Goal: Information Seeking & Learning: Check status

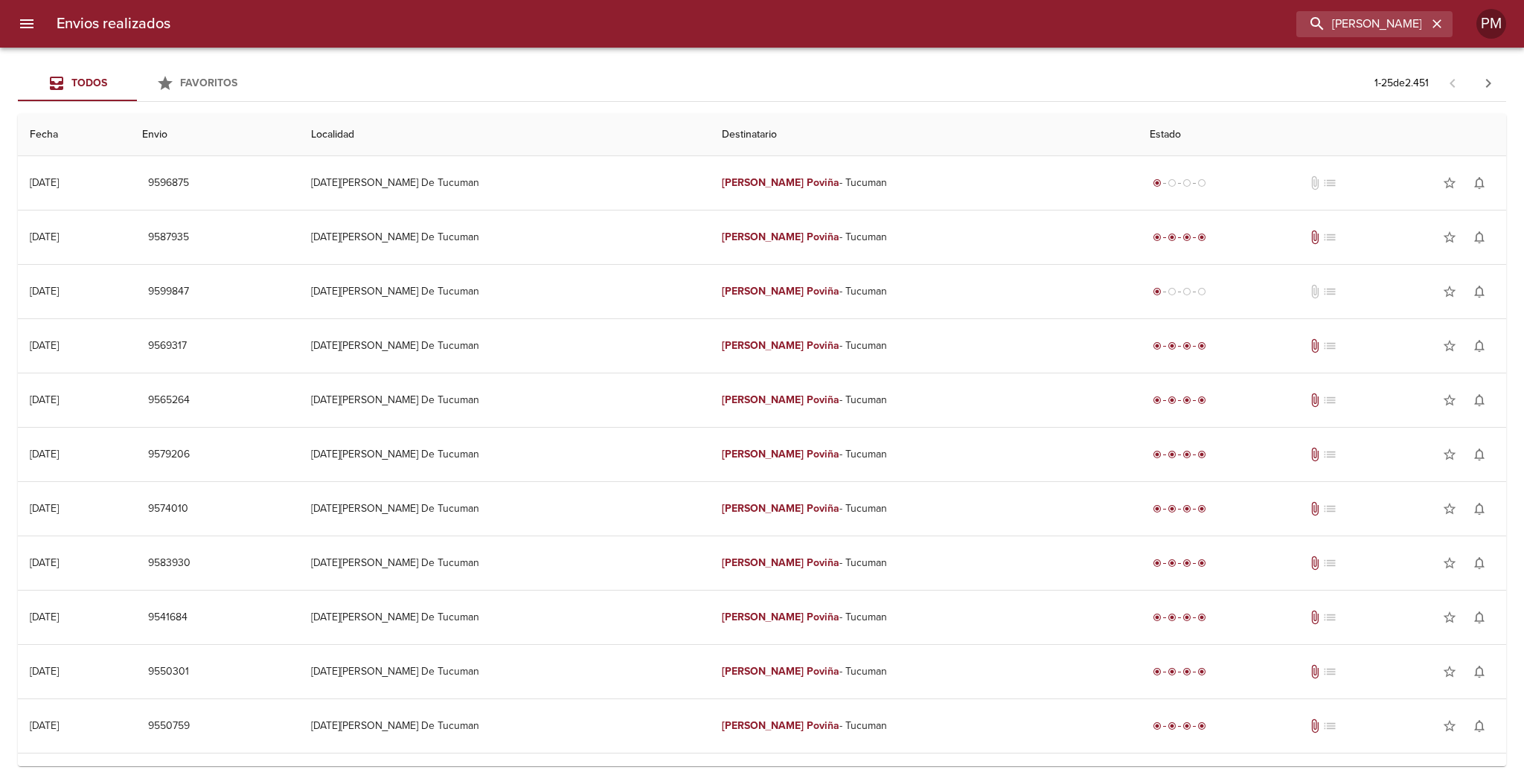
scroll to position [592, 0]
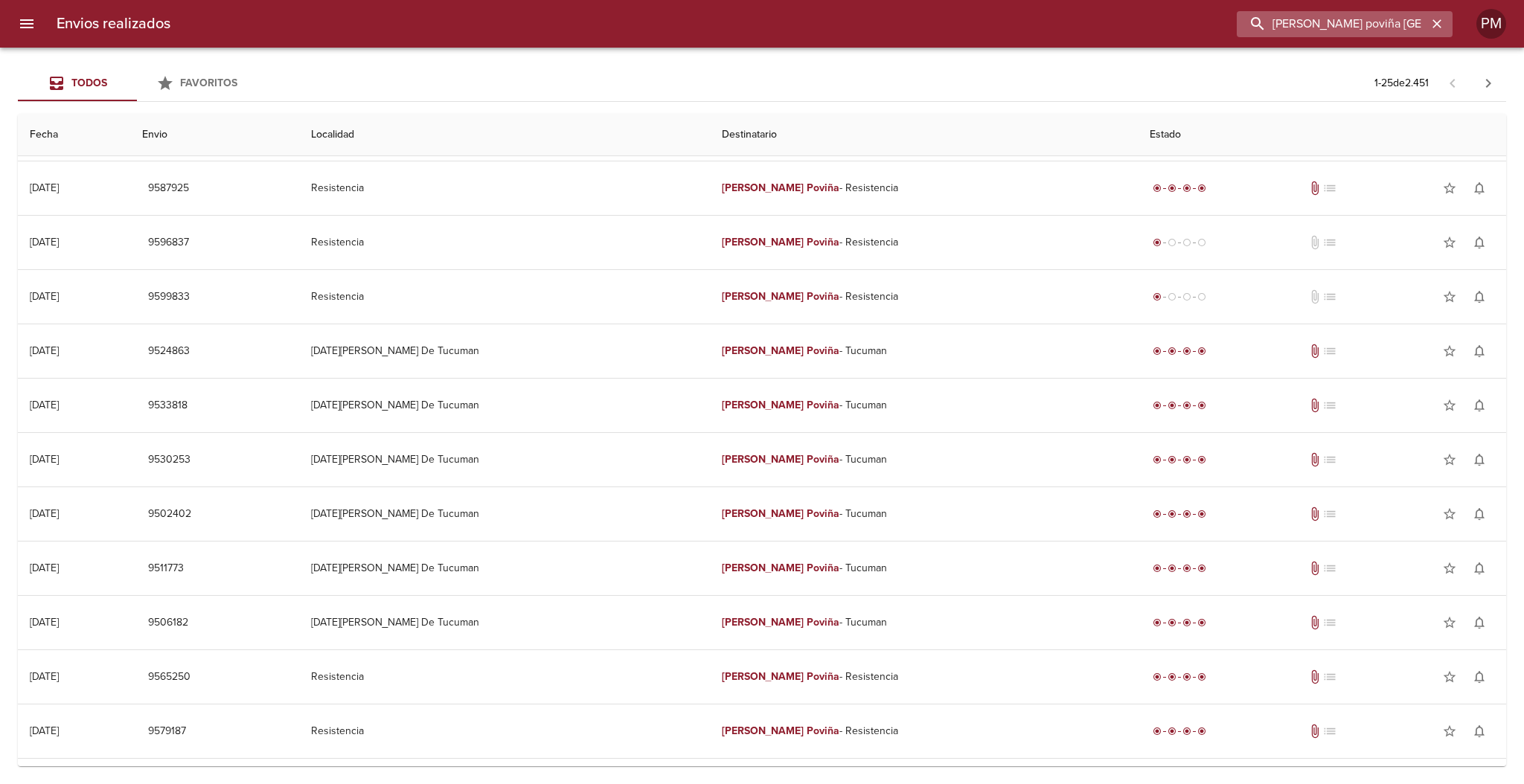
click at [1338, 23] on input "[PERSON_NAME] poviña [GEOGRAPHIC_DATA]" at bounding box center [1331, 23] width 190 height 26
type input "4020"
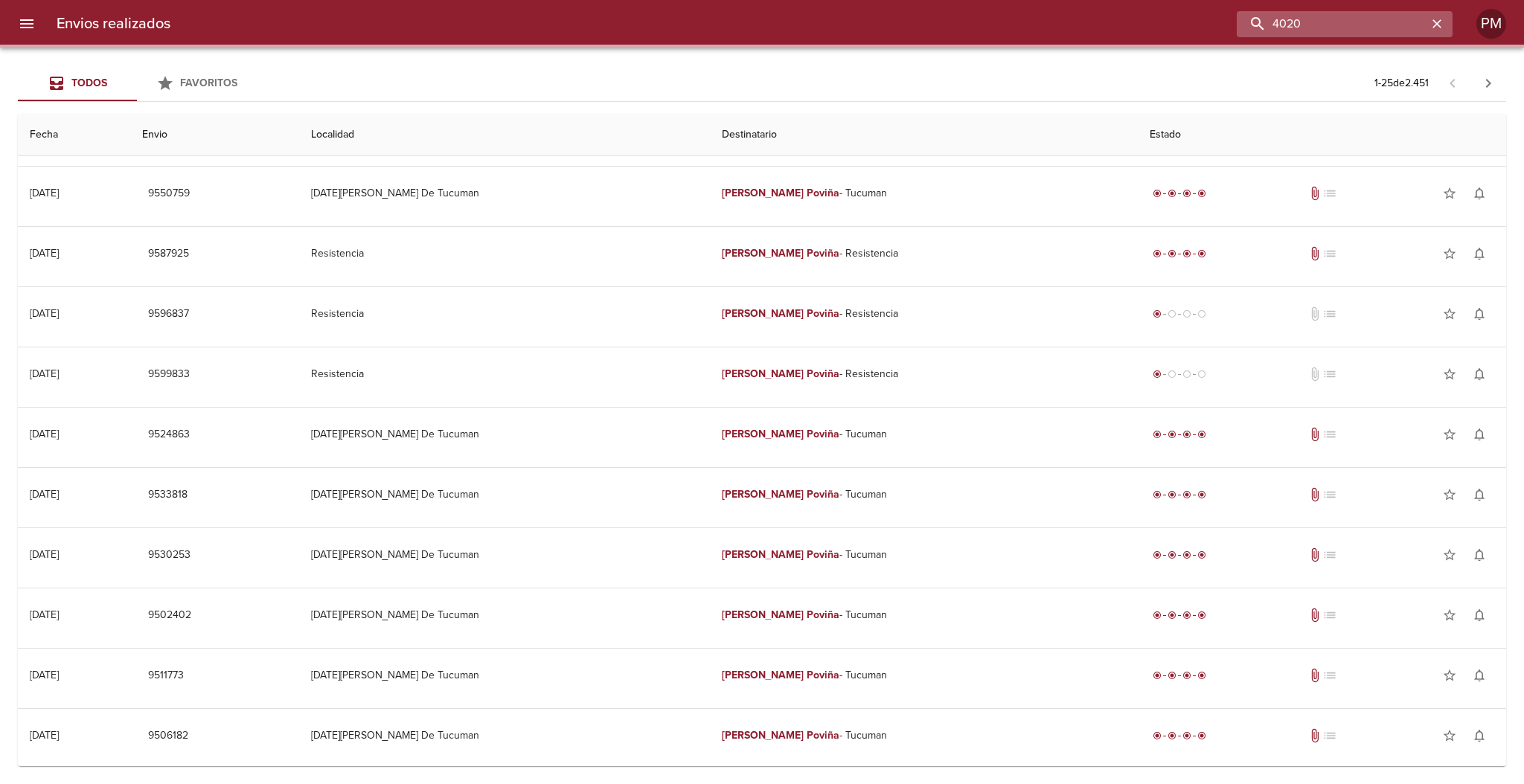
scroll to position [0, 0]
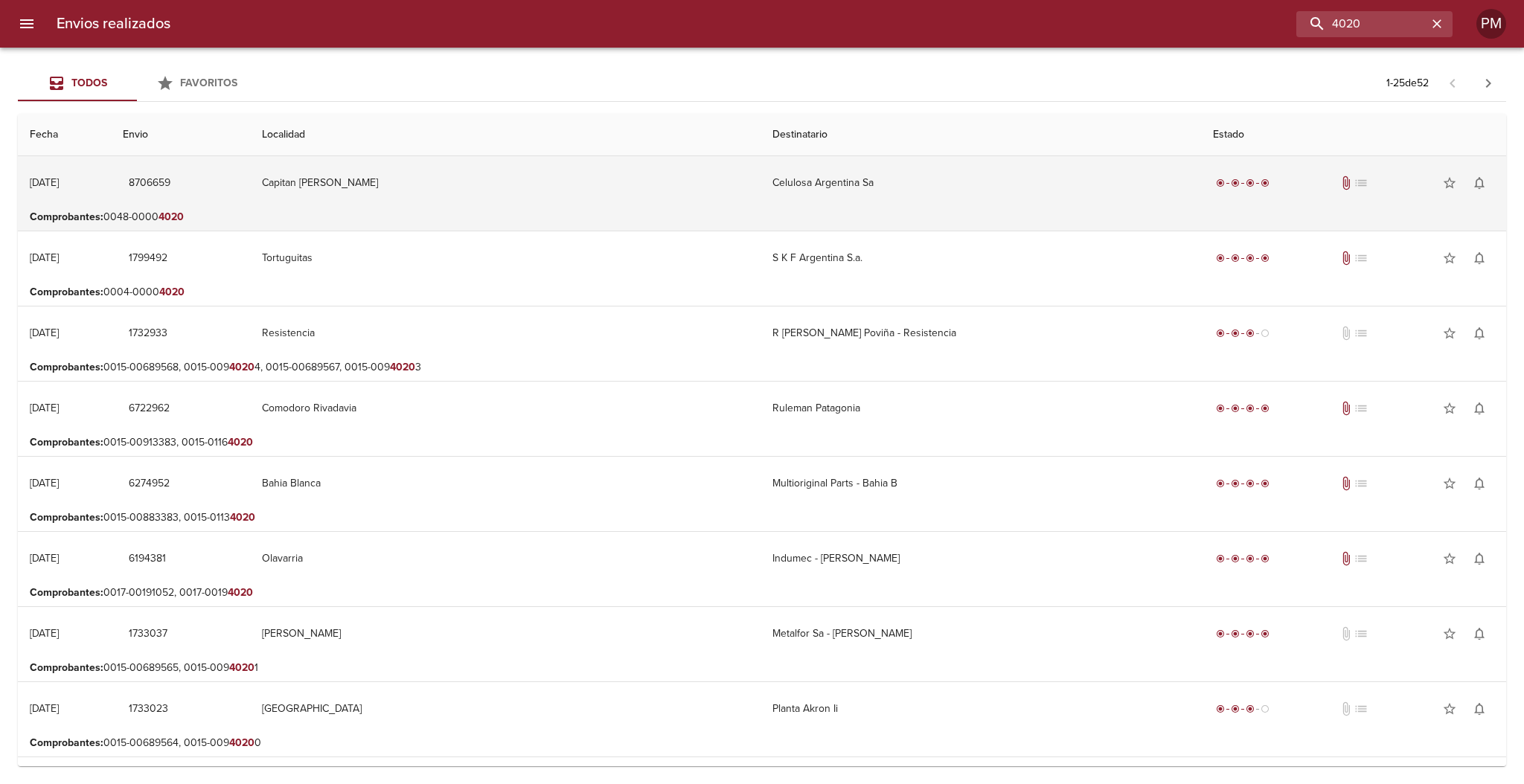
click at [954, 185] on td "Celulosa Argentina Sa" at bounding box center [981, 183] width 441 height 53
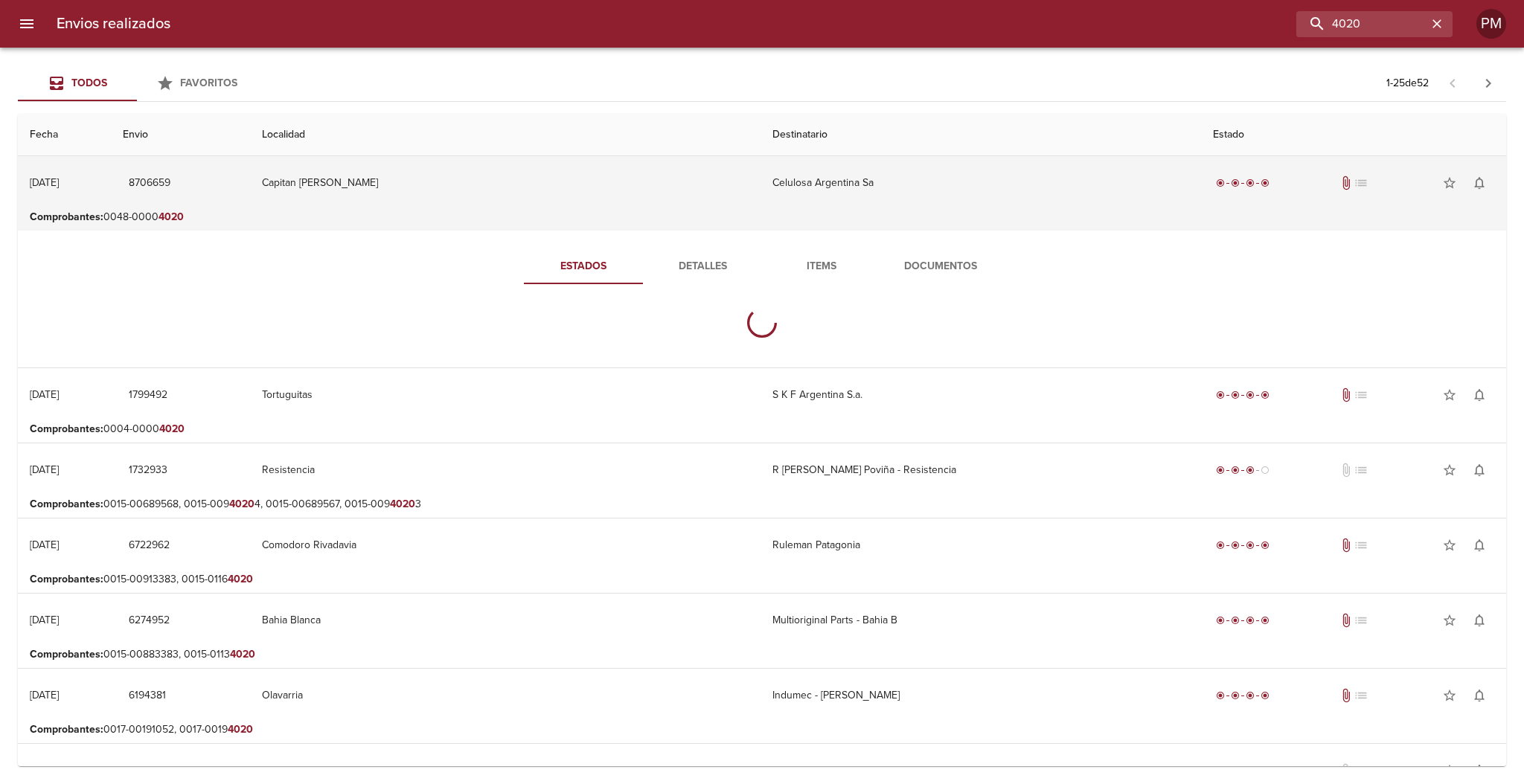
click at [954, 185] on td "Celulosa Argentina Sa" at bounding box center [981, 183] width 441 height 53
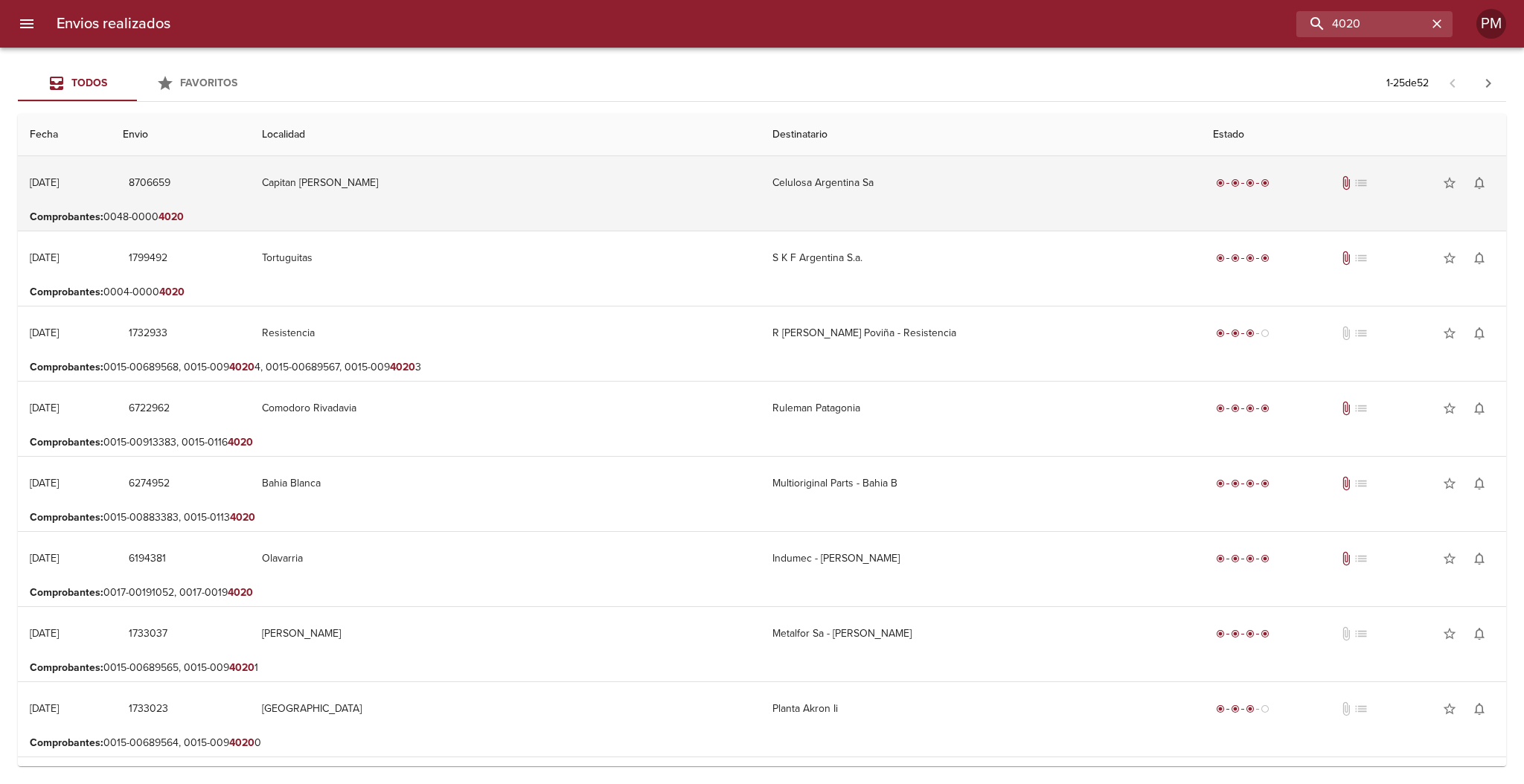
click at [954, 185] on td "Celulosa Argentina Sa" at bounding box center [981, 183] width 441 height 53
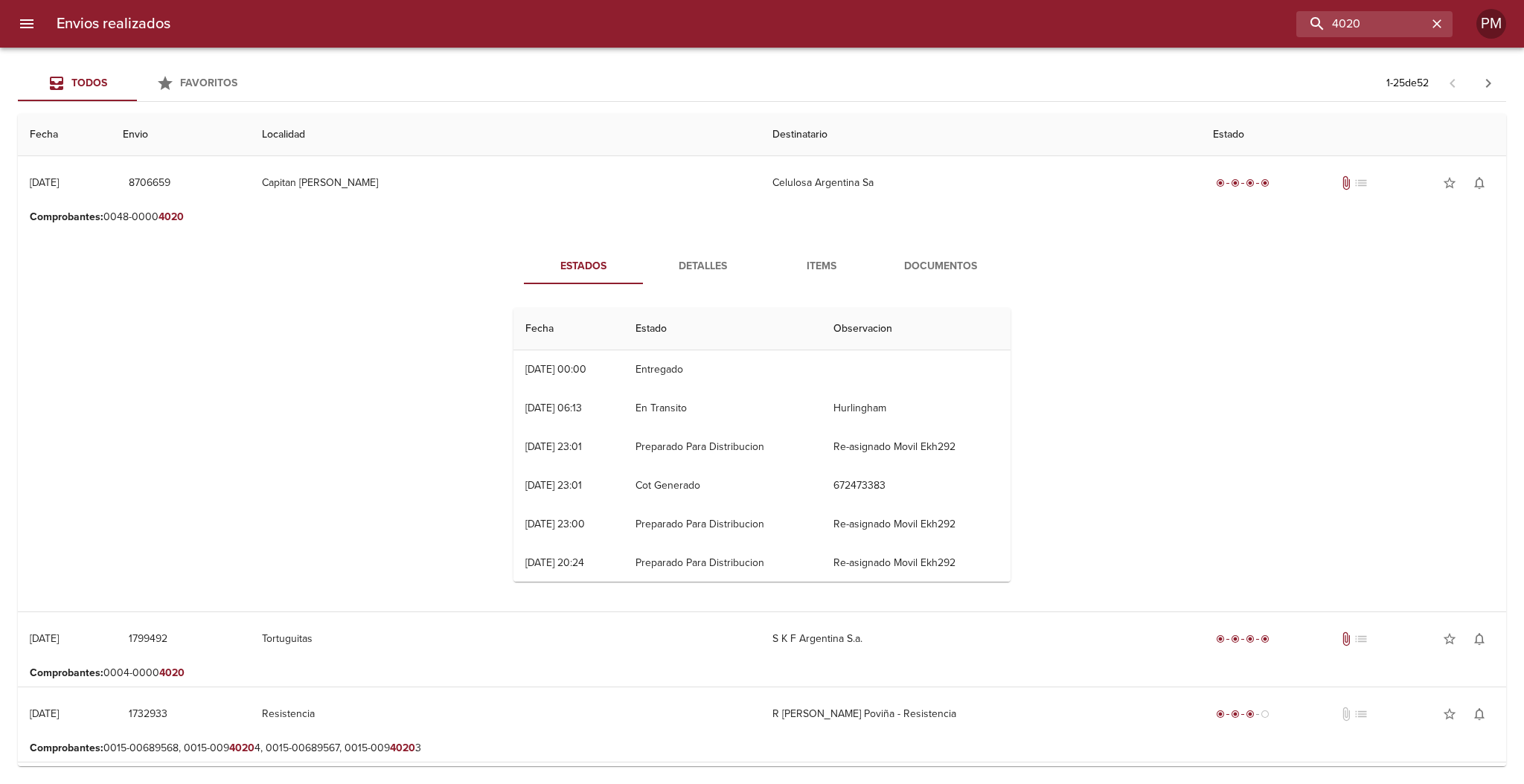
click at [955, 261] on span "Documentos" at bounding box center [940, 267] width 101 height 19
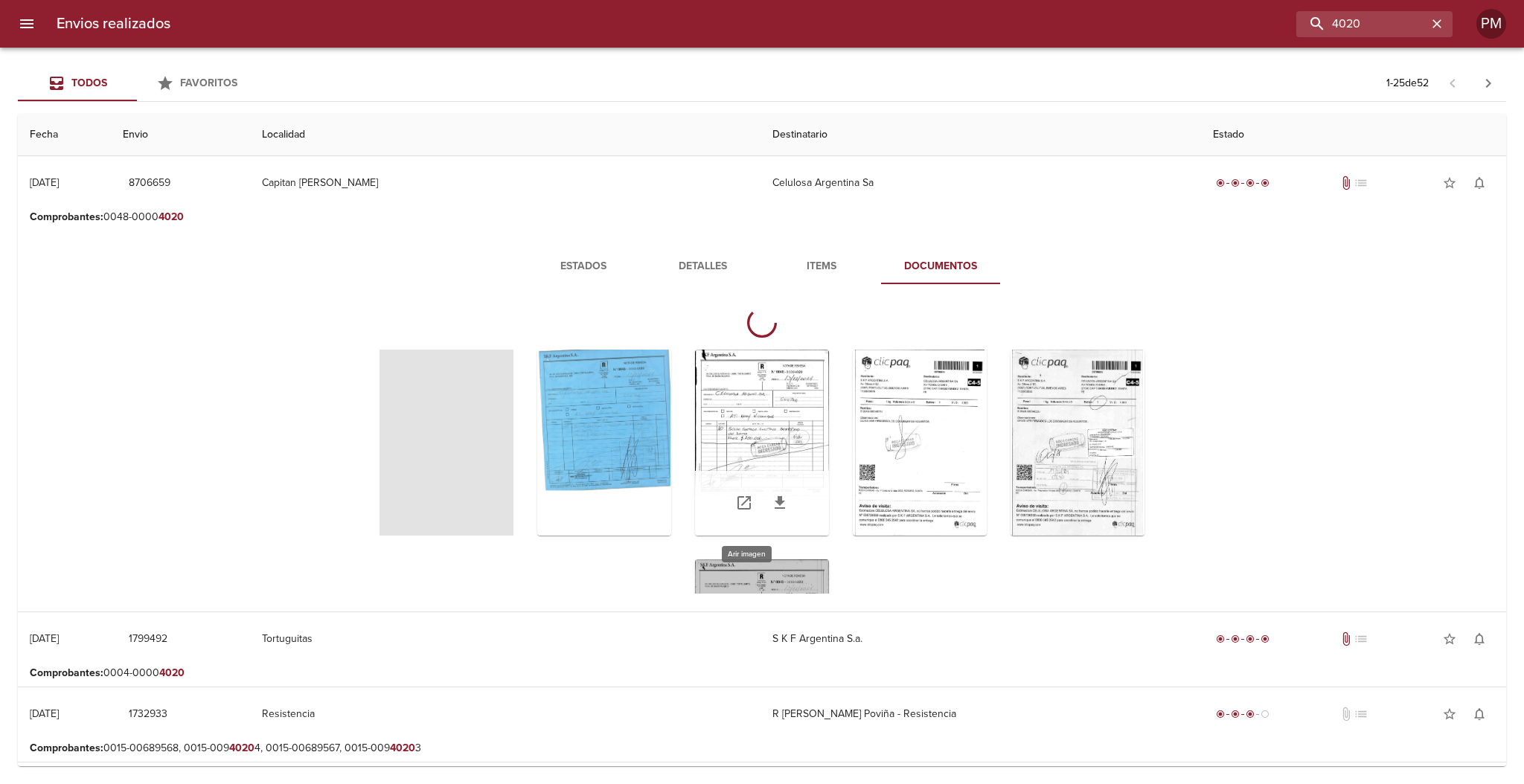
click at [767, 425] on div "Tabla de envíos del cliente" at bounding box center [762, 443] width 134 height 186
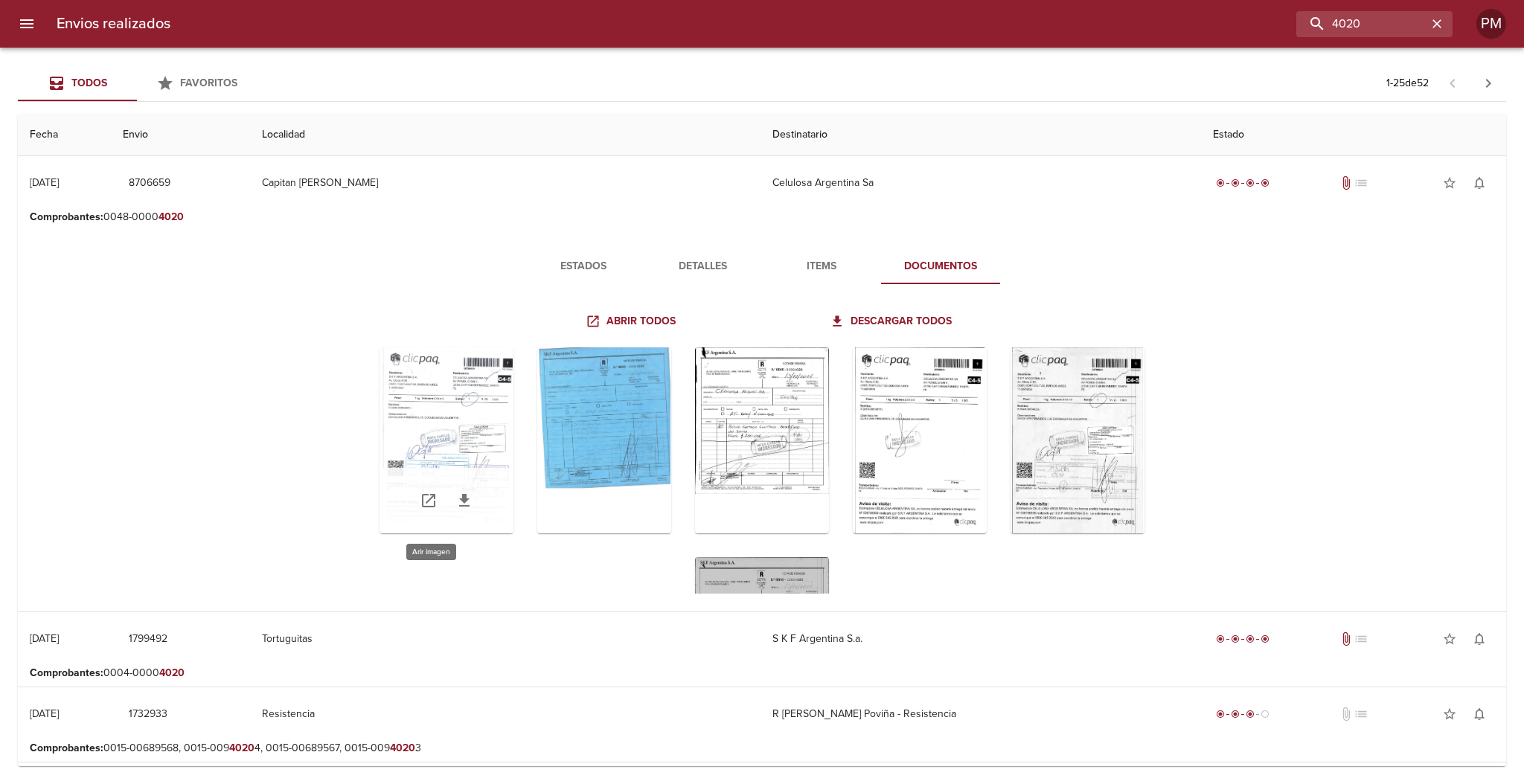
click at [465, 430] on div "Tabla de envíos del cliente" at bounding box center [446, 441] width 134 height 186
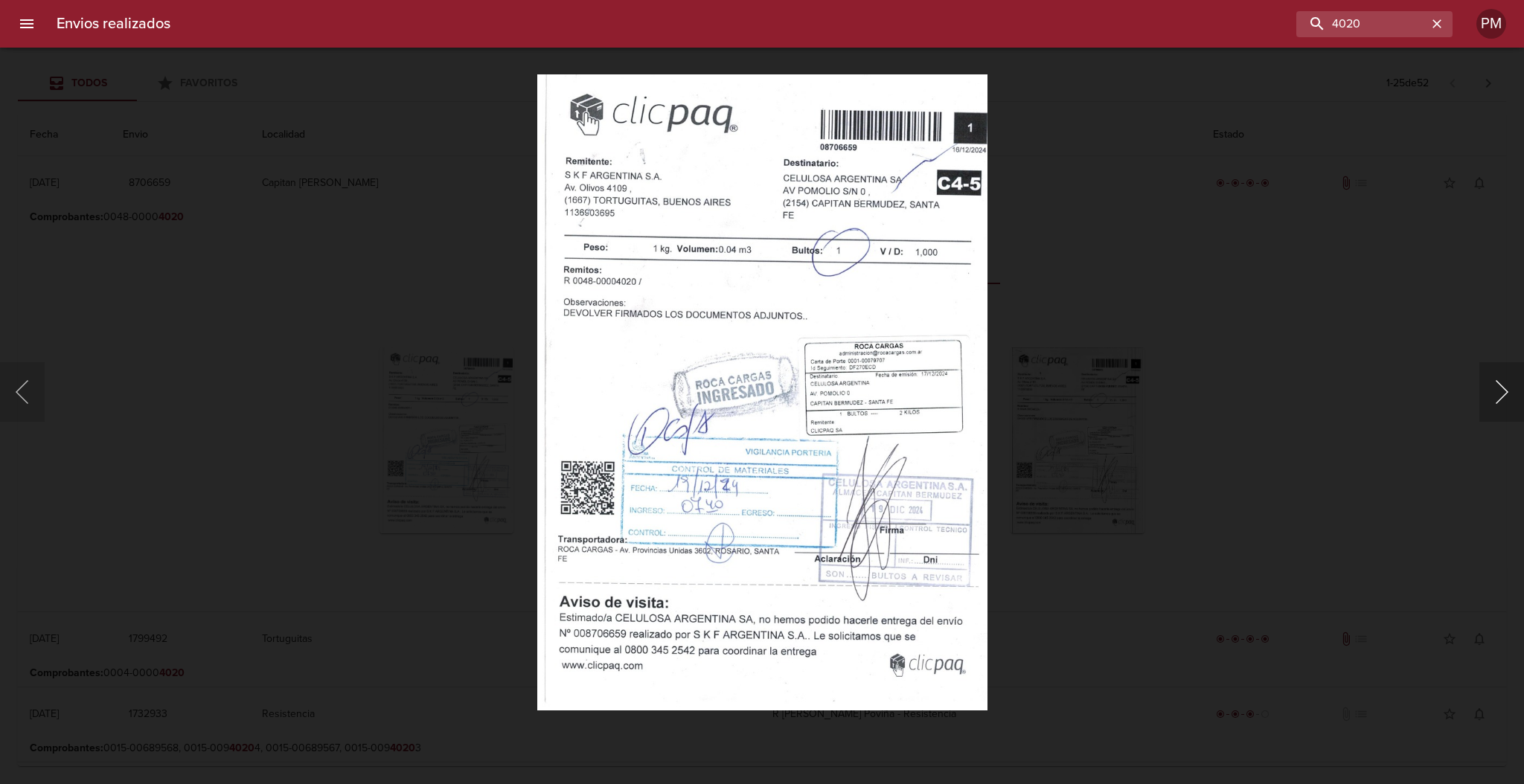
click at [1500, 394] on button "Siguiente" at bounding box center [1501, 392] width 45 height 59
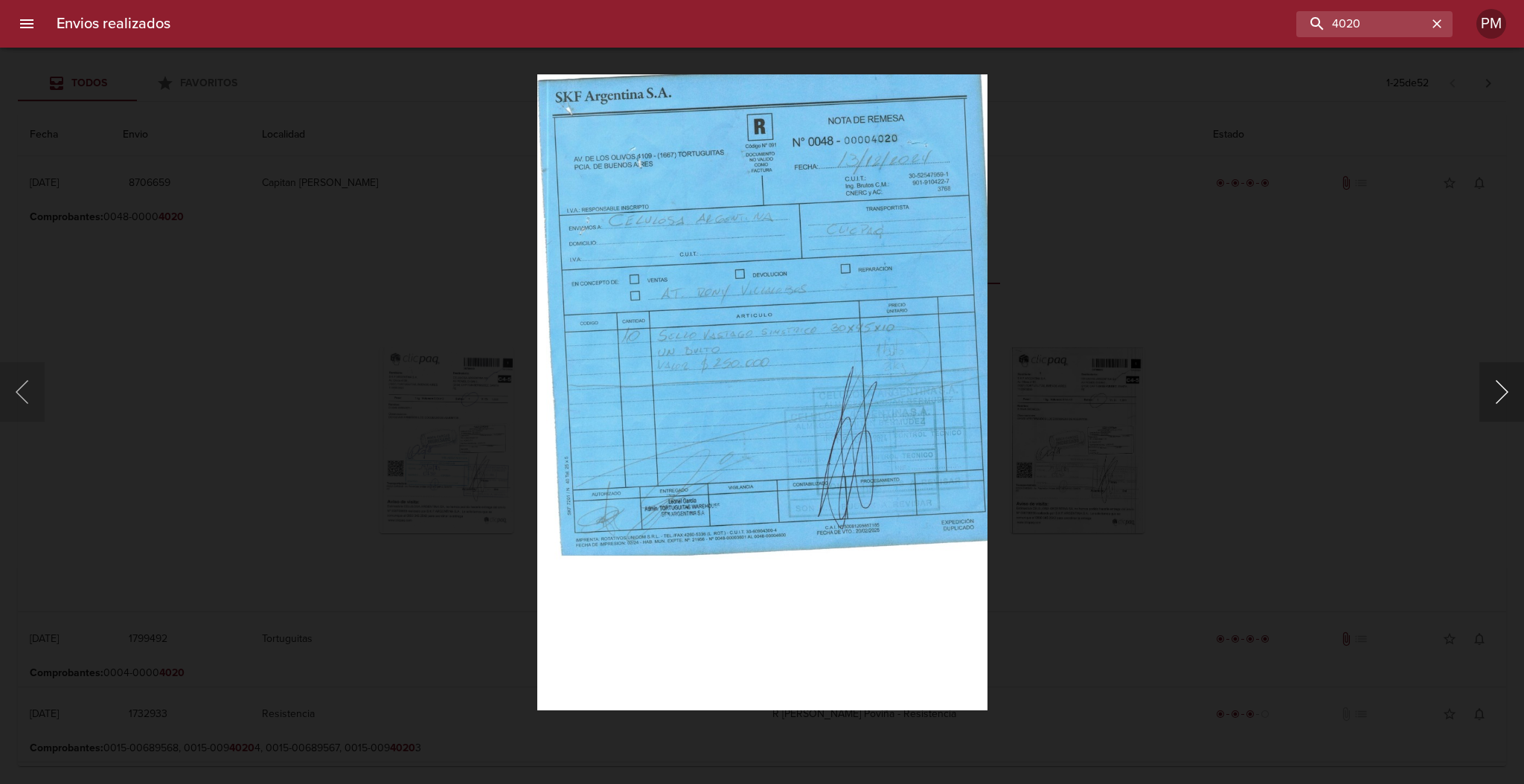
click at [1500, 394] on button "Siguiente" at bounding box center [1501, 392] width 45 height 59
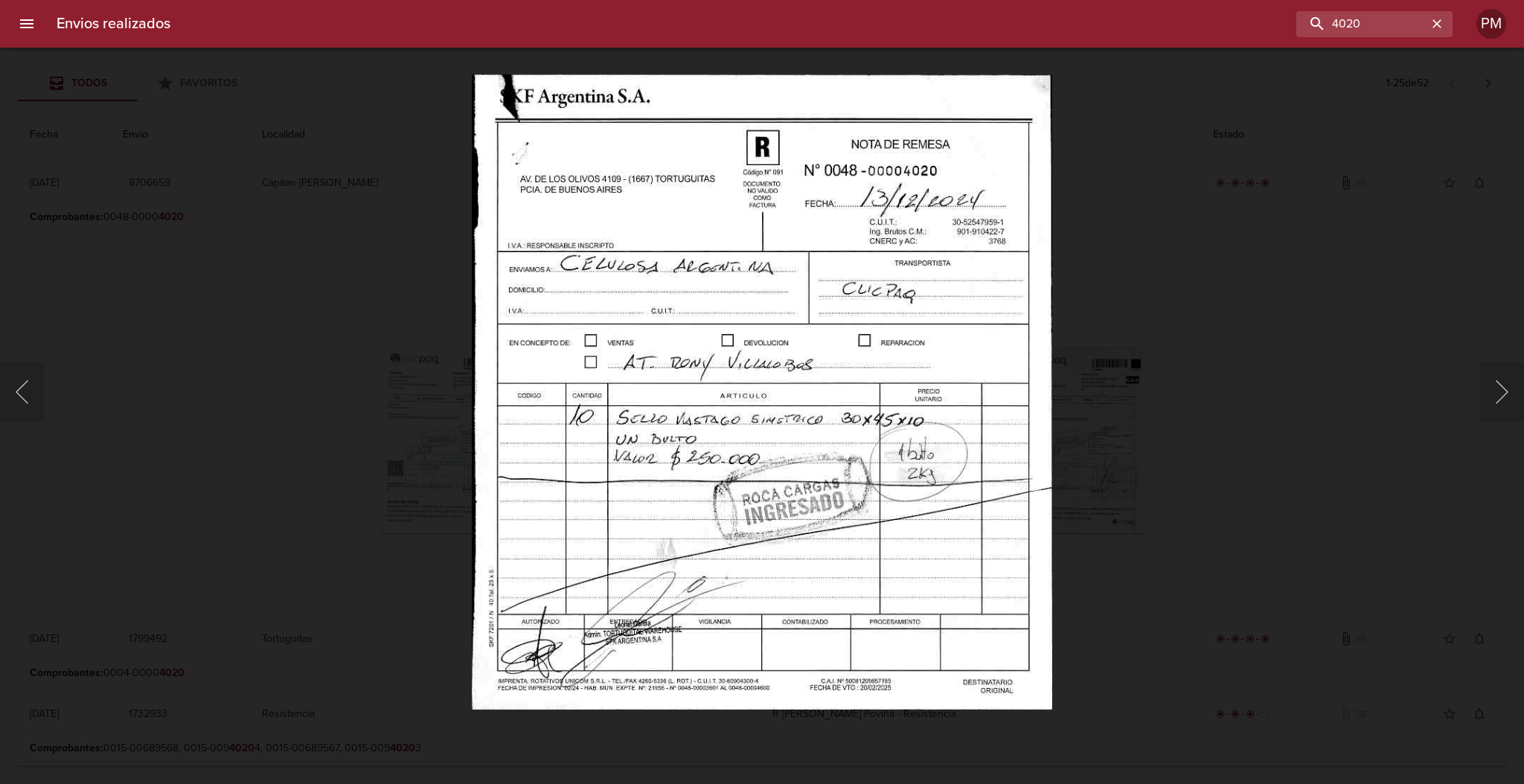
click at [705, 571] on img "Lightbox" at bounding box center [762, 392] width 581 height 636
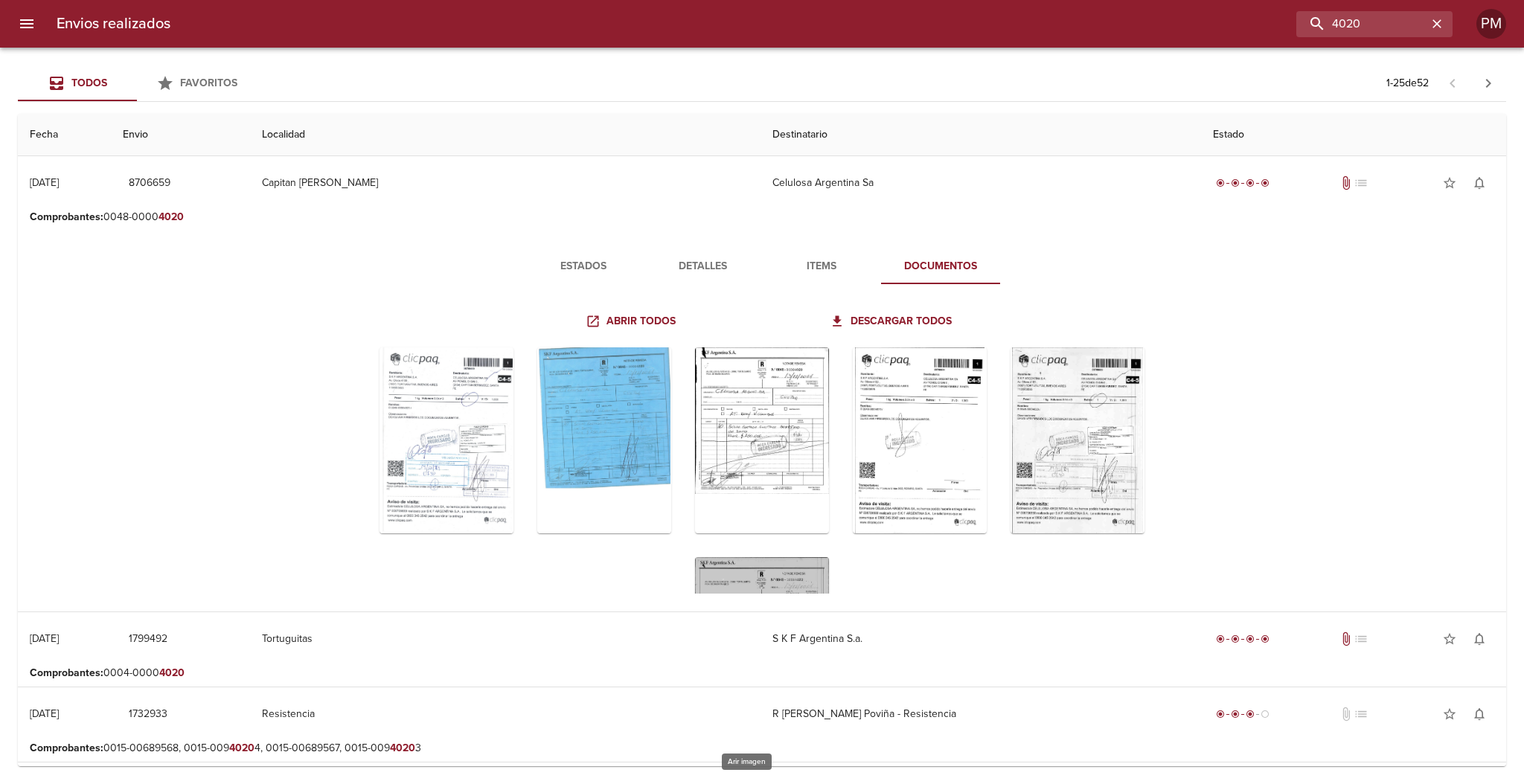
click at [780, 572] on div "Tabla de envíos del cliente" at bounding box center [762, 650] width 134 height 186
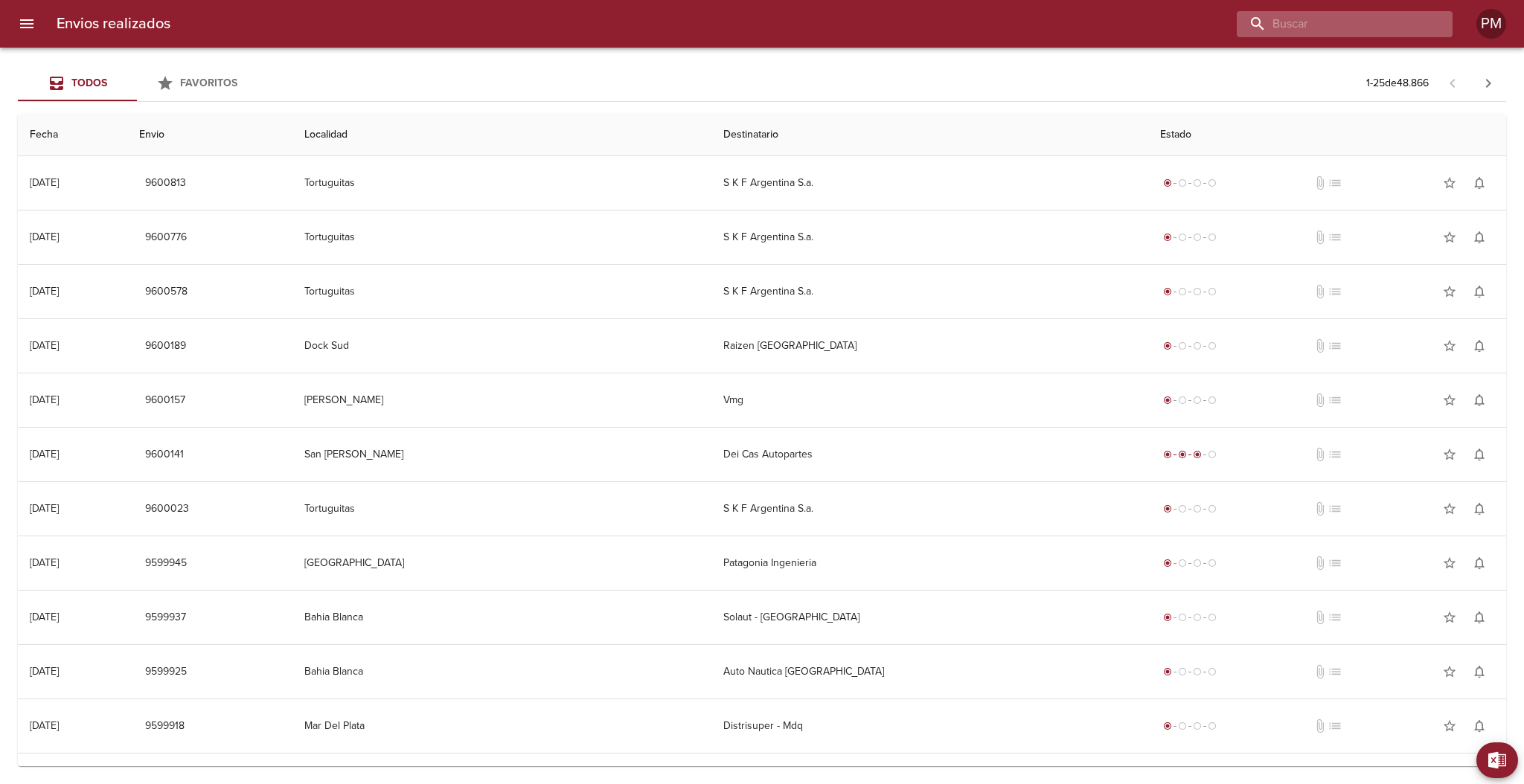
click at [1340, 22] on input "buscar" at bounding box center [1331, 23] width 190 height 26
type input "4020"
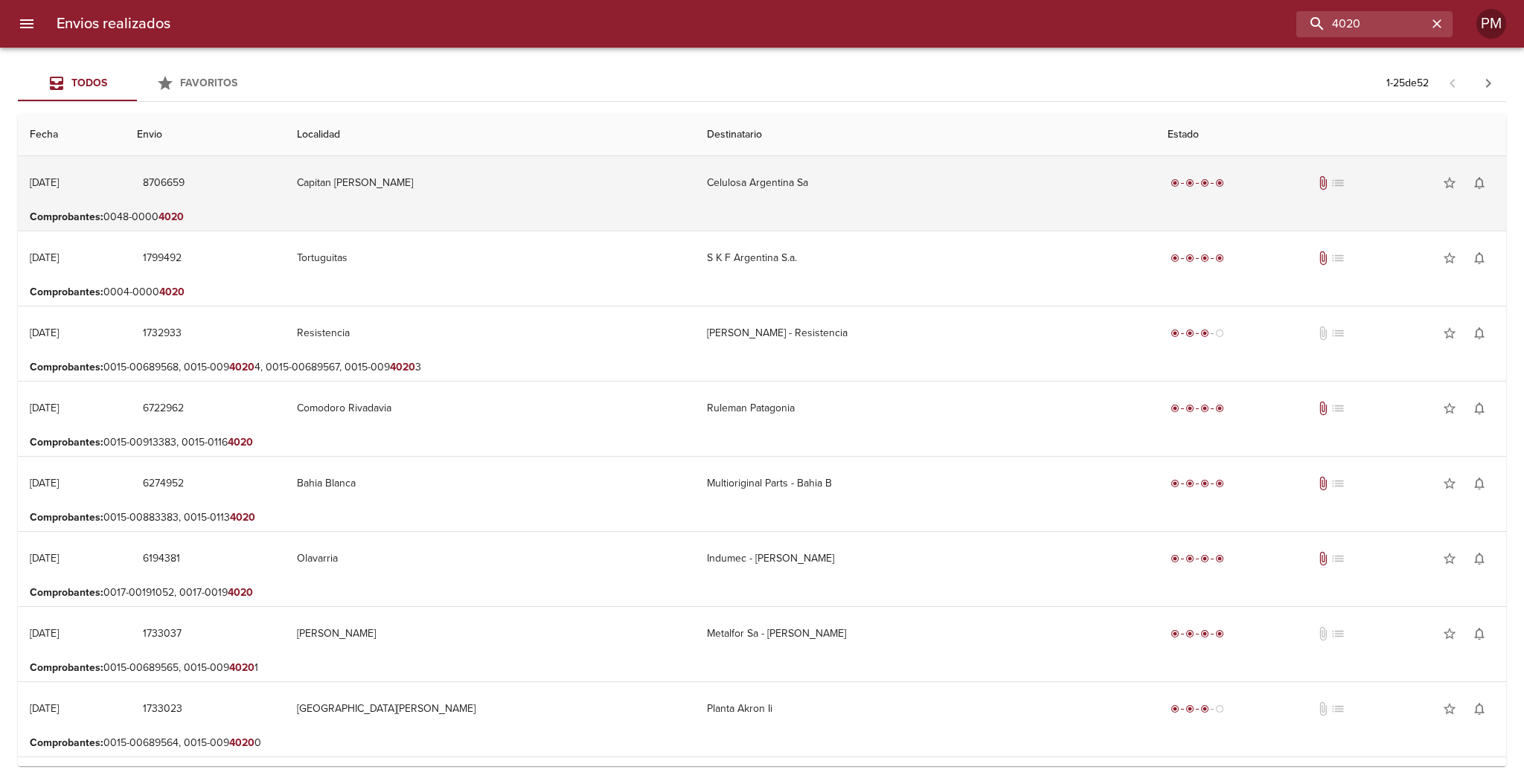
click at [285, 179] on td "8706659" at bounding box center [205, 183] width 160 height 53
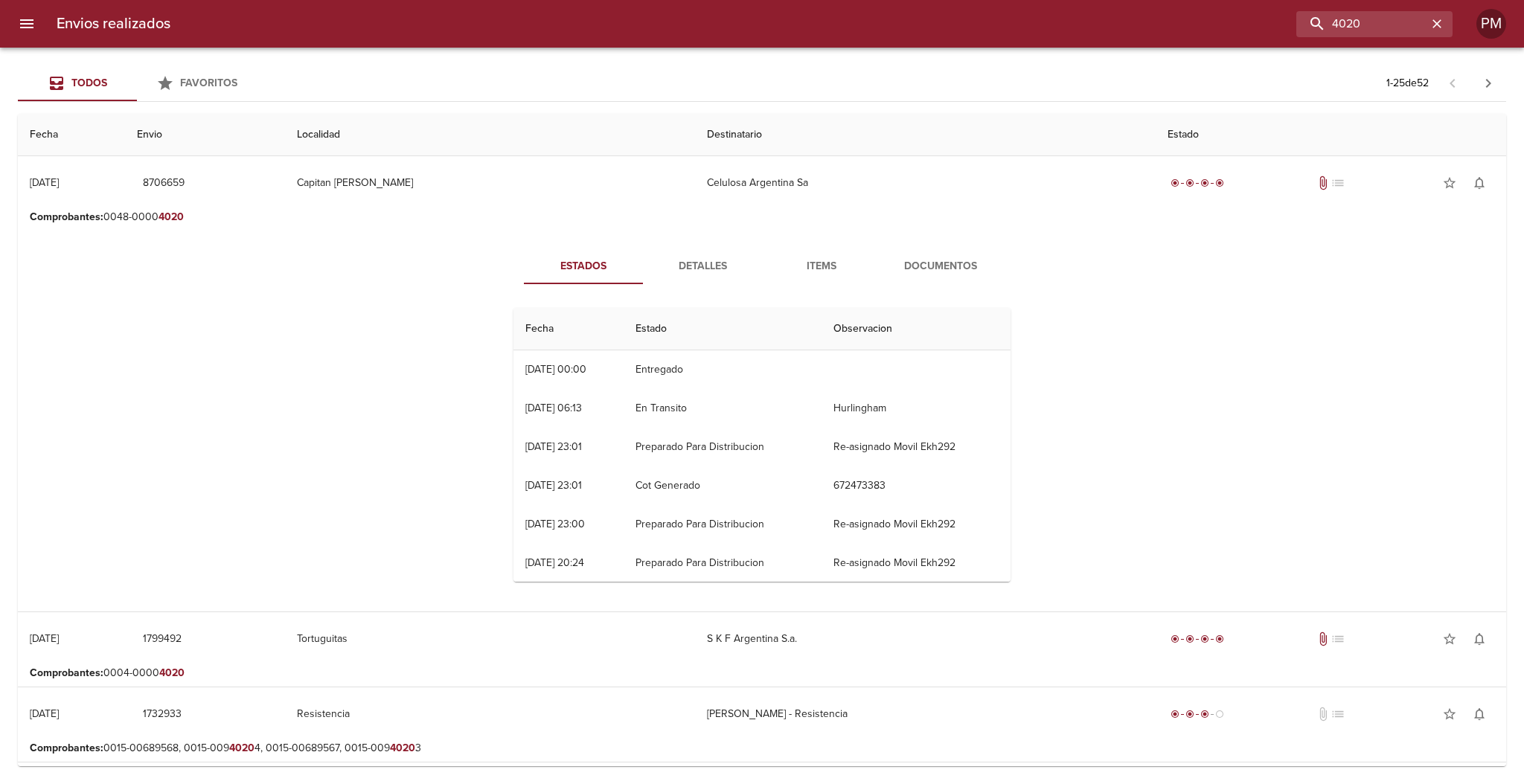
click at [942, 269] on span "Documentos" at bounding box center [940, 267] width 101 height 19
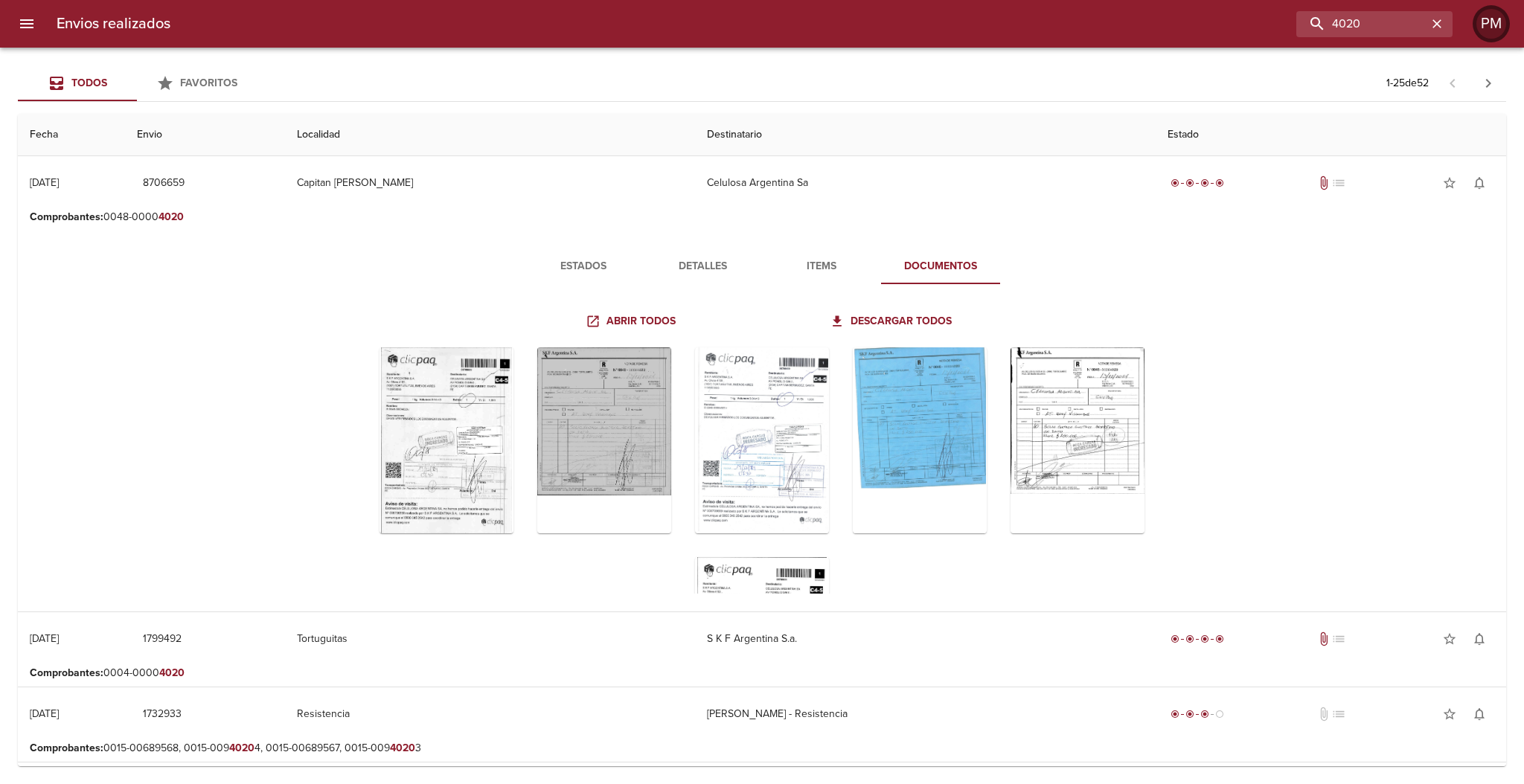
click at [1489, 24] on div "PM" at bounding box center [1491, 23] width 30 height 30
click at [1455, 144] on span "Administrar" at bounding box center [1499, 143] width 88 height 19
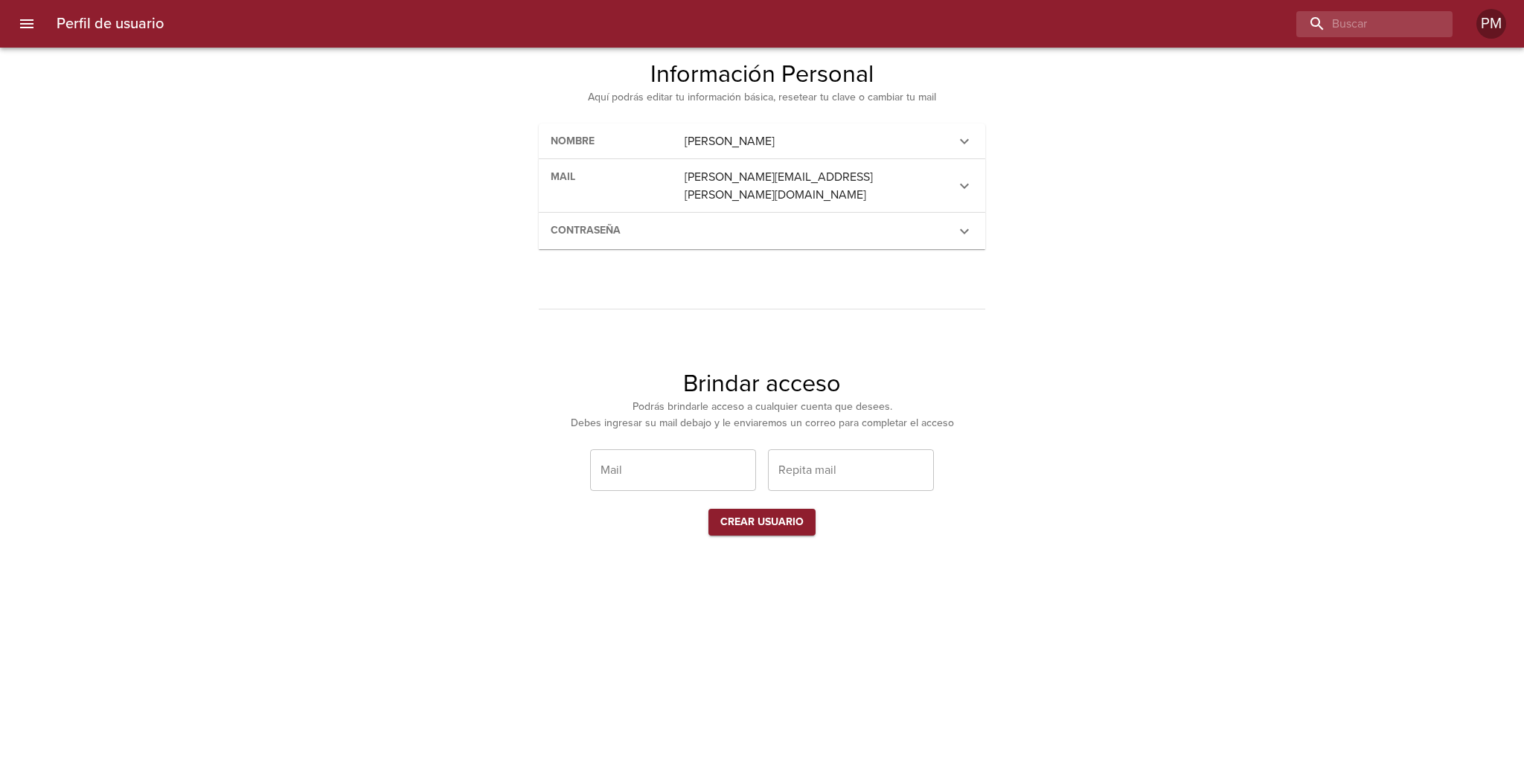
click at [704, 449] on input "email" at bounding box center [673, 469] width 166 height 41
paste input "Mariano.Ruiz@skf.com"
type input "Mariano.Ruiz@skf.com"
click at [826, 449] on input "email" at bounding box center [851, 469] width 166 height 41
paste input "Mariano.Ruiz@skf.com"
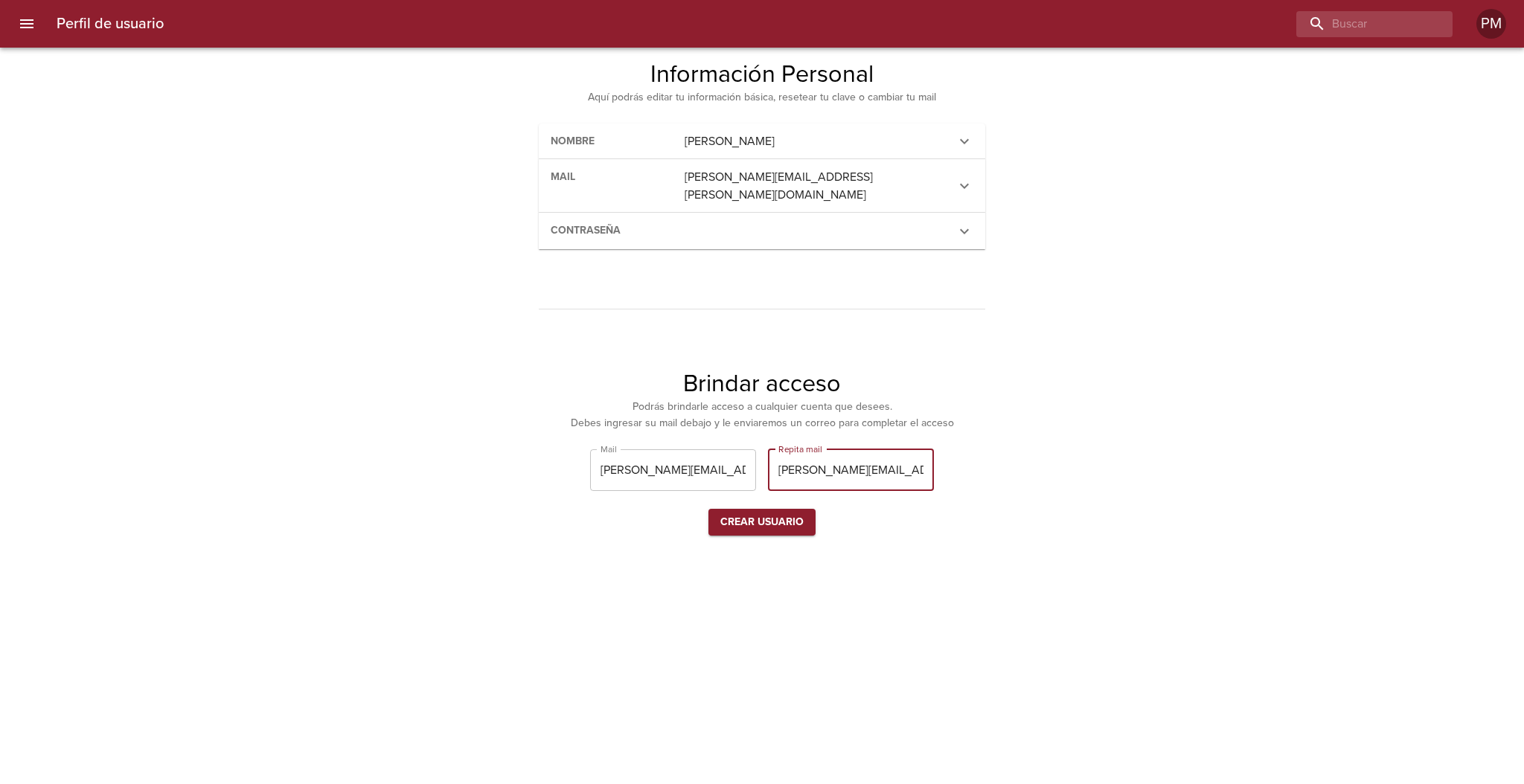
type input "Mariano.Ruiz@skf.com"
click at [787, 513] on span "Crear usuario" at bounding box center [762, 523] width 83 height 19
click at [1116, 153] on div "Perfil de usuario Información Personal Aquí podrás editar tu información básica…" at bounding box center [762, 297] width 715 height 476
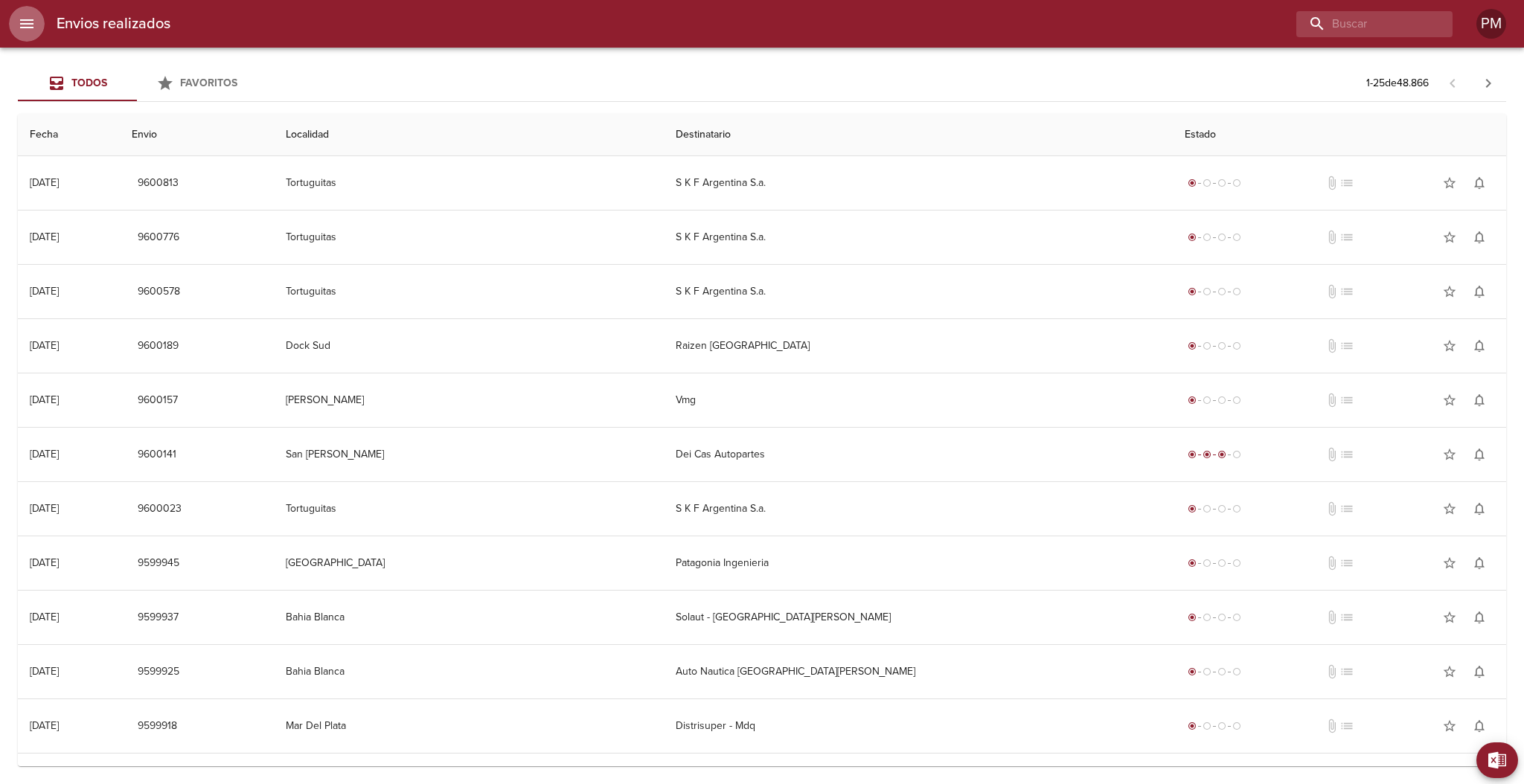
click at [26, 25] on icon "menu" at bounding box center [27, 23] width 18 height 18
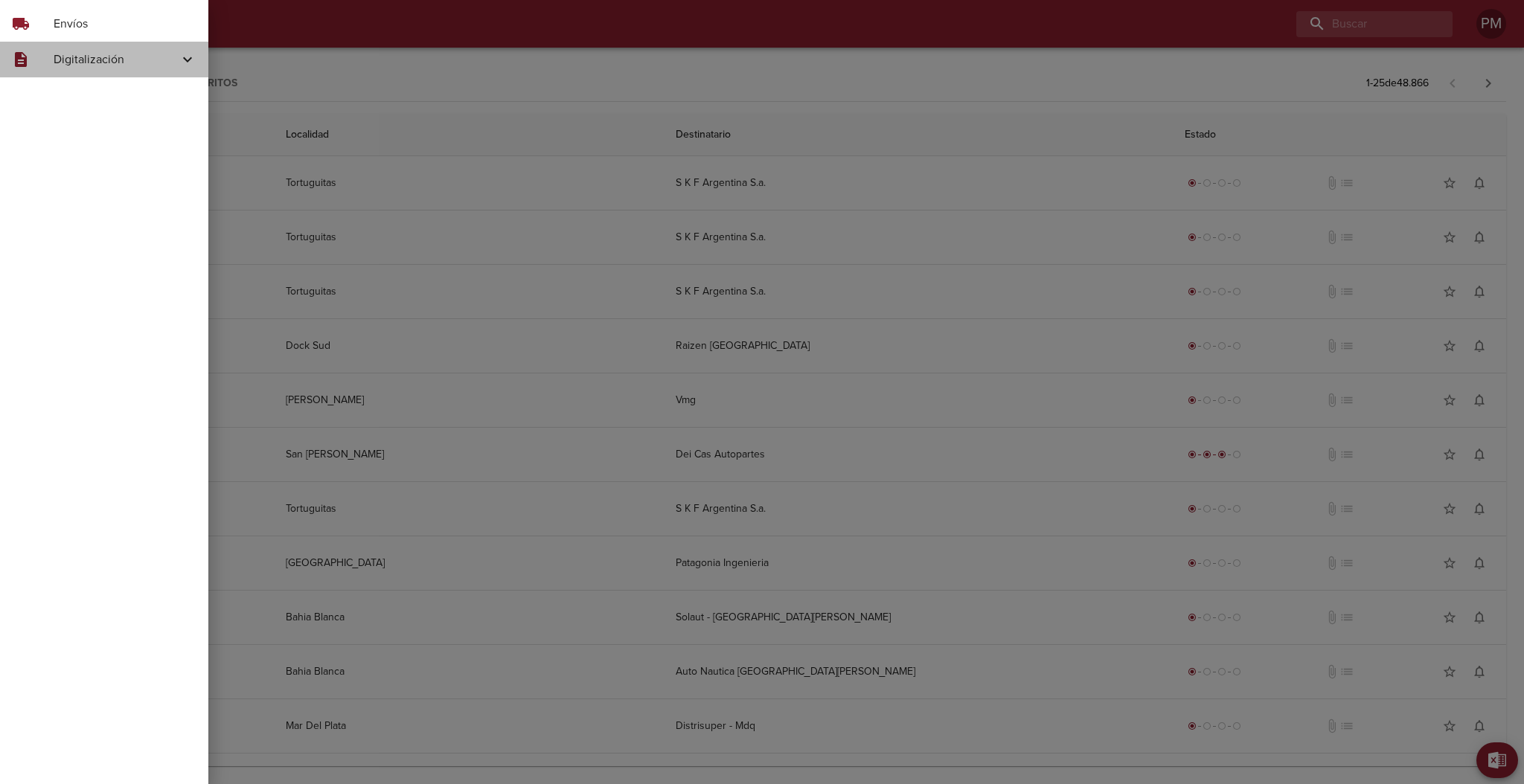
click at [186, 59] on icon at bounding box center [187, 59] width 18 height 18
click at [94, 146] on span "Skf Remitos" at bounding box center [122, 150] width 149 height 15
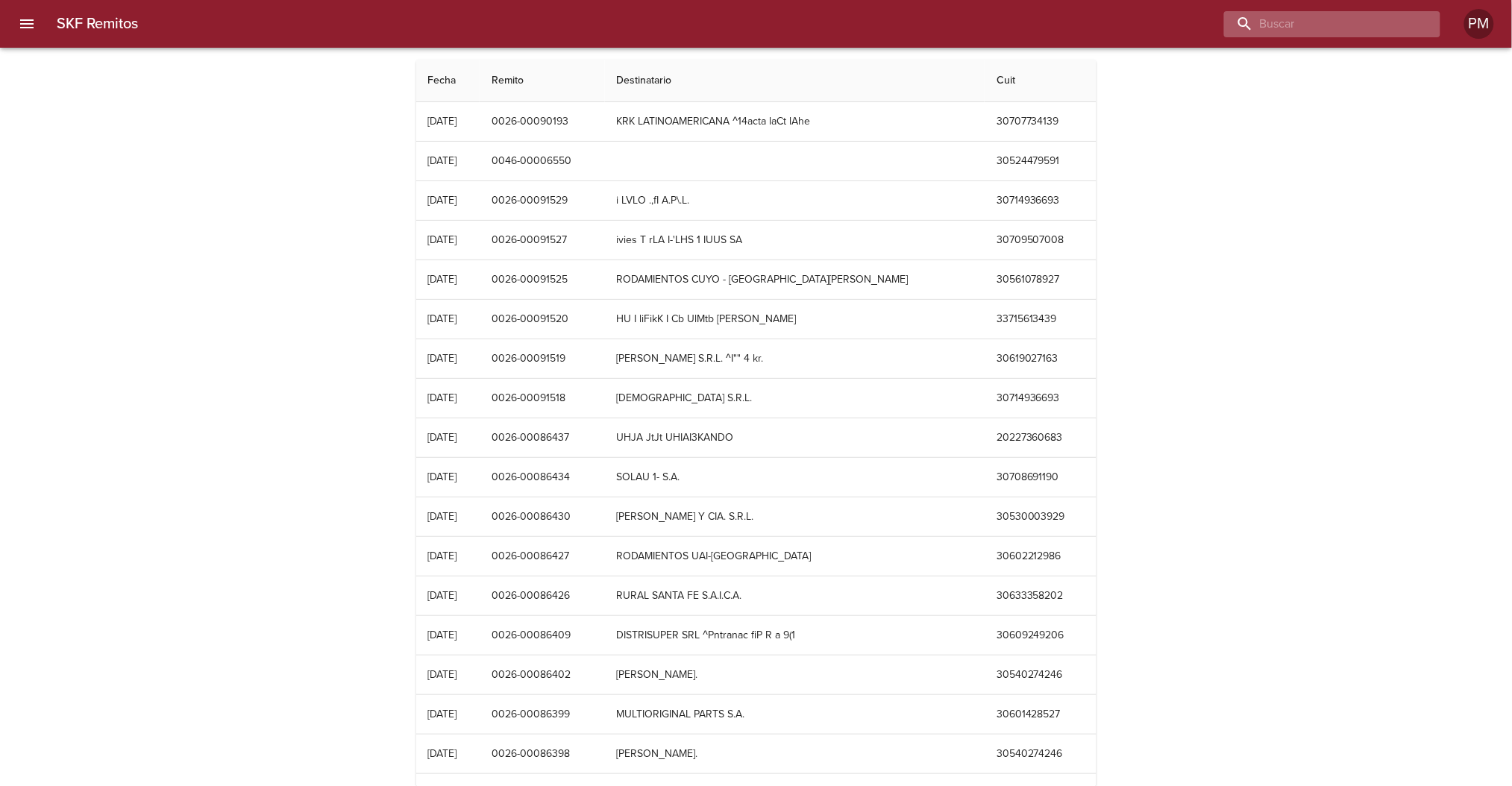
click at [1339, 31] on input "buscar" at bounding box center [1319, 24] width 191 height 26
type input "celulosa"
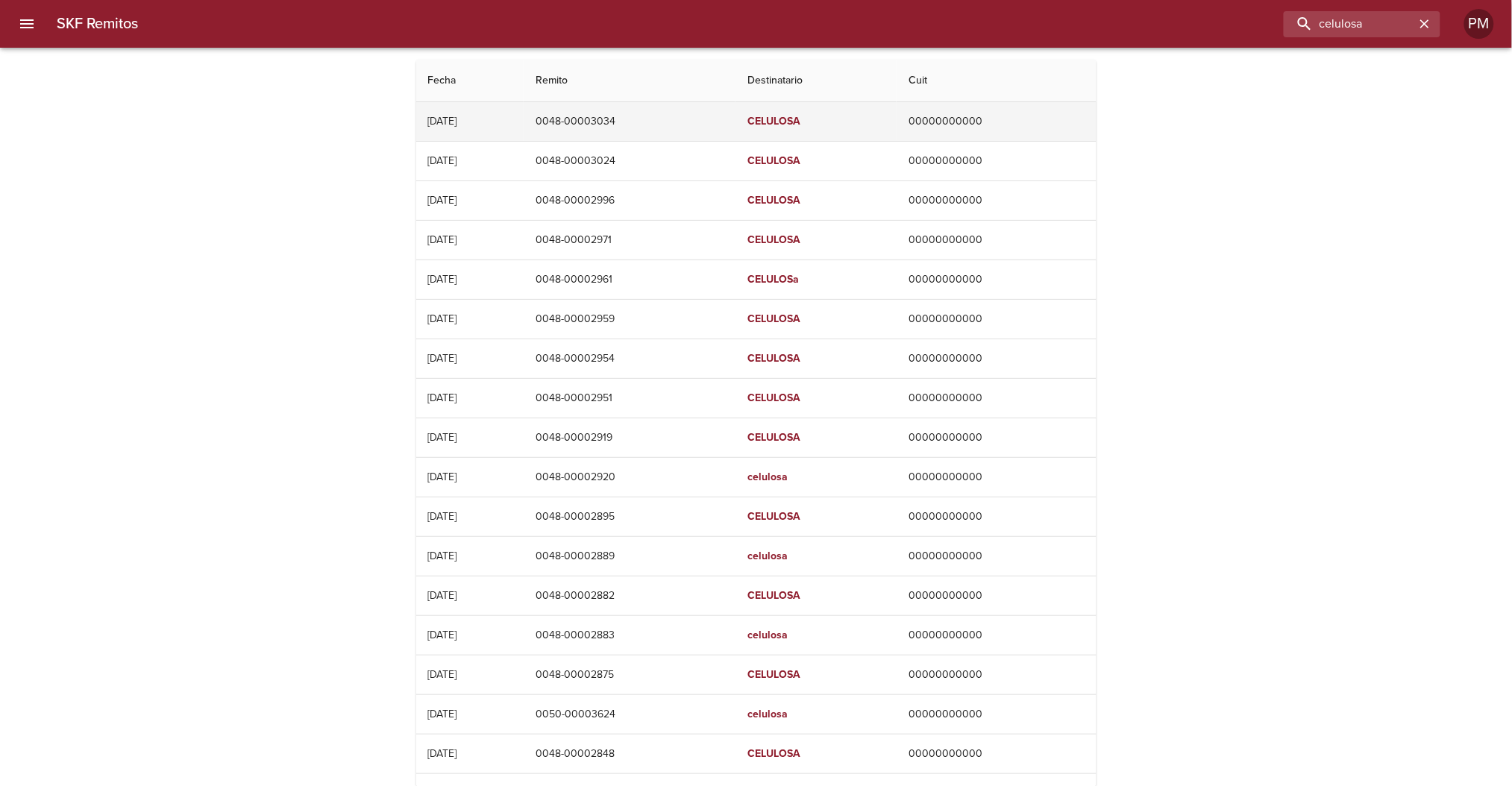
click at [665, 120] on td "0048-00003034" at bounding box center [629, 121] width 212 height 38
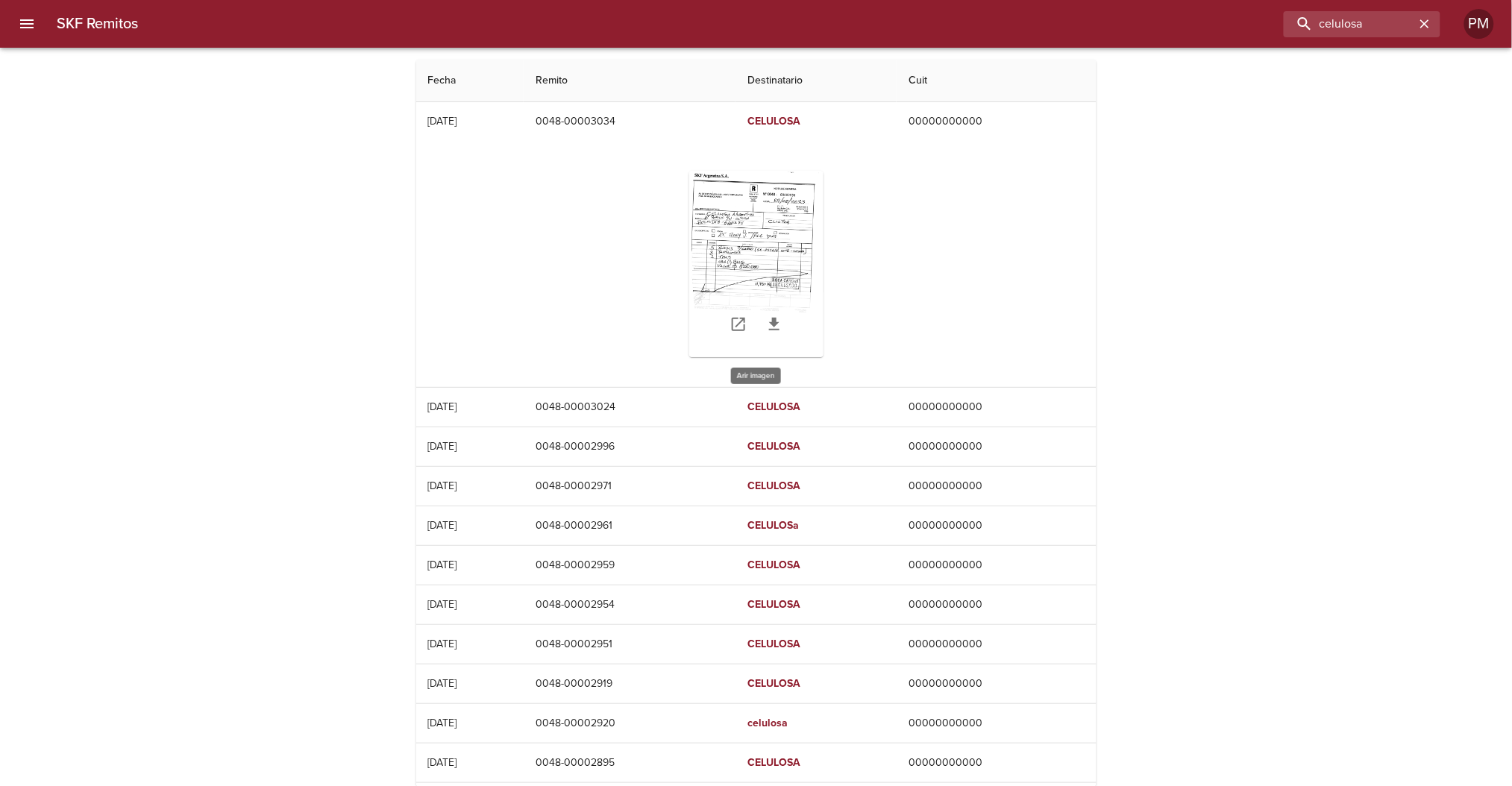
click at [779, 244] on div "Table digitalización - SKF Remitos" at bounding box center [756, 264] width 134 height 187
click at [669, 118] on td "0048-00003034" at bounding box center [629, 121] width 212 height 38
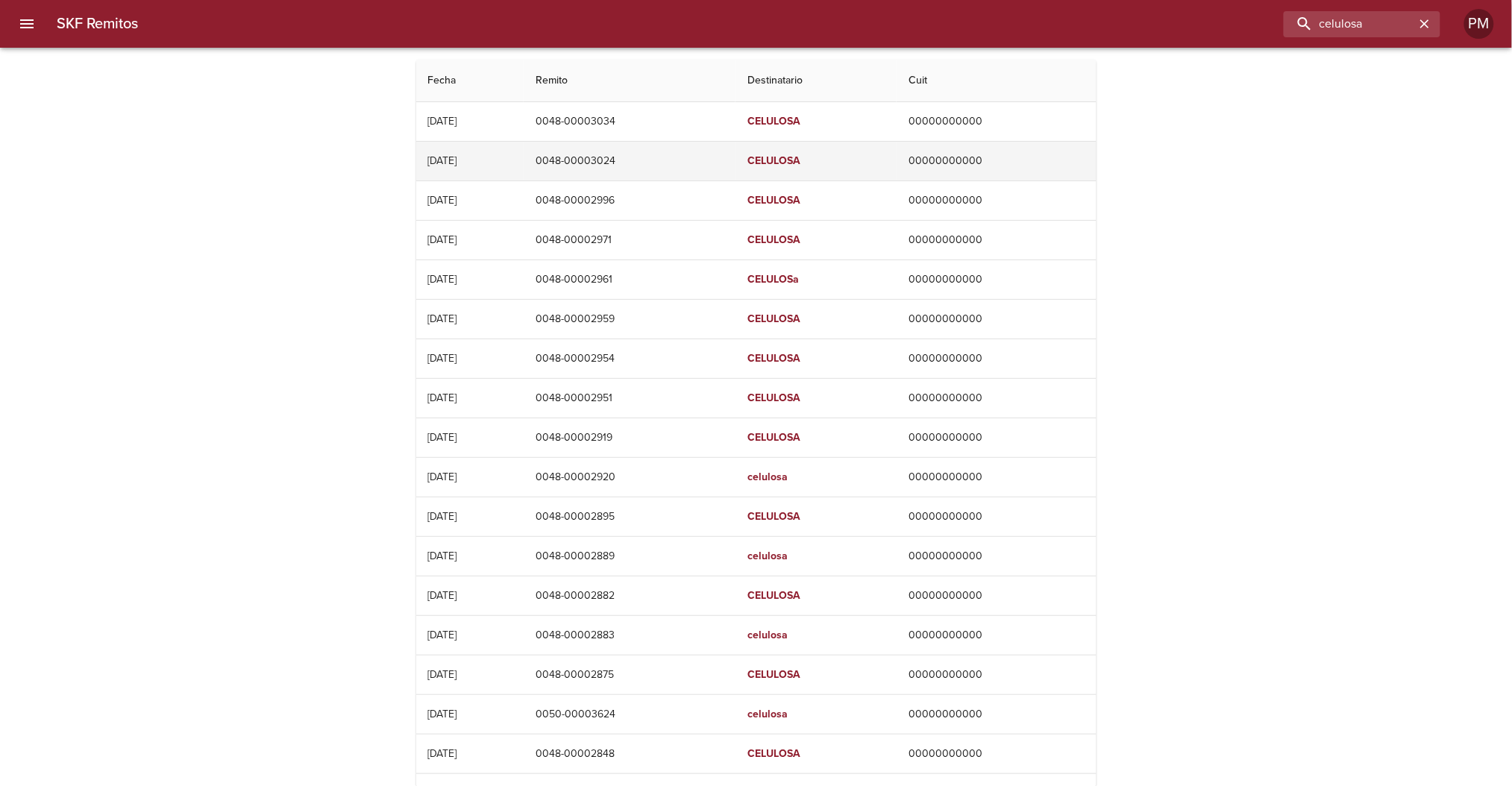
click at [658, 158] on td "0048-00003024" at bounding box center [629, 161] width 212 height 38
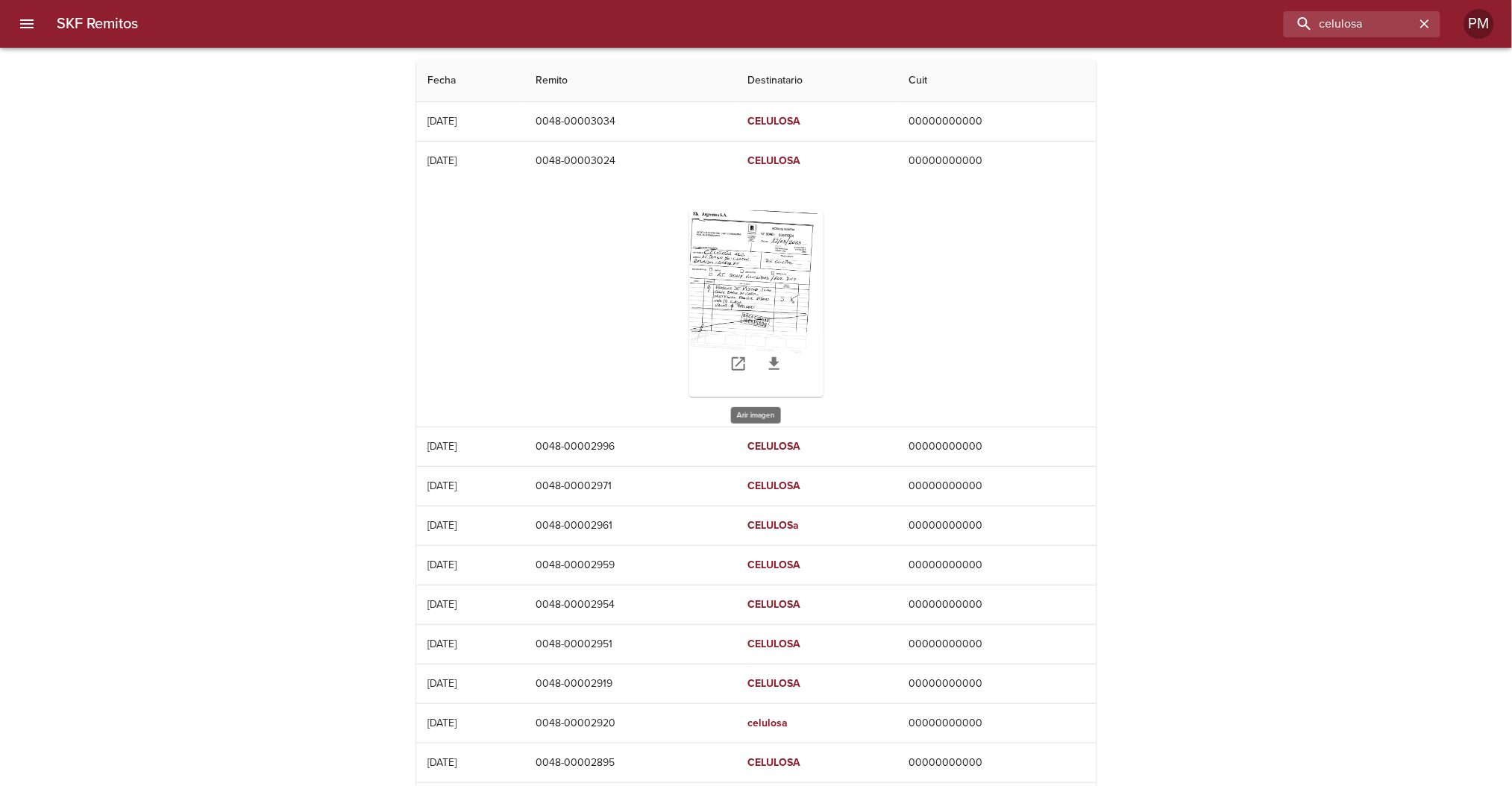
click at [745, 298] on div "Table digitalización - SKF Remitos" at bounding box center [756, 304] width 134 height 187
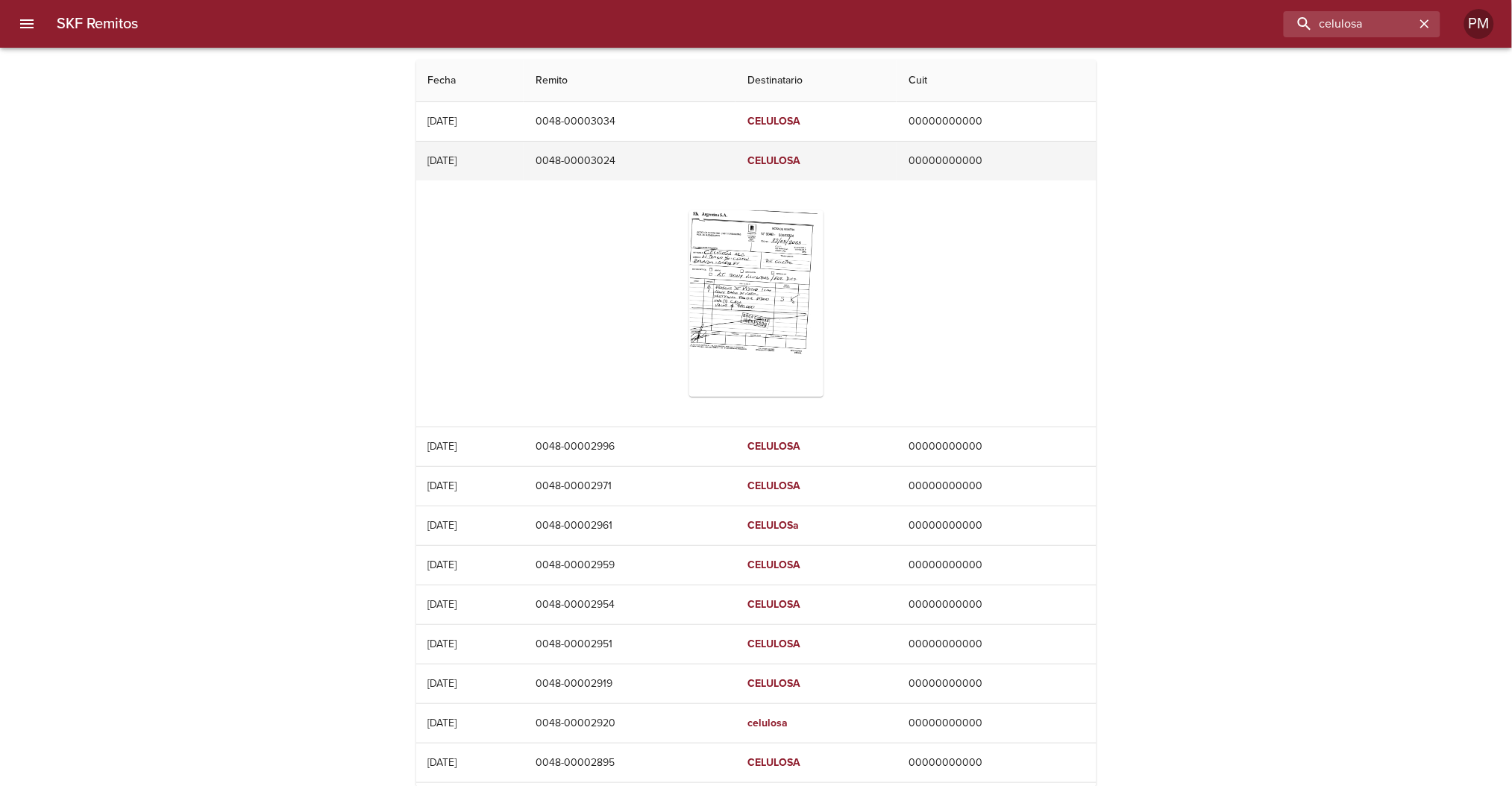
click at [640, 159] on td "0048-00003024" at bounding box center [629, 161] width 212 height 38
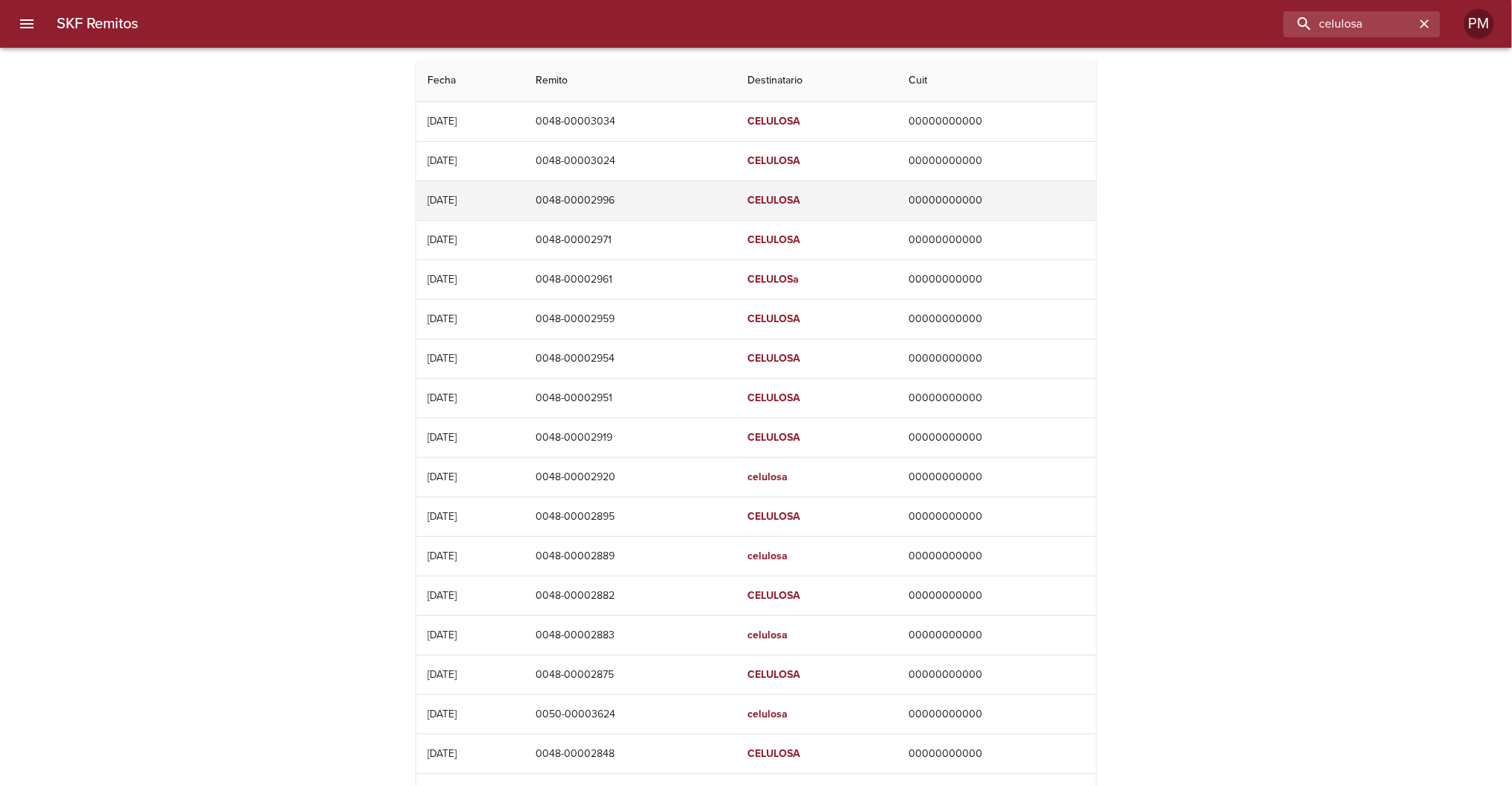
click at [666, 211] on td "0048-00002996" at bounding box center [629, 200] width 212 height 38
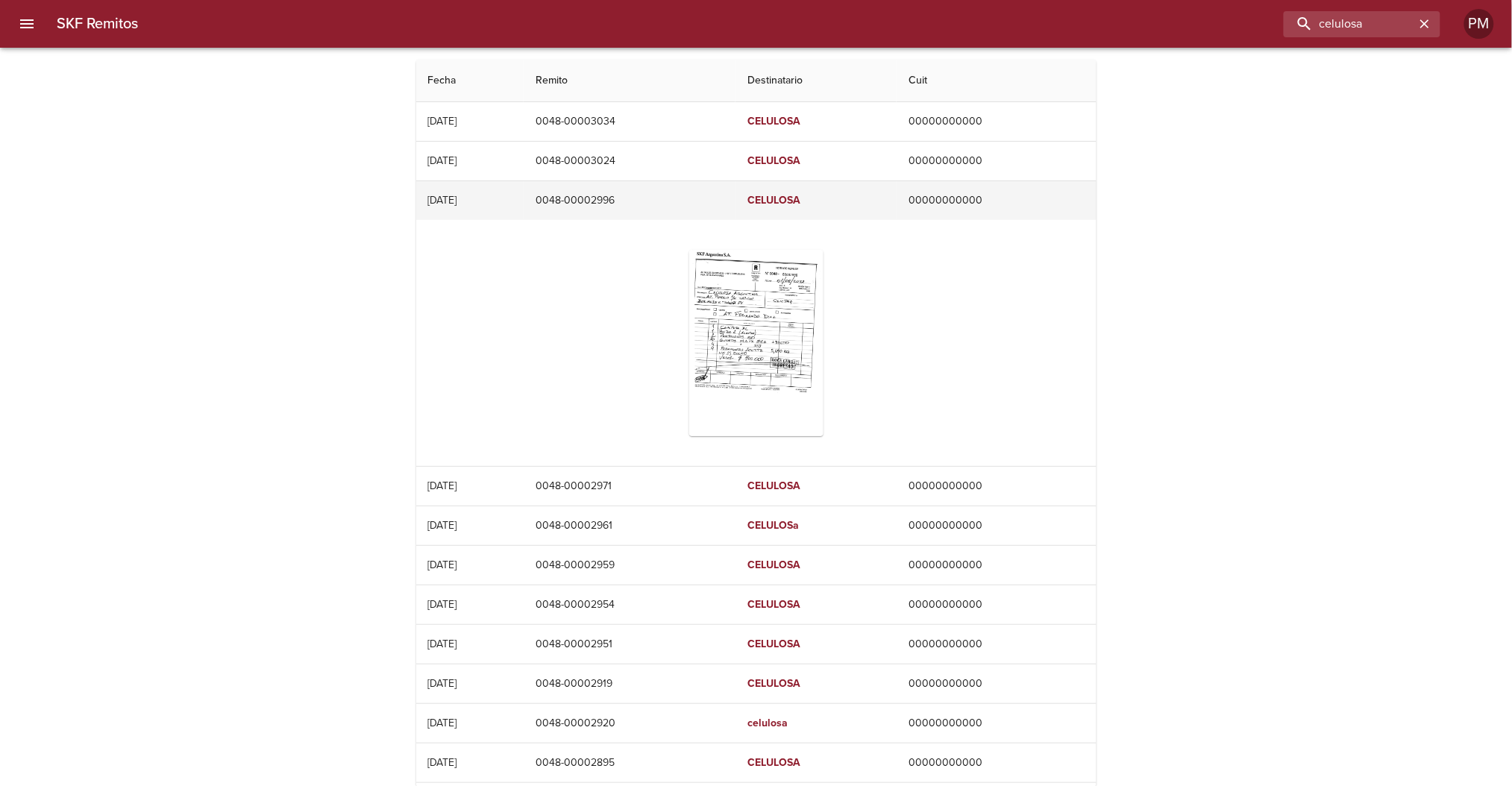
click at [508, 198] on td "01/08/2023" at bounding box center [470, 200] width 108 height 38
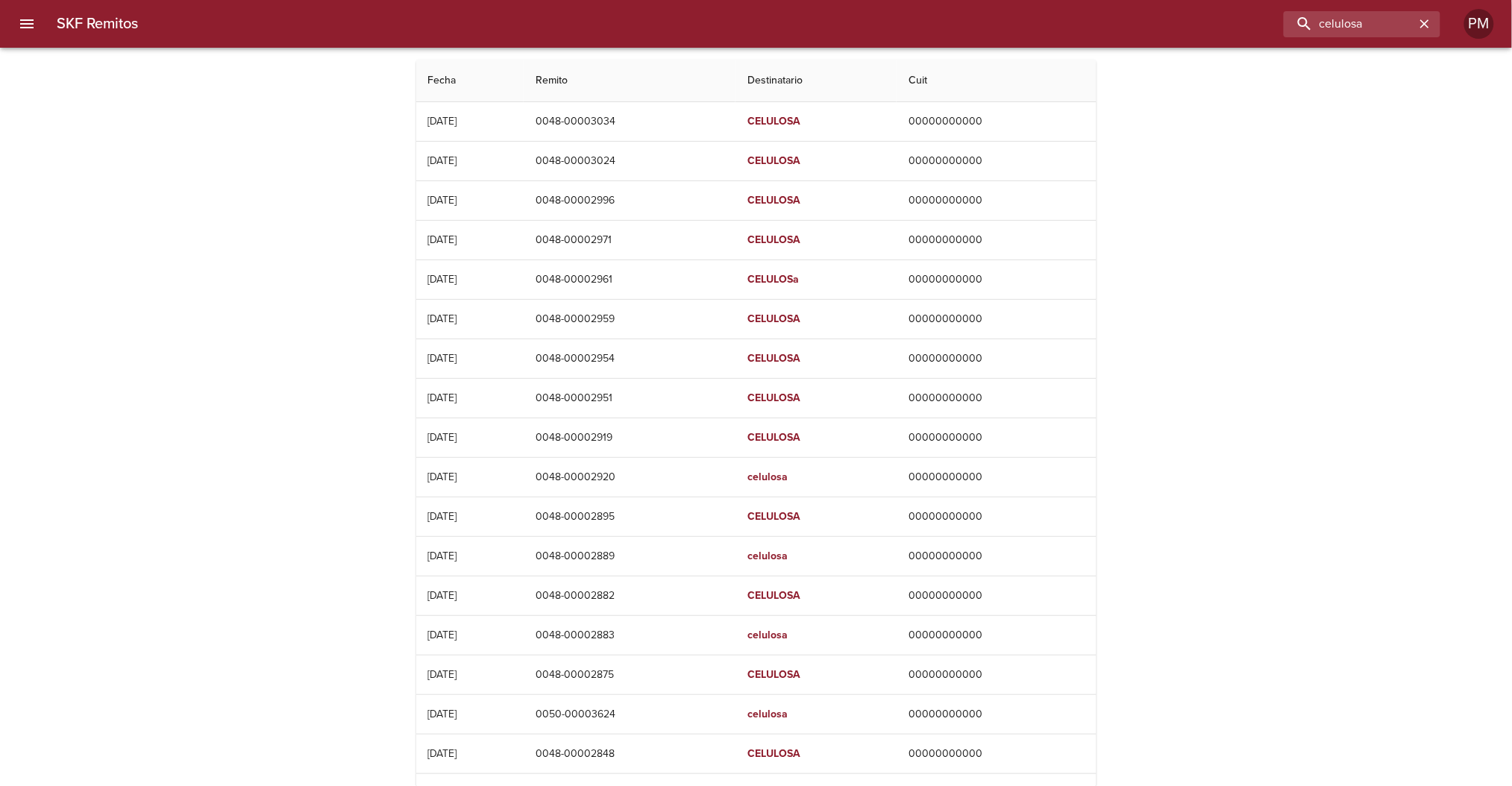
click at [25, 23] on icon "menu" at bounding box center [27, 24] width 18 height 18
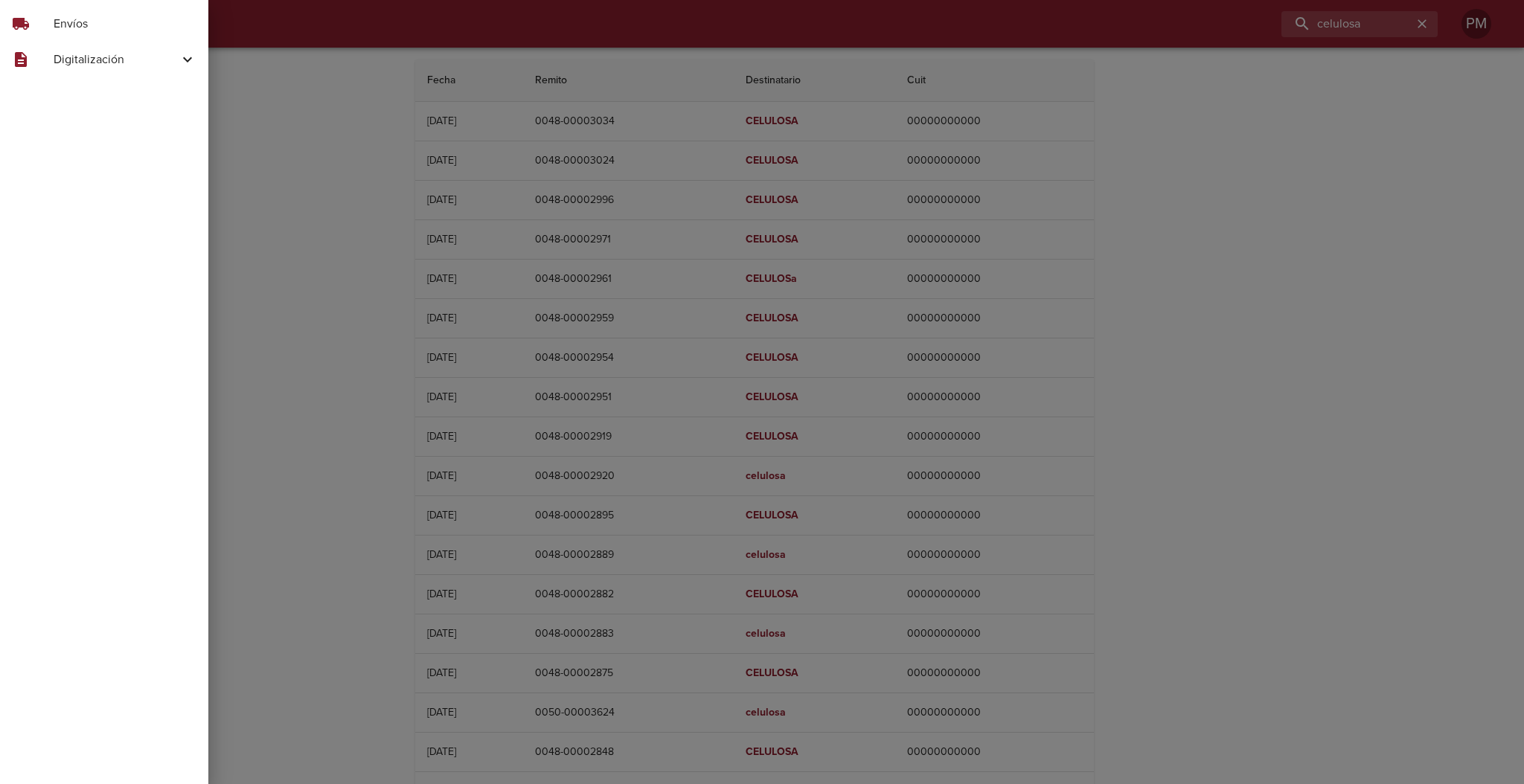
click at [50, 57] on div "description" at bounding box center [32, 59] width 41 height 18
click at [81, 95] on span "Skf Guias" at bounding box center [122, 96] width 149 height 15
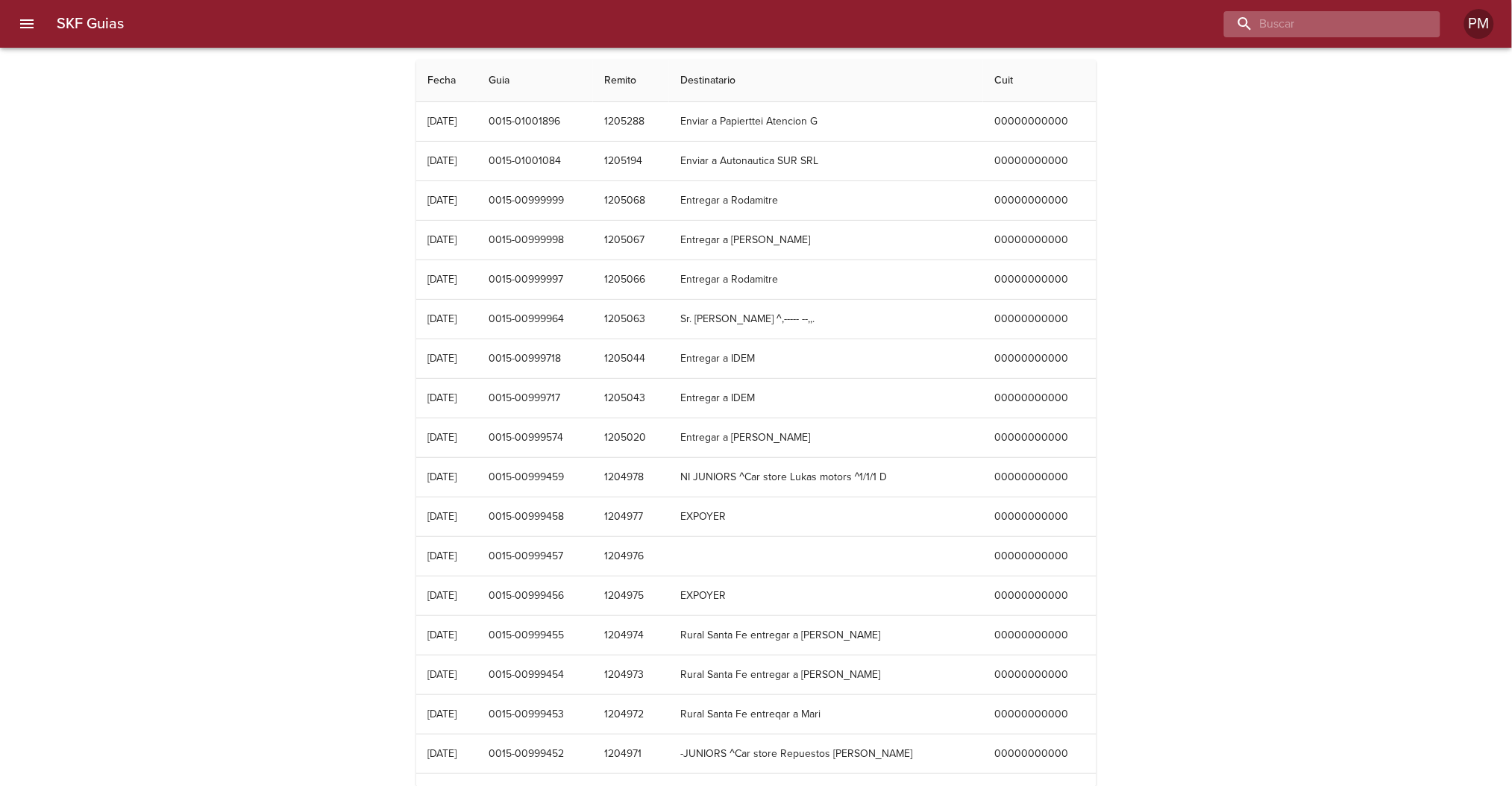
click at [1328, 27] on input "buscar" at bounding box center [1319, 24] width 191 height 26
type input "celulosa"
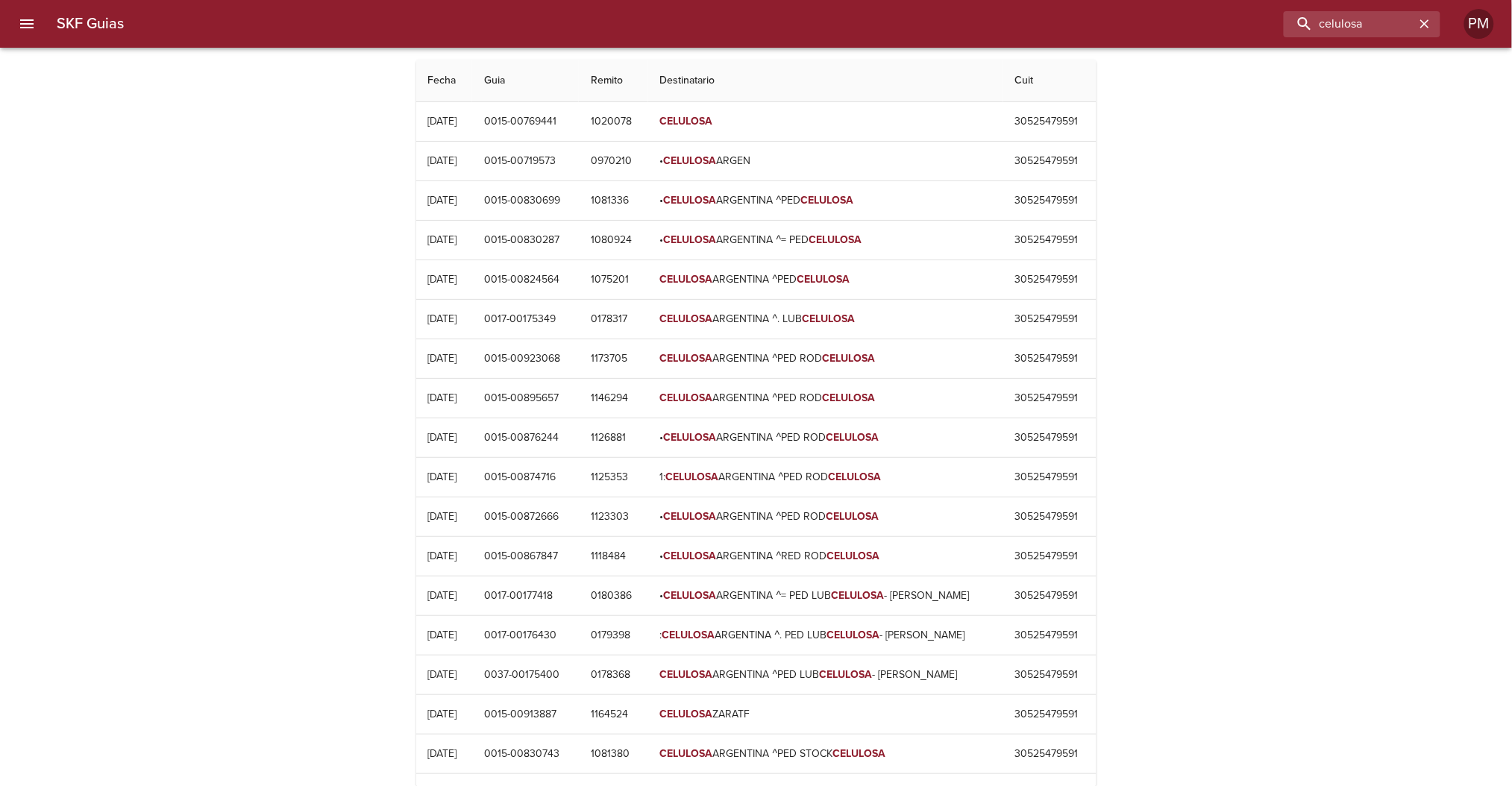
click at [33, 20] on icon "menu" at bounding box center [27, 24] width 13 height 9
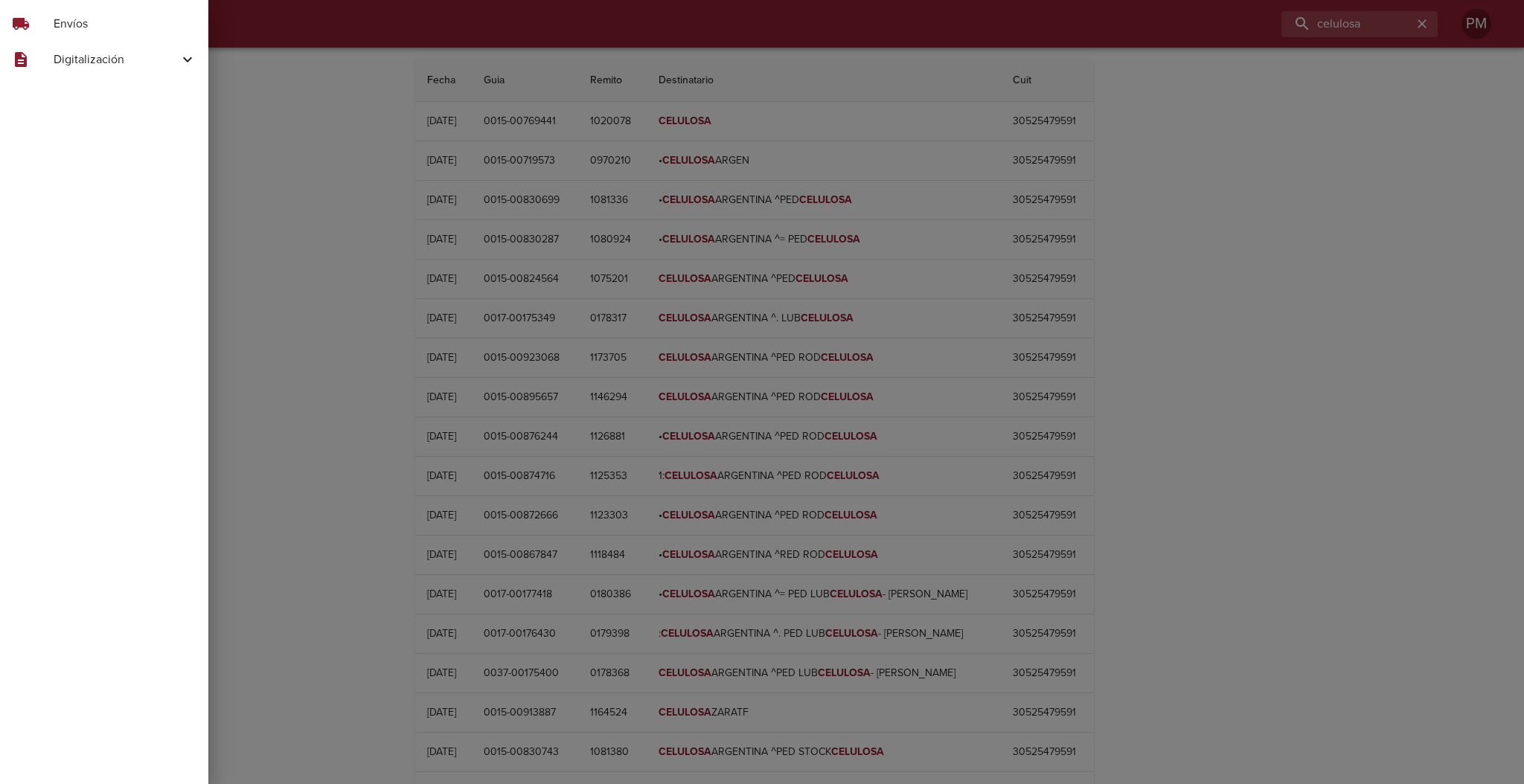
click at [45, 56] on div "description" at bounding box center [32, 59] width 41 height 18
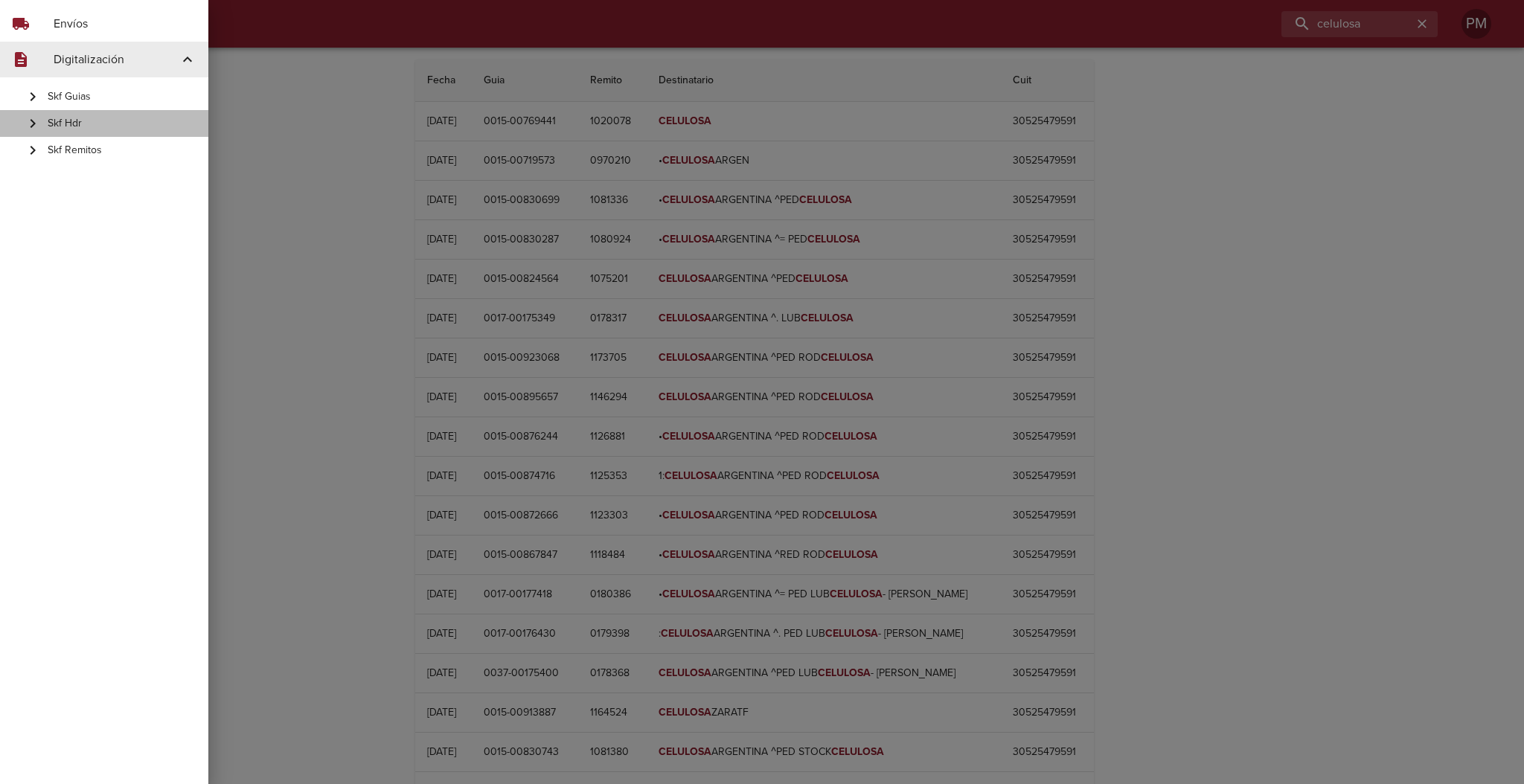
click at [79, 123] on span "Skf Hdr" at bounding box center [122, 123] width 149 height 15
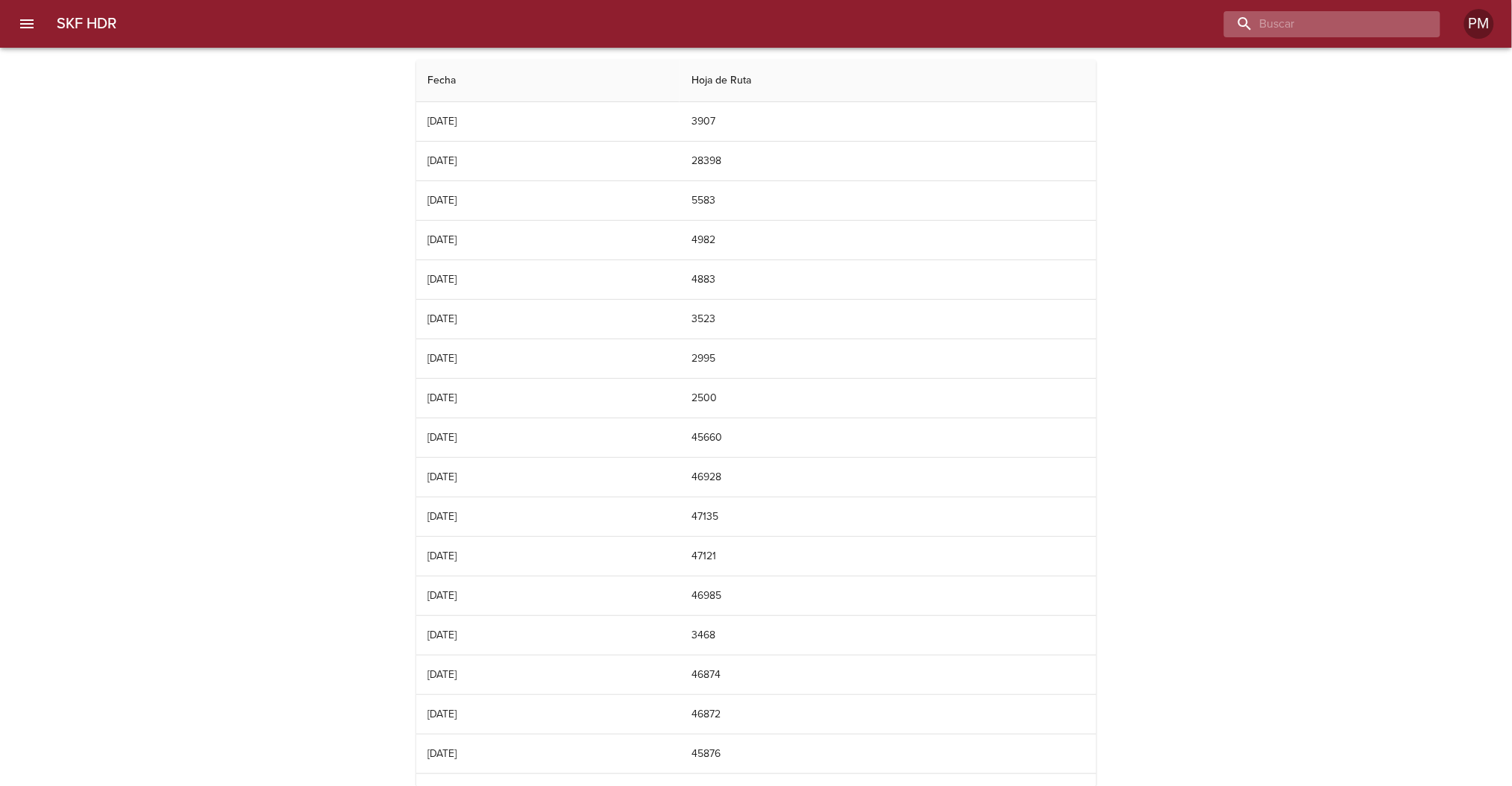
click at [1339, 25] on input "buscar" at bounding box center [1319, 24] width 191 height 26
type input "celulosa"
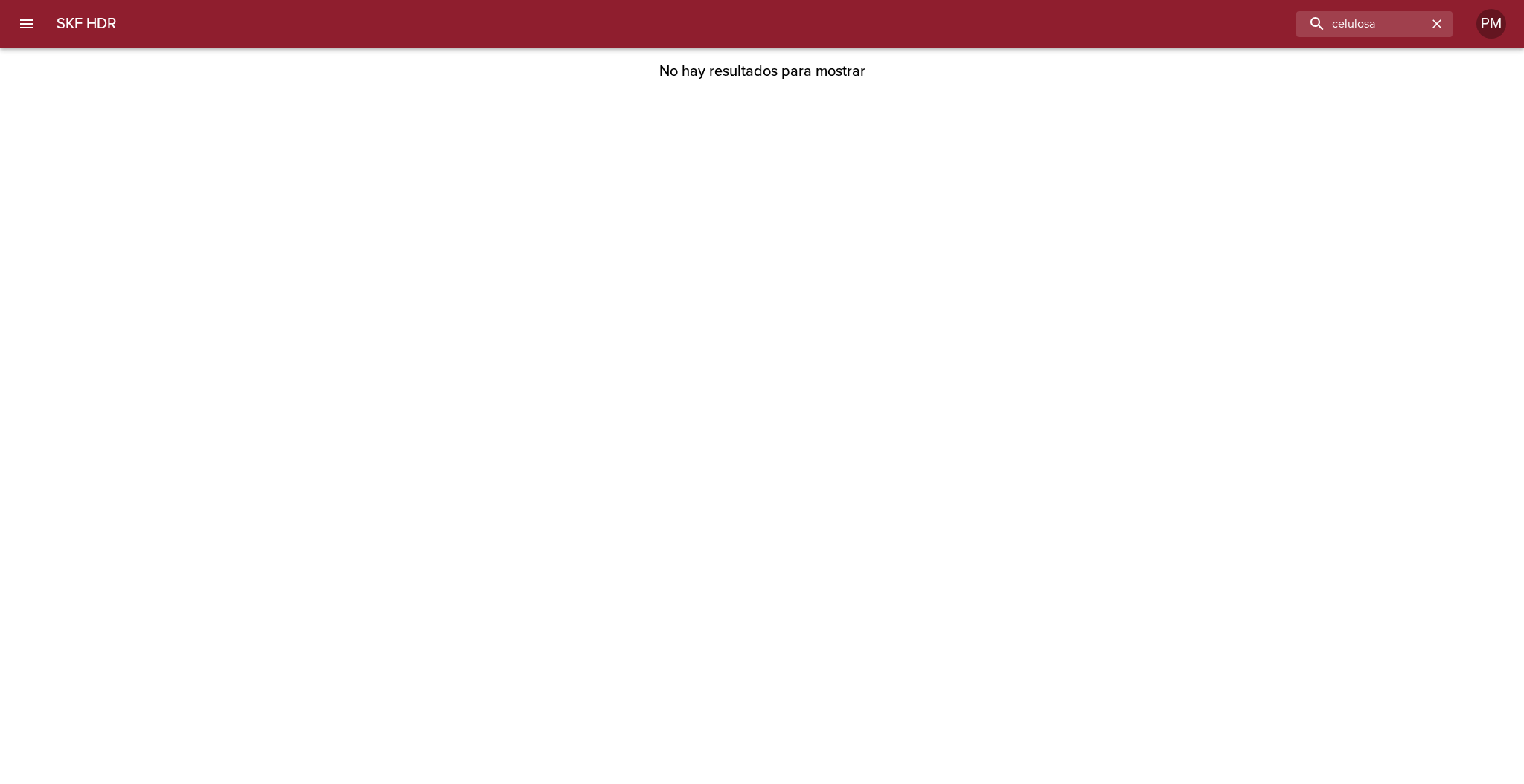
click at [29, 13] on button "menu" at bounding box center [27, 24] width 36 height 36
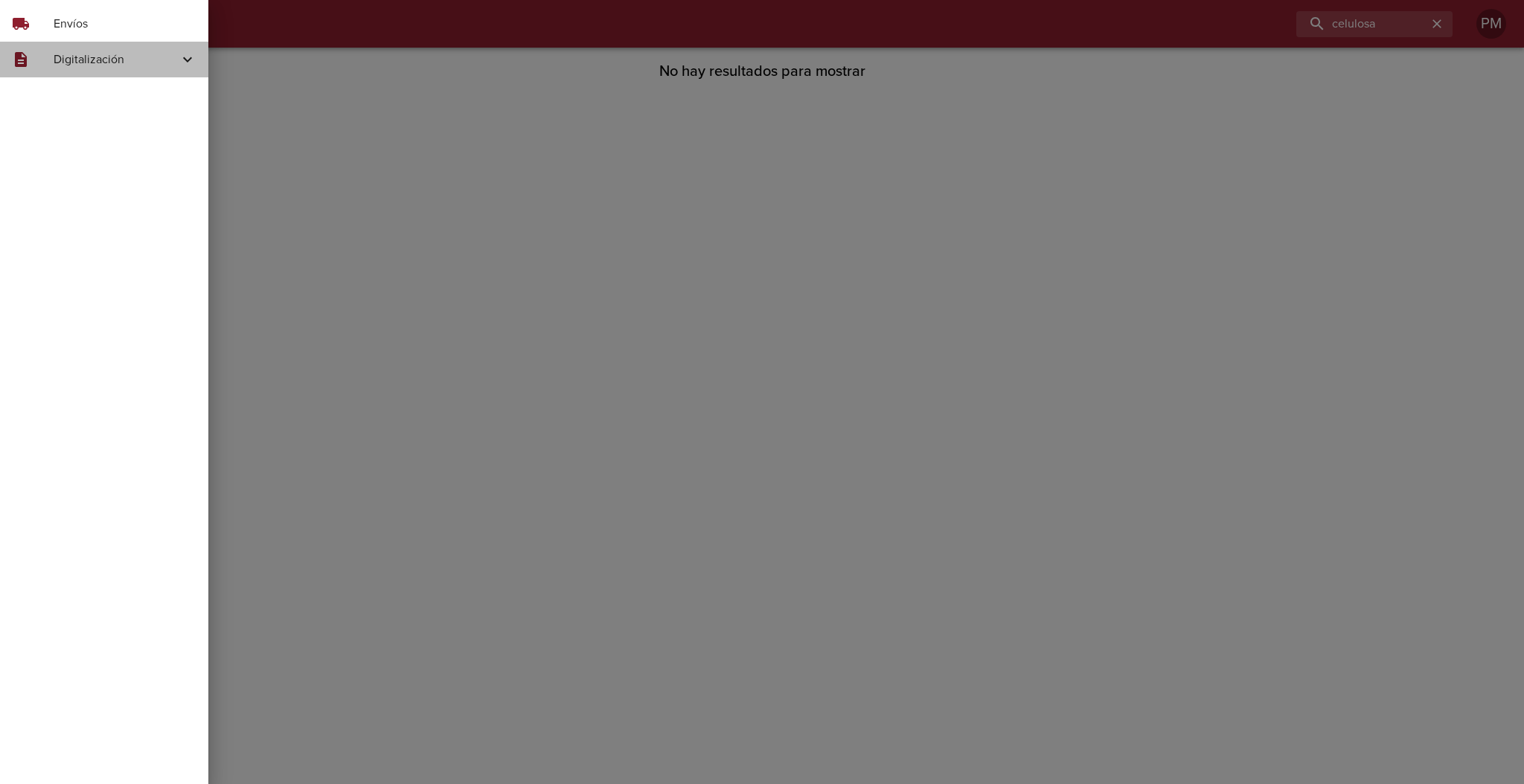
click at [67, 59] on span "Digitalización" at bounding box center [116, 59] width 125 height 18
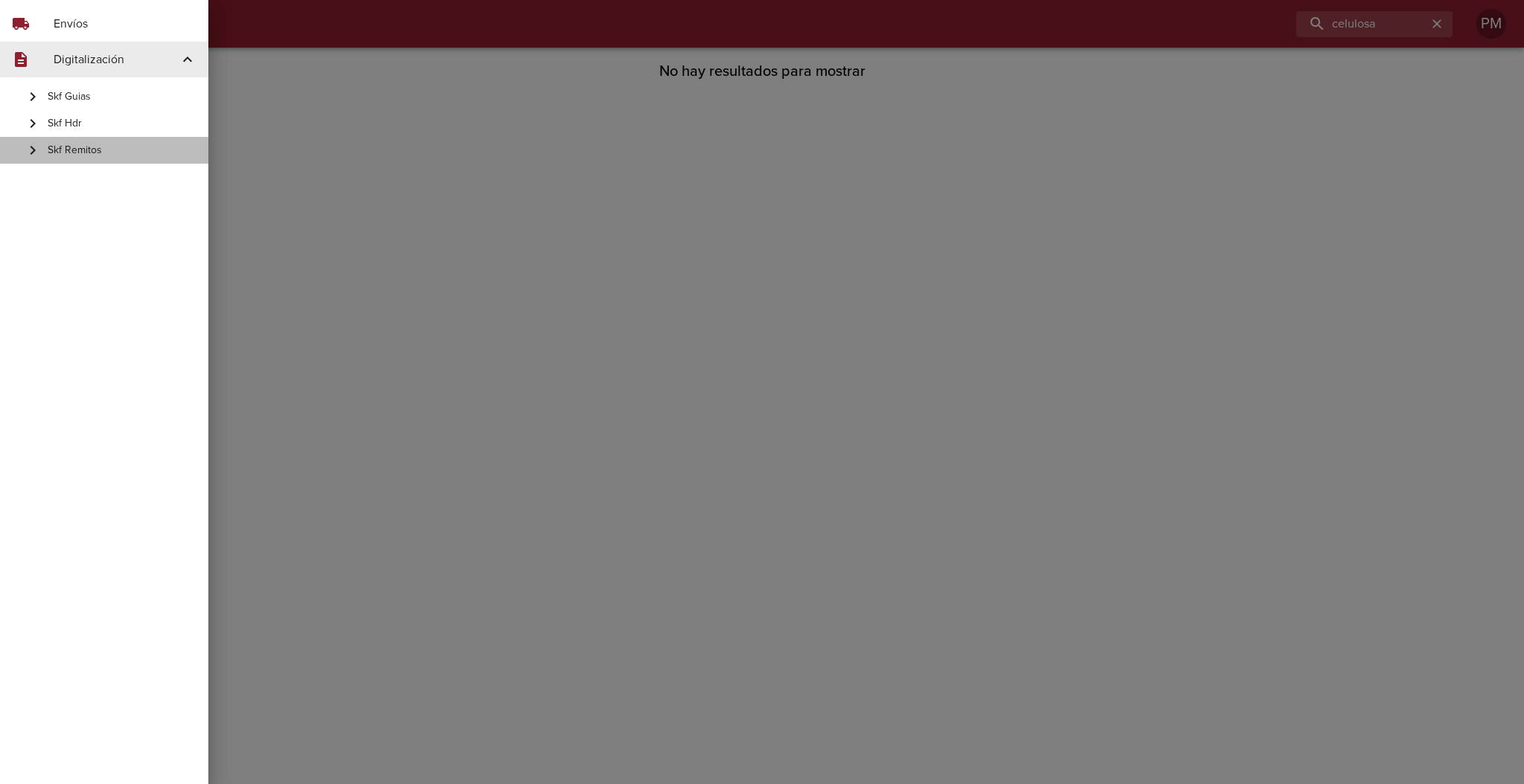
click at [80, 149] on span "Skf Remitos" at bounding box center [122, 150] width 149 height 15
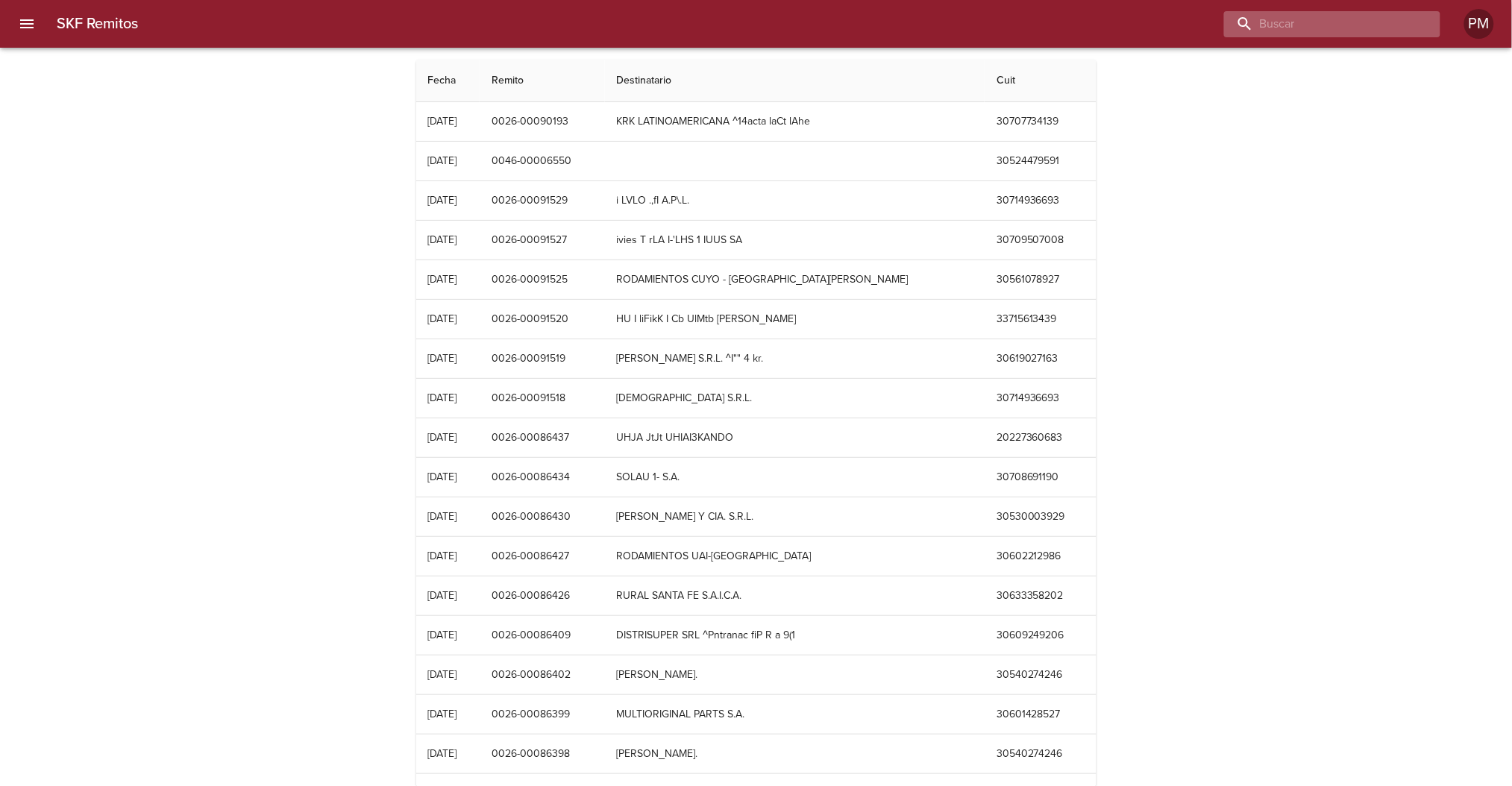
click at [1310, 24] on input "buscar" at bounding box center [1319, 24] width 191 height 26
type input "celulosa"
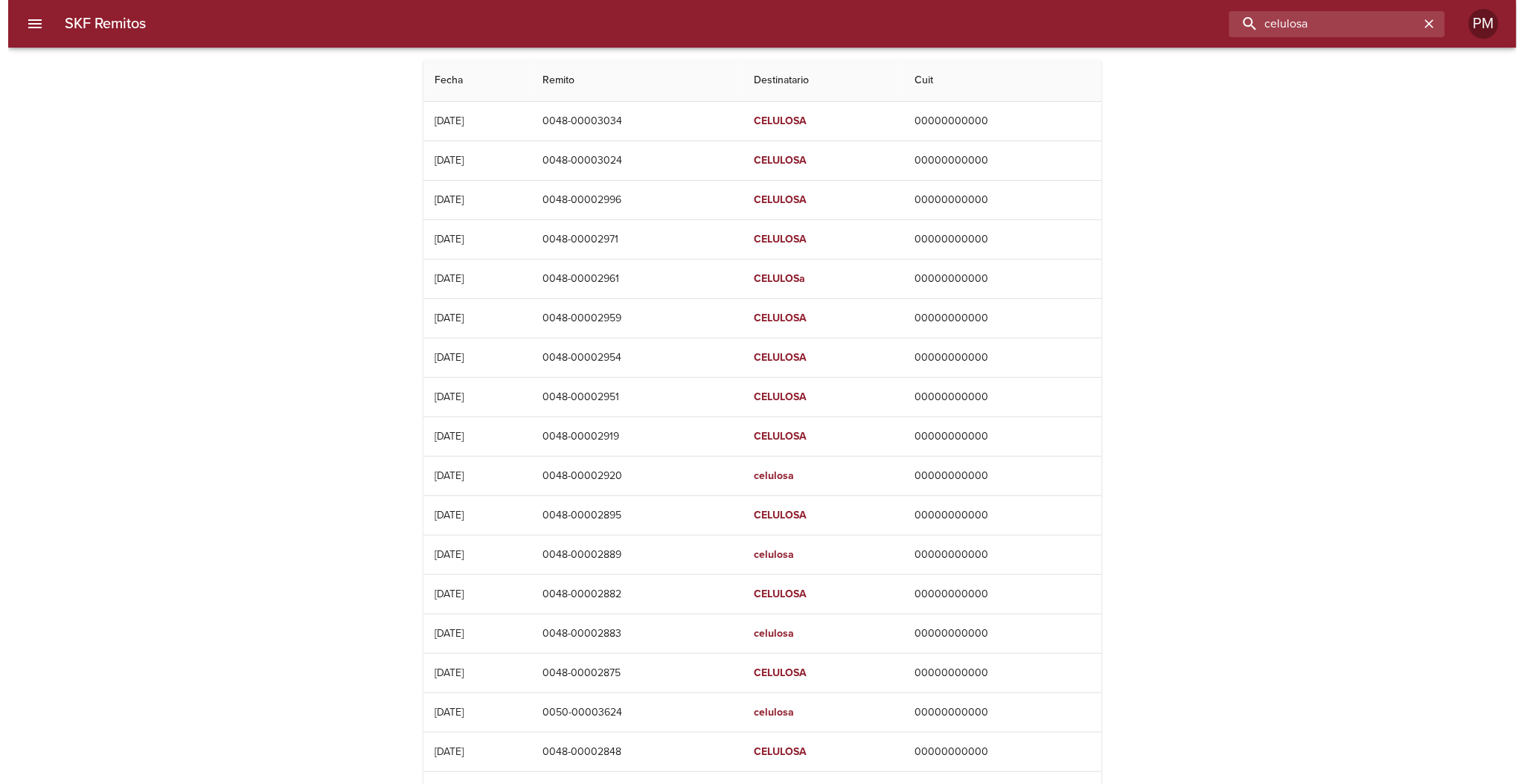
scroll to position [172, 0]
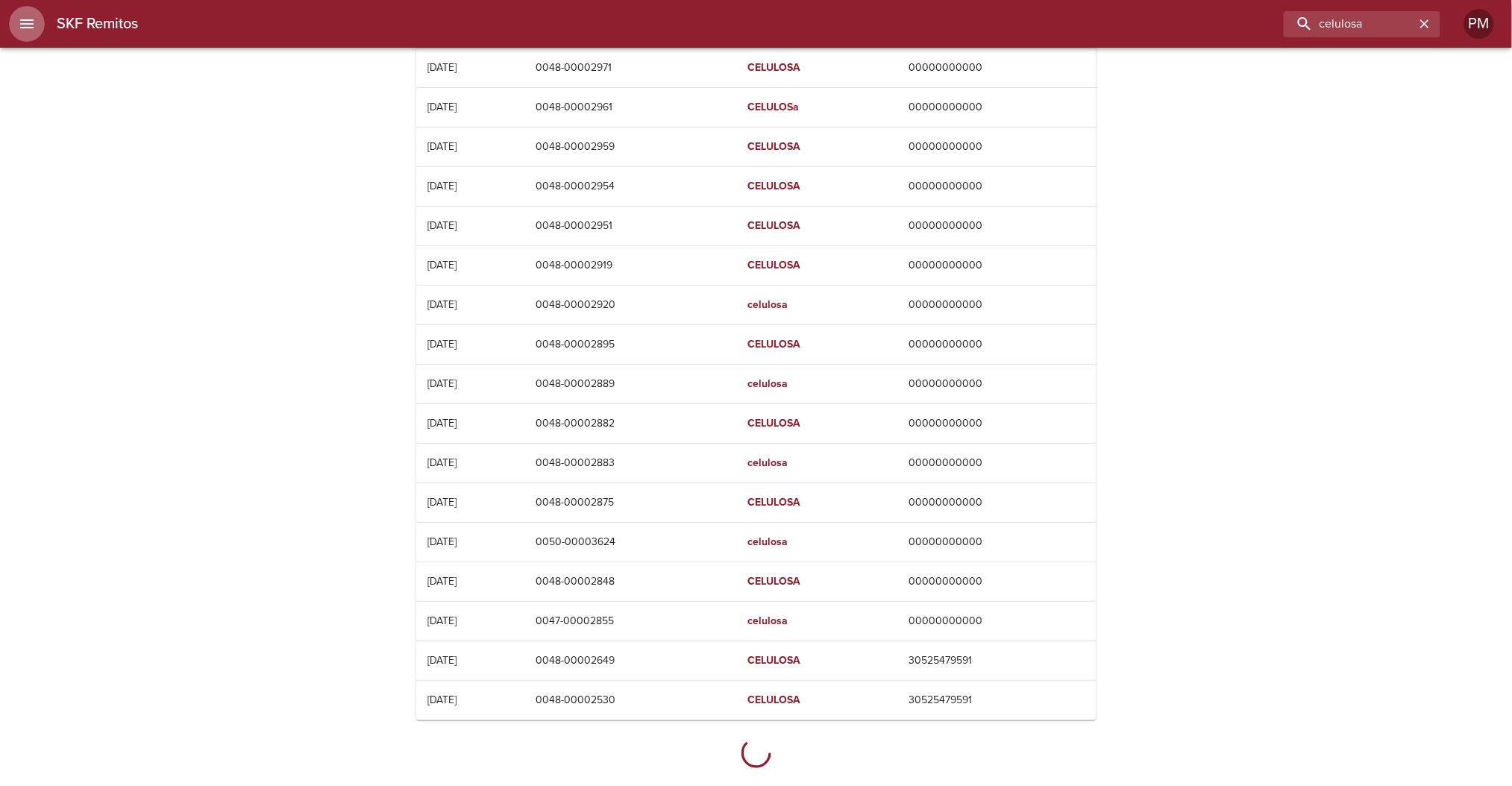
click at [25, 23] on icon "menu" at bounding box center [27, 24] width 18 height 18
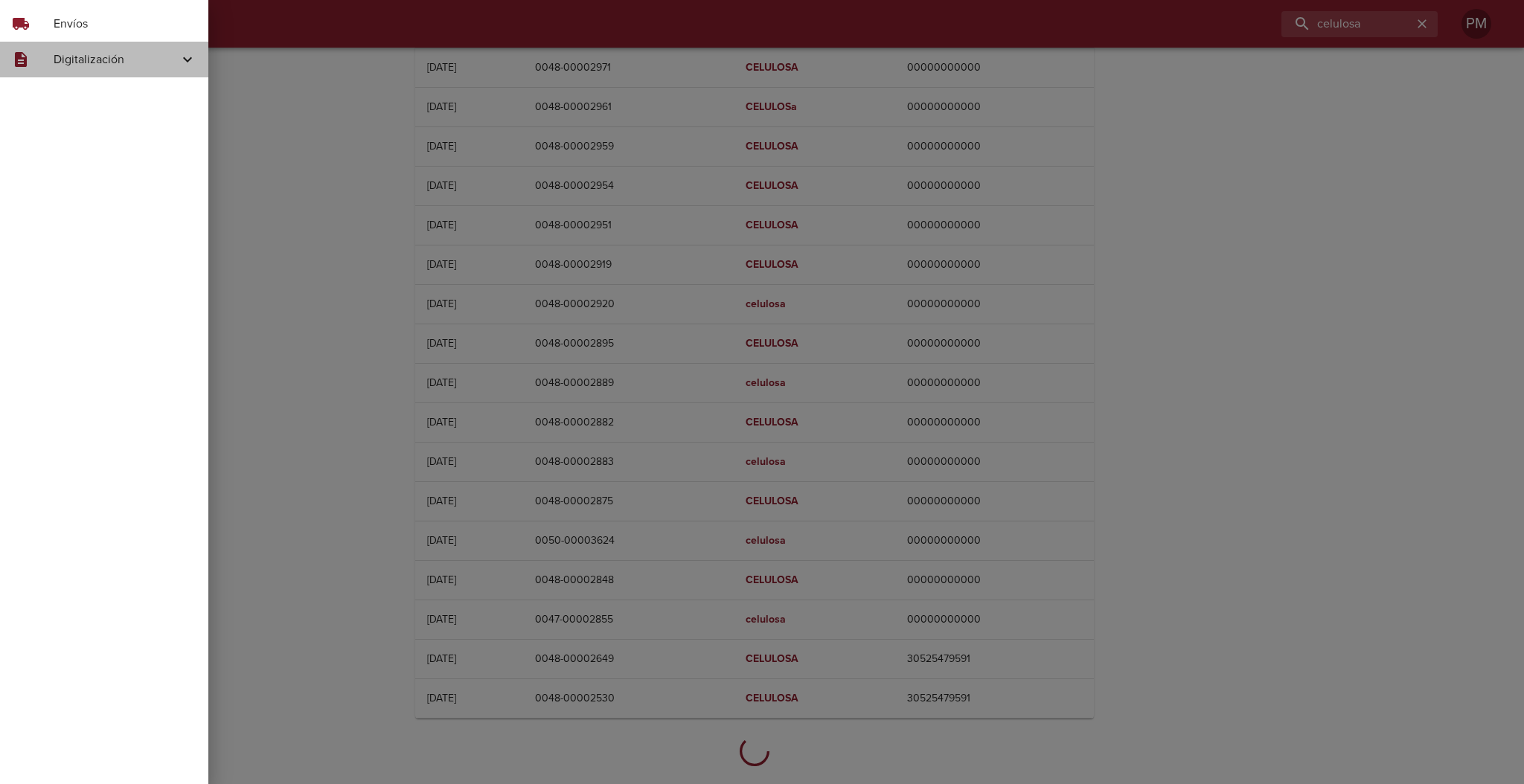
click at [63, 53] on span "Digitalización" at bounding box center [116, 59] width 125 height 18
click at [98, 96] on span "Skf Guias" at bounding box center [122, 96] width 149 height 15
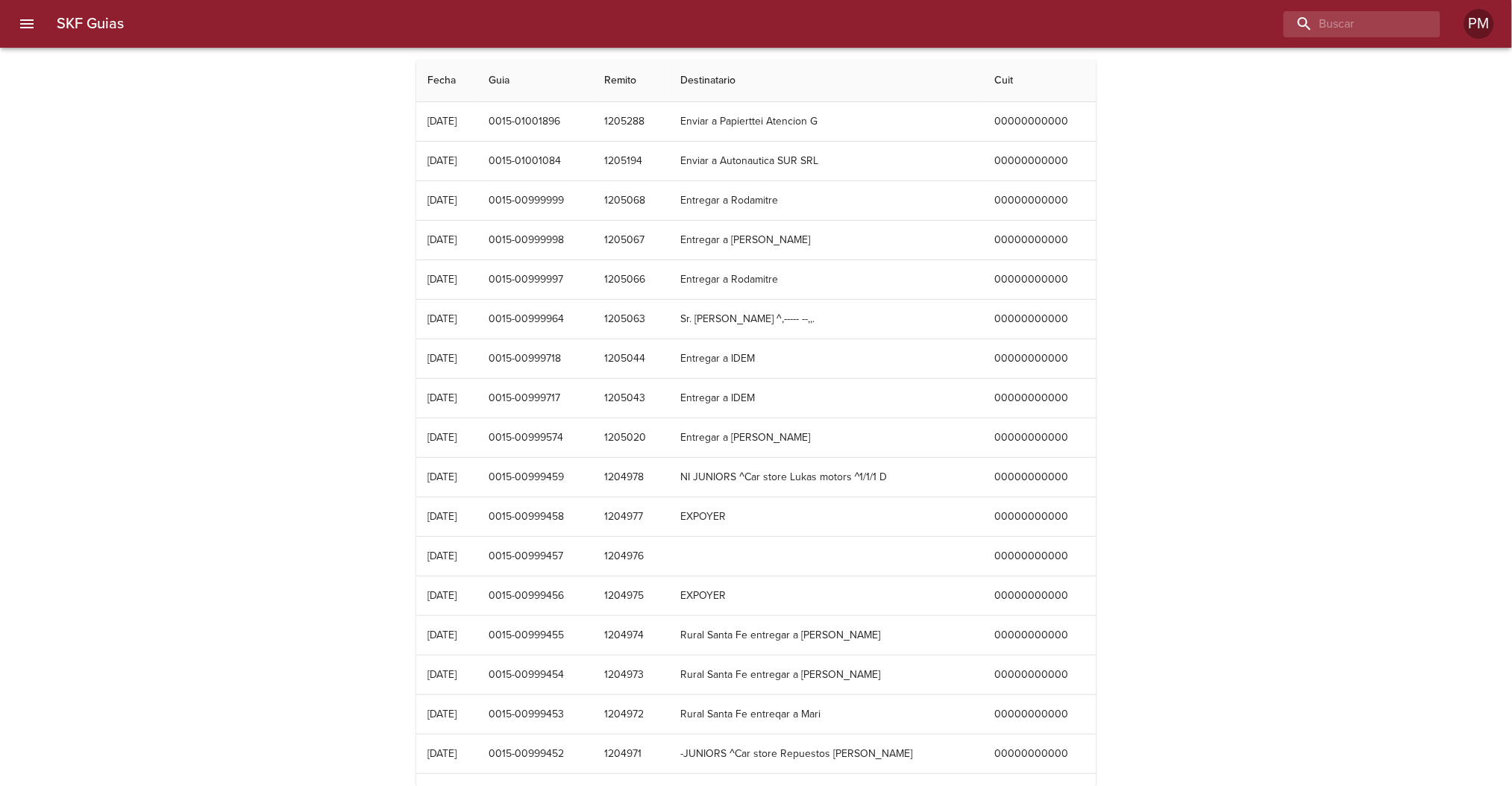
click at [20, 22] on icon "menu" at bounding box center [27, 24] width 18 height 18
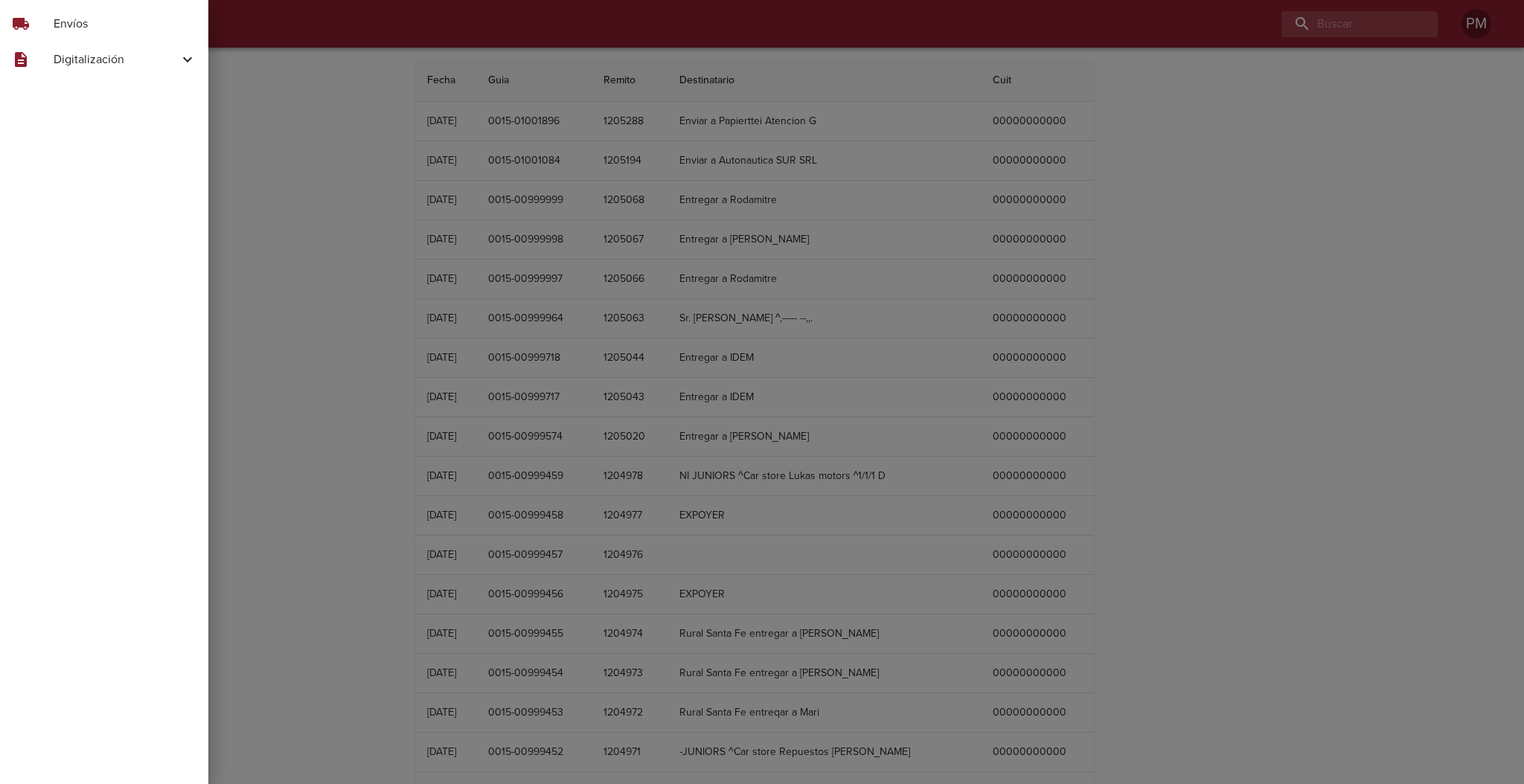
click at [50, 27] on div "local_shipping" at bounding box center [32, 23] width 41 height 18
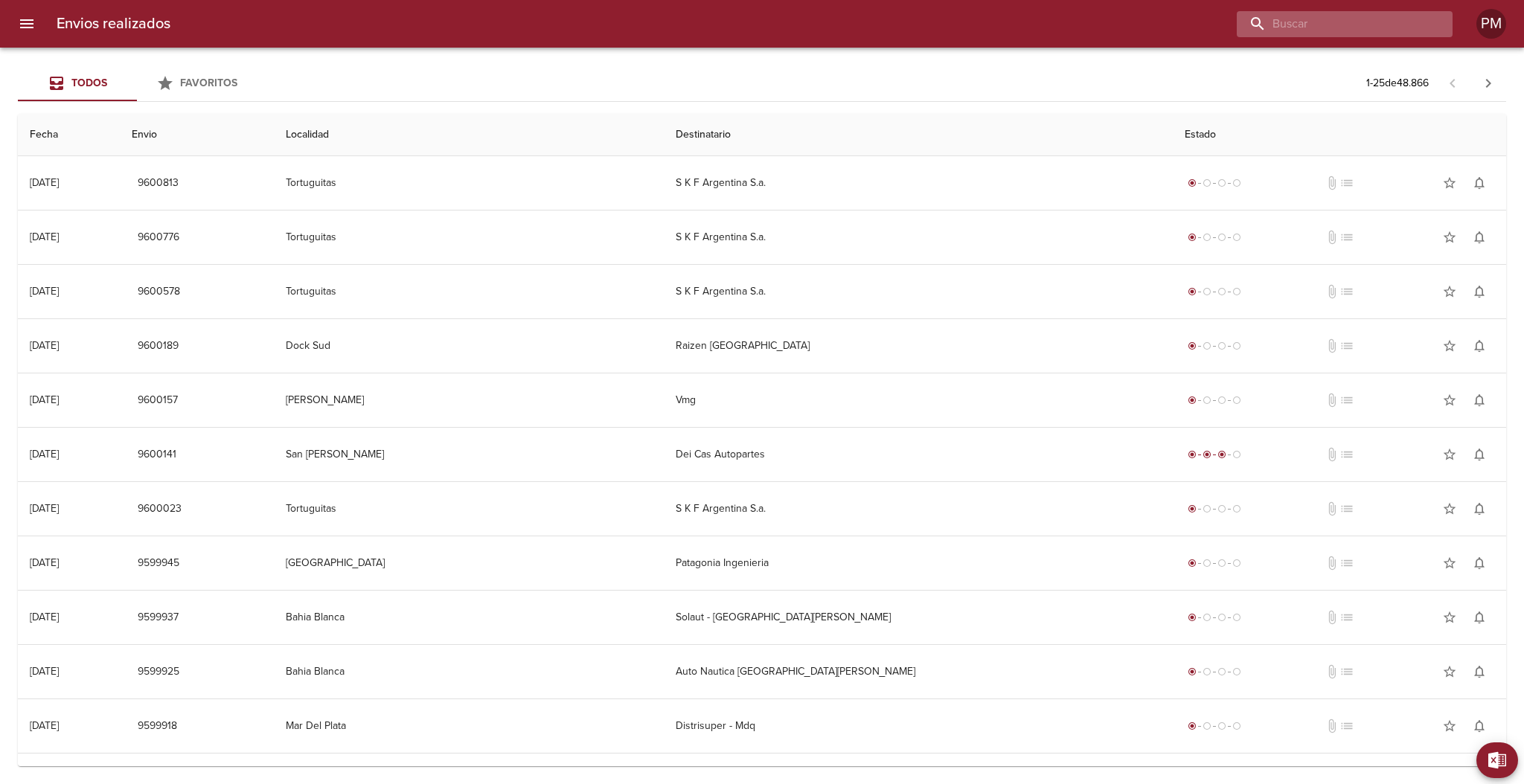
click at [1384, 29] on input "buscar" at bounding box center [1331, 23] width 190 height 26
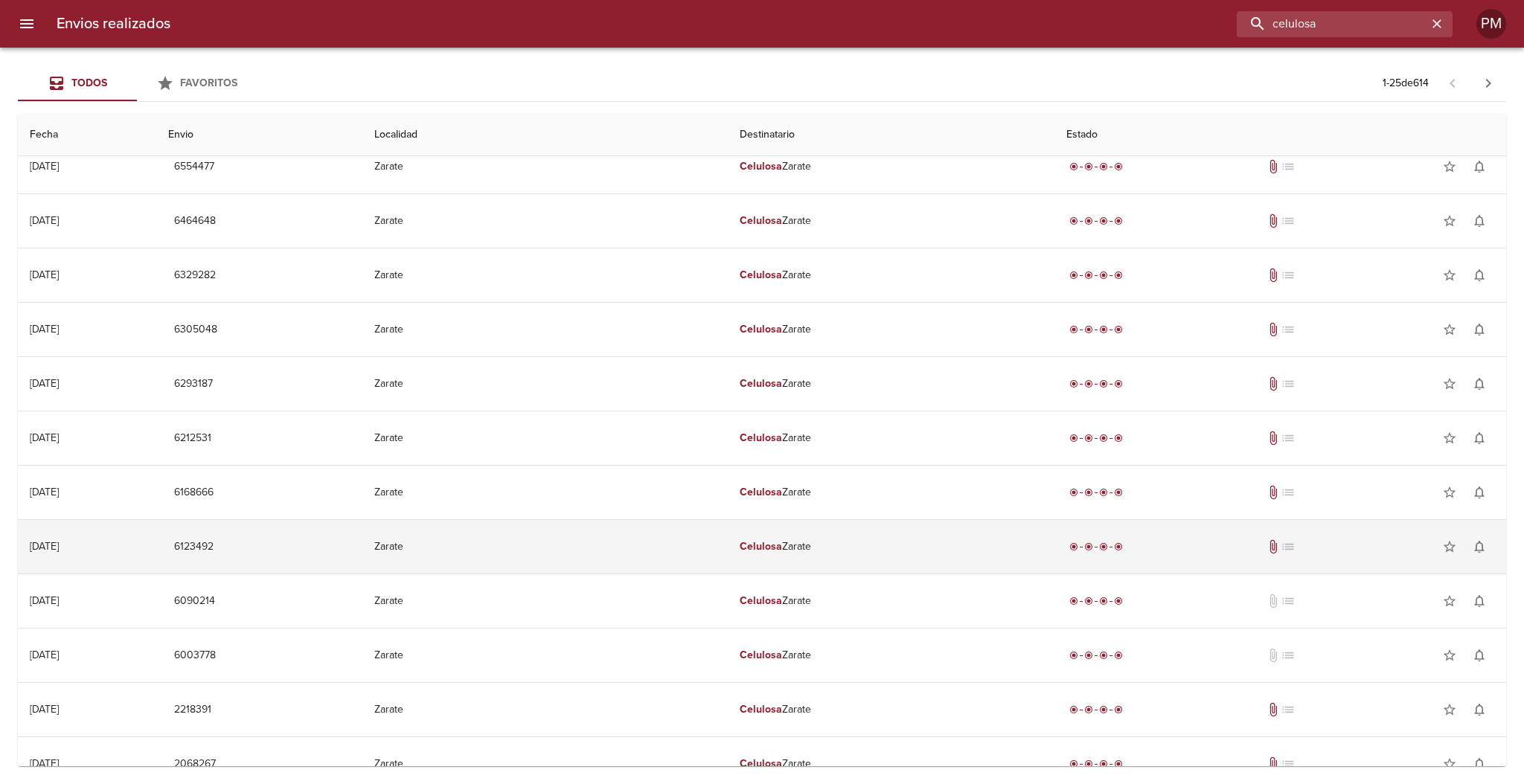
scroll to position [713, 0]
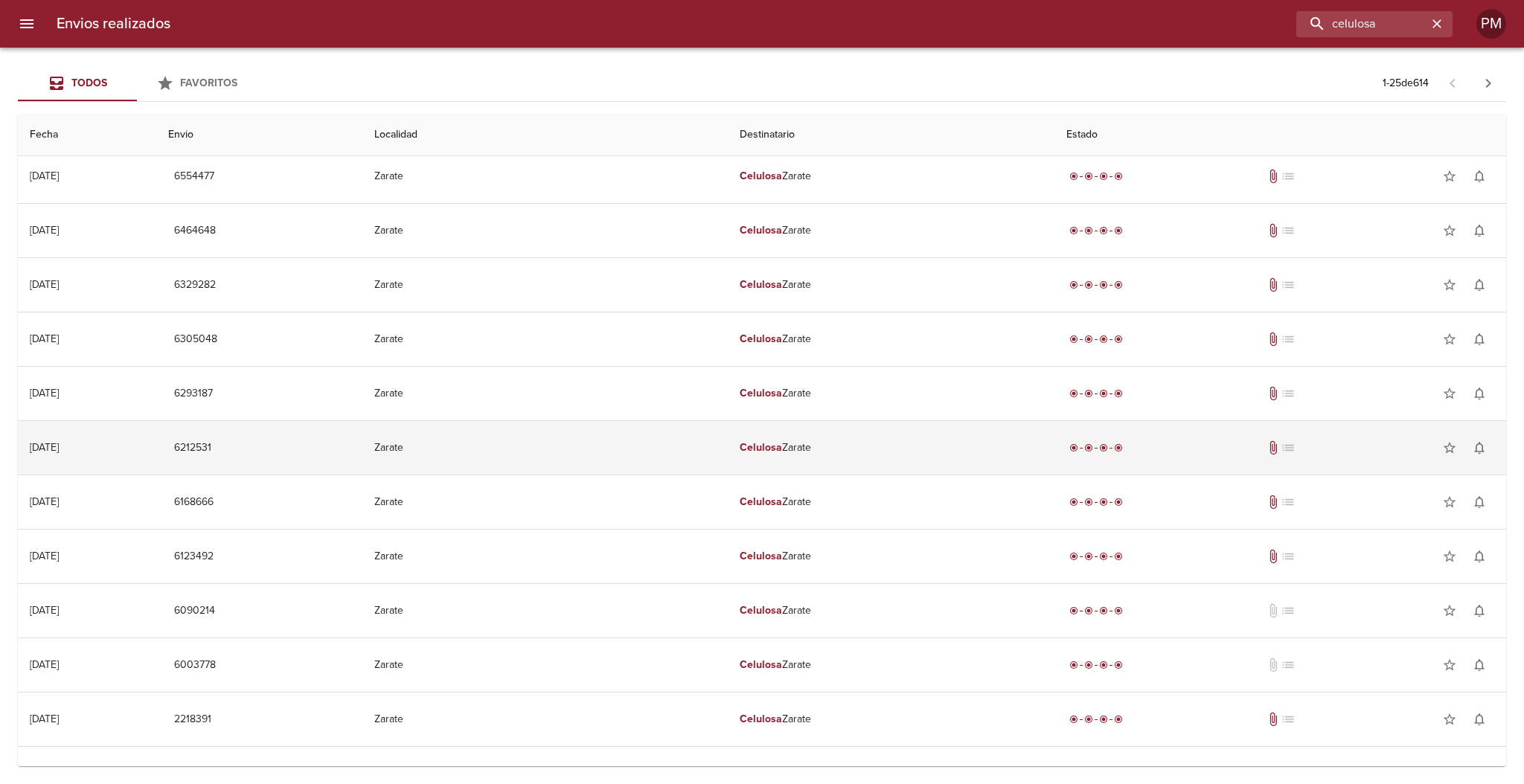
click at [805, 441] on td "Celulosa Zarate" at bounding box center [891, 448] width 326 height 53
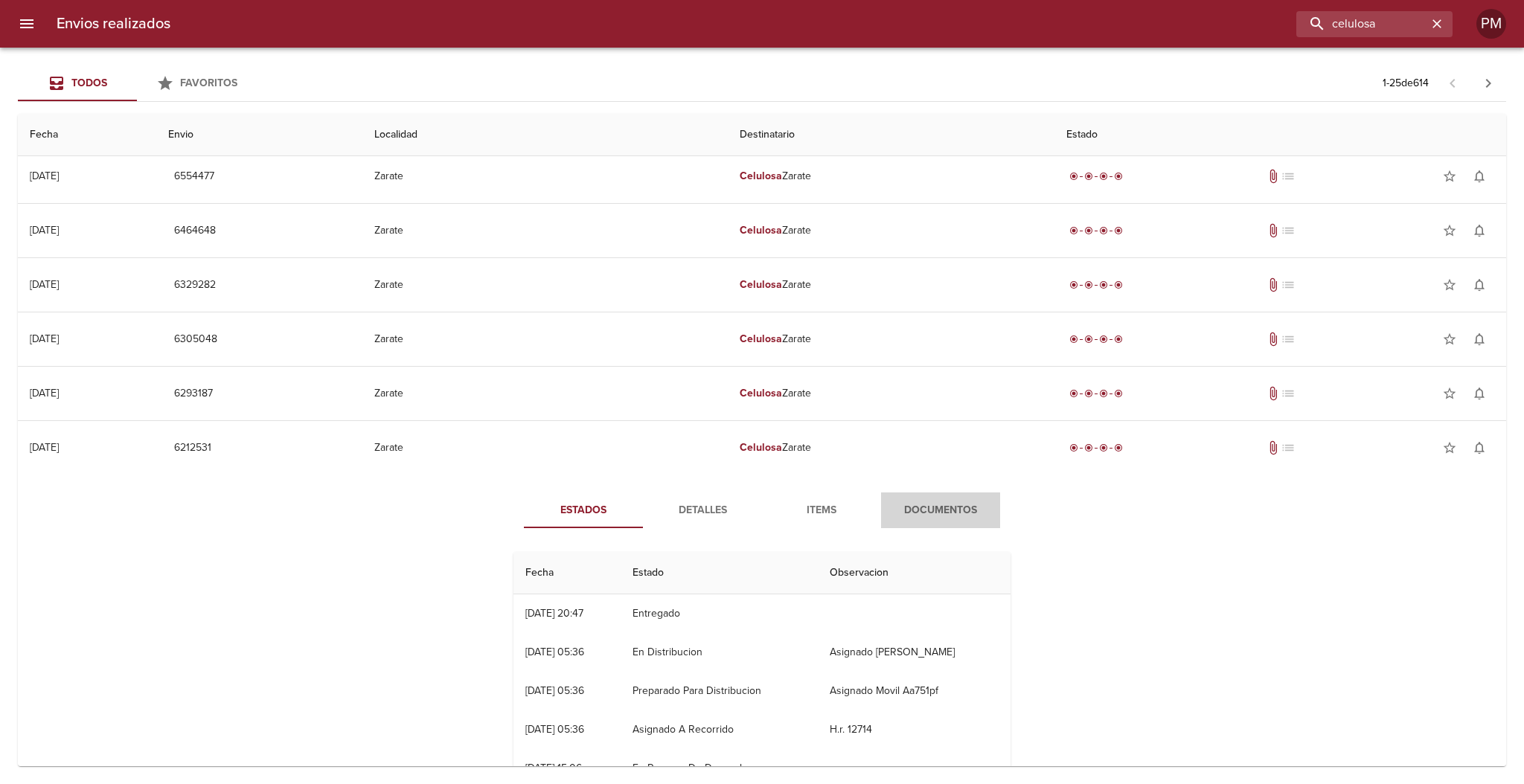
click at [928, 509] on span "Documentos" at bounding box center [940, 511] width 101 height 19
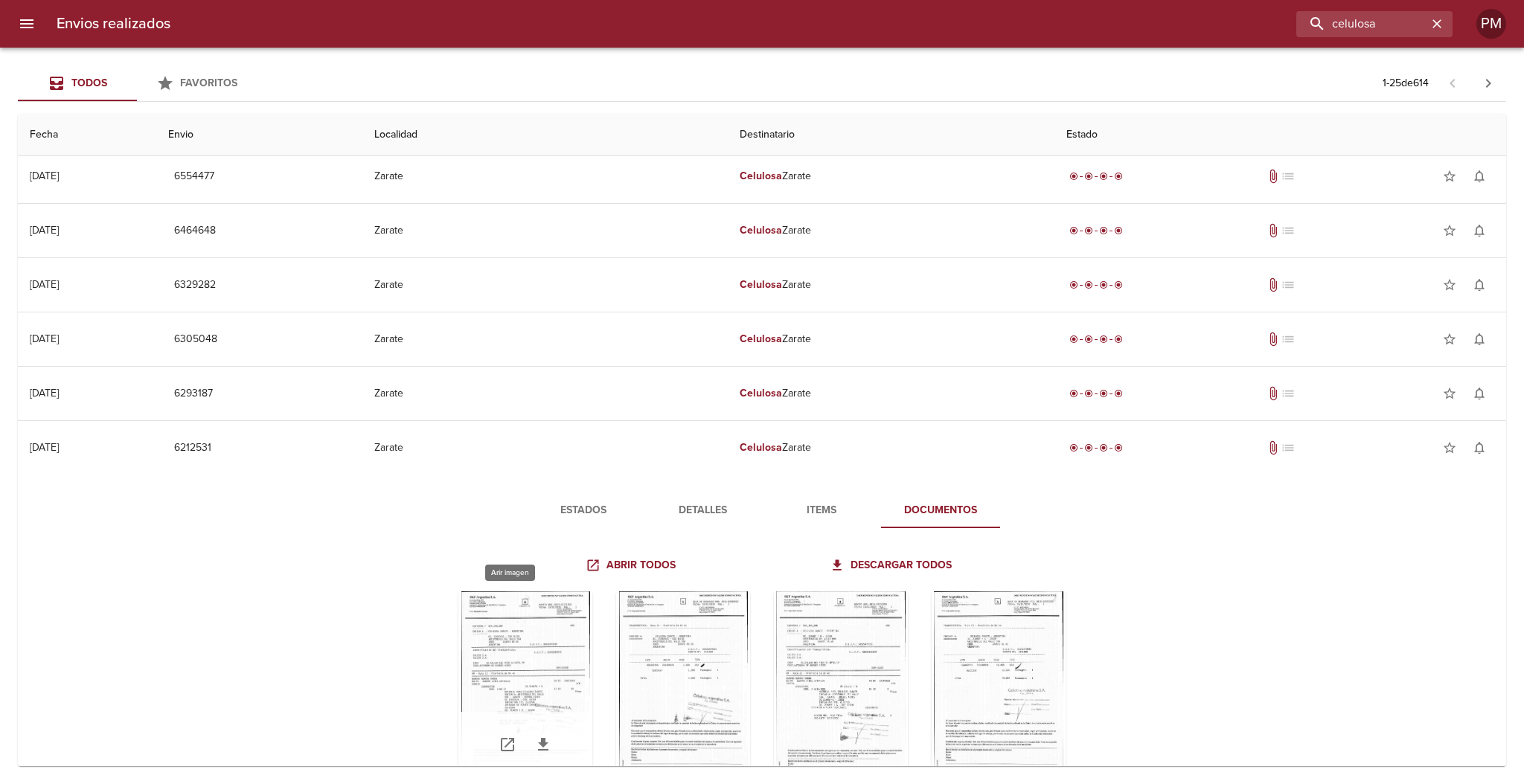
click at [528, 673] on div "Tabla de envíos del cliente" at bounding box center [525, 685] width 134 height 186
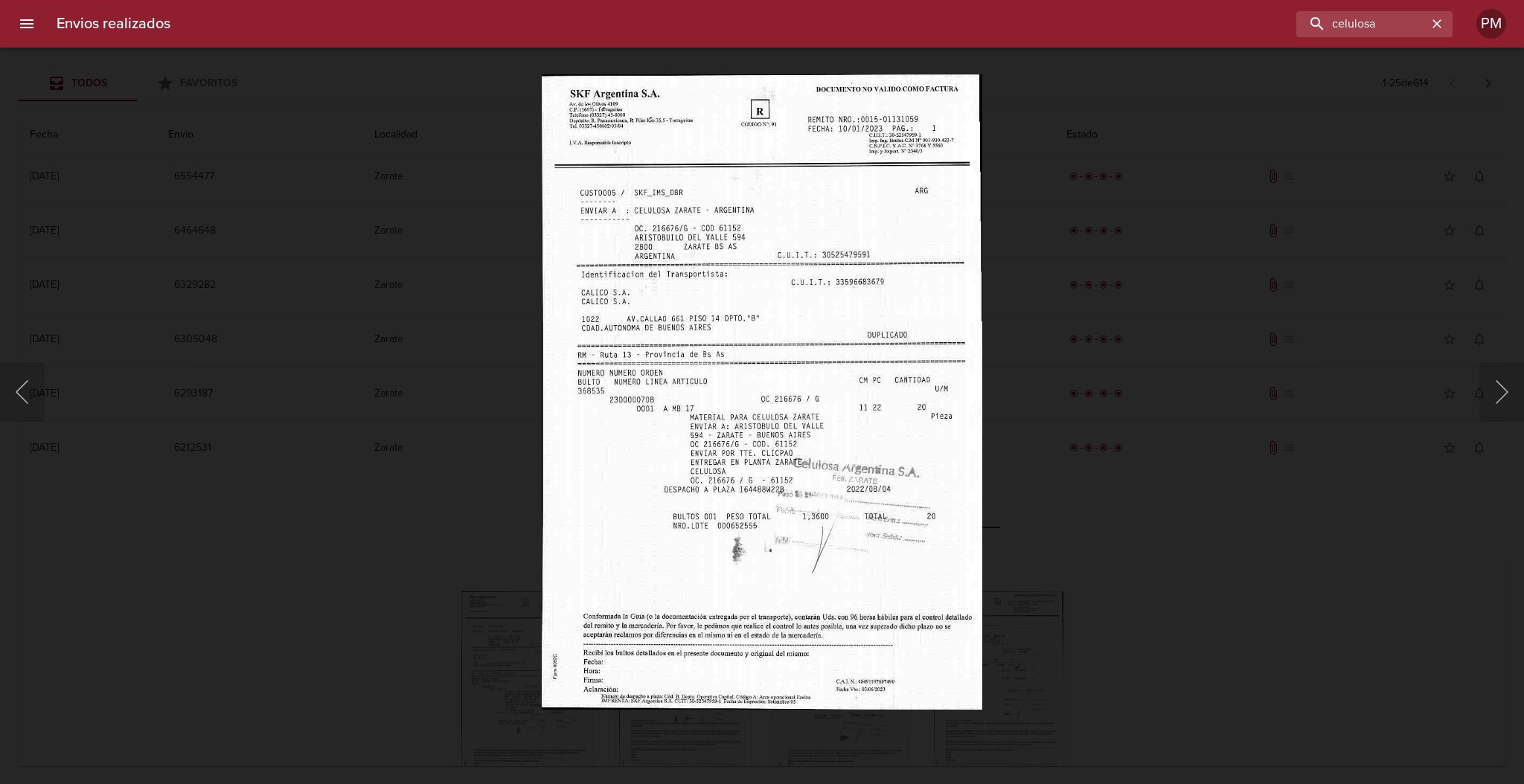
click at [748, 497] on img "Lightbox" at bounding box center [762, 392] width 441 height 636
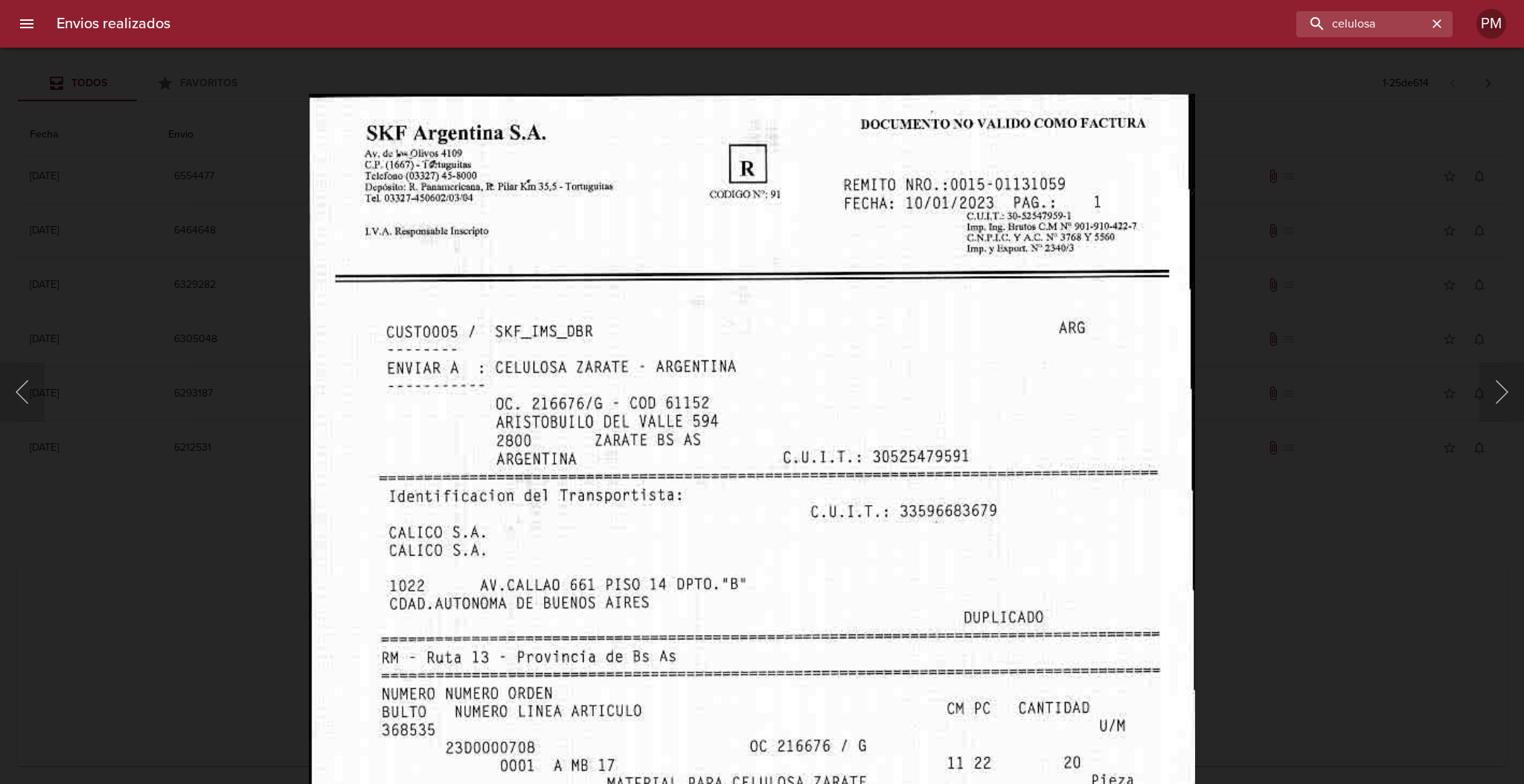
click at [1075, 539] on img "Lightbox" at bounding box center [752, 732] width 886 height 1277
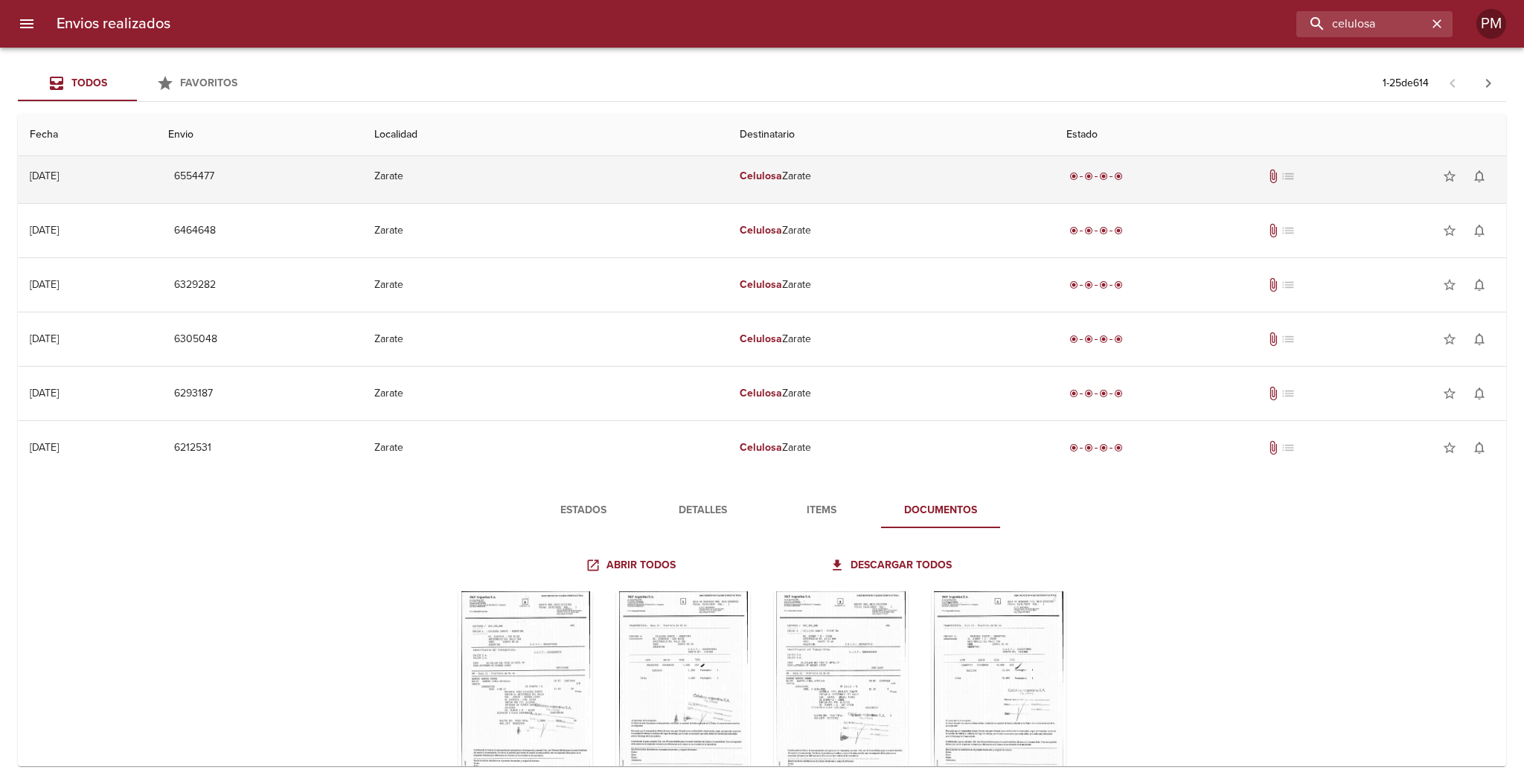
click at [862, 182] on td "Celulosa Zarate" at bounding box center [891, 176] width 326 height 53
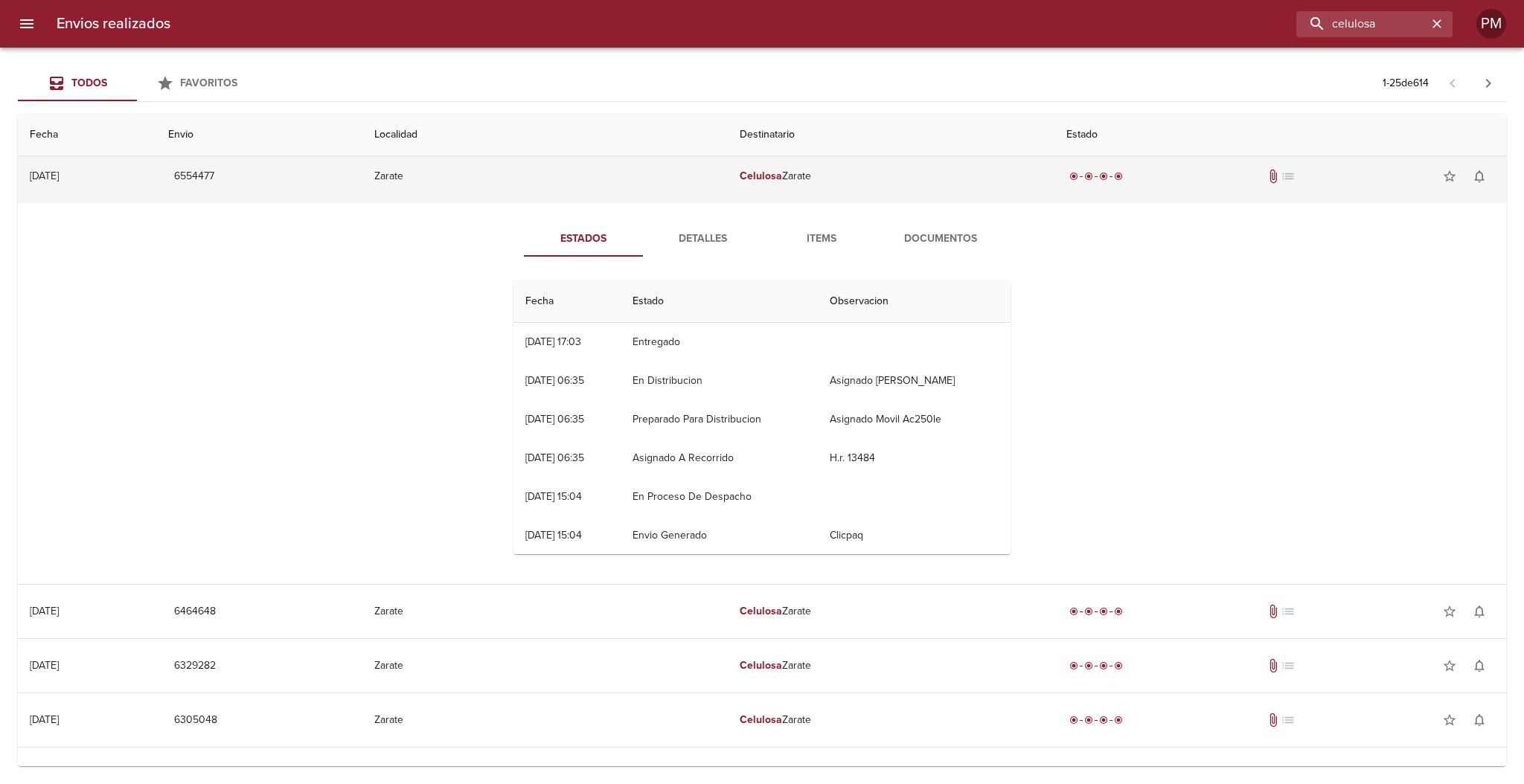
click at [860, 175] on td "Celulosa Zarate" at bounding box center [891, 176] width 326 height 53
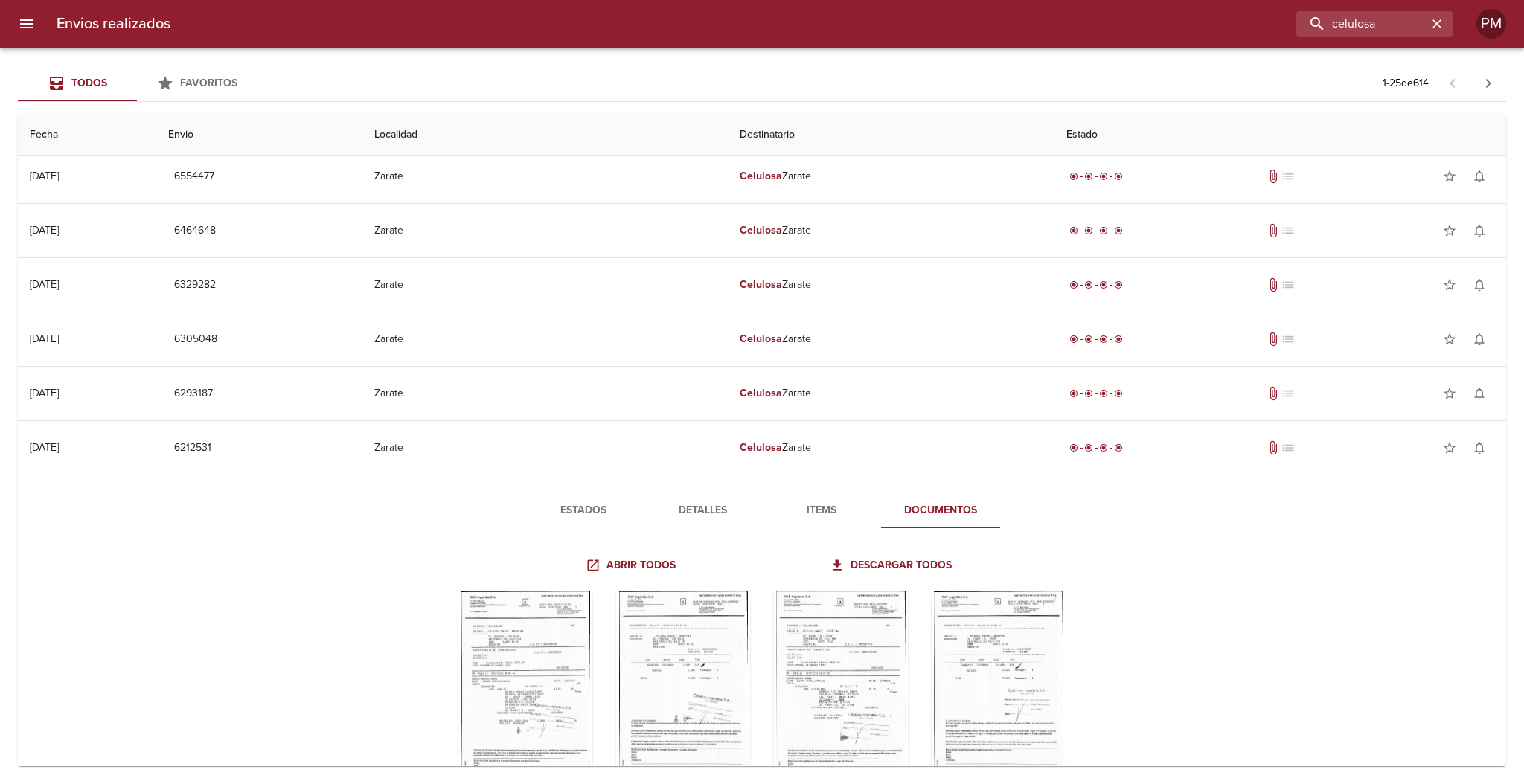
scroll to position [141, 0]
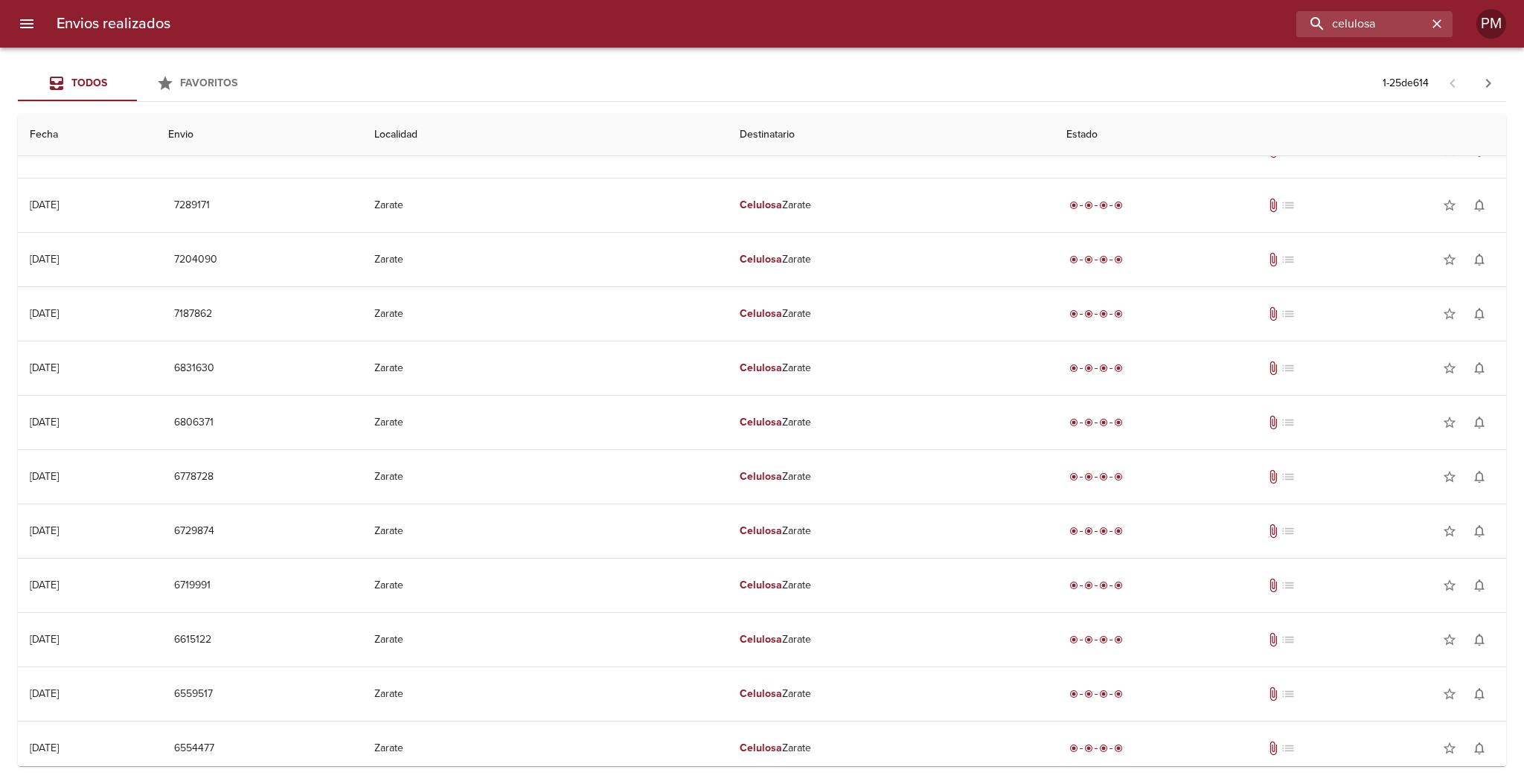
drag, startPoint x: 1508, startPoint y: 166, endPoint x: 1507, endPoint y: 156, distance: 10.0
click at [1509, 149] on div "Todos Favoritos 1 - 25 de 614 Fecha Envio Localidad Destinatario Estado 17/09/2…" at bounding box center [762, 415] width 1524 height 736
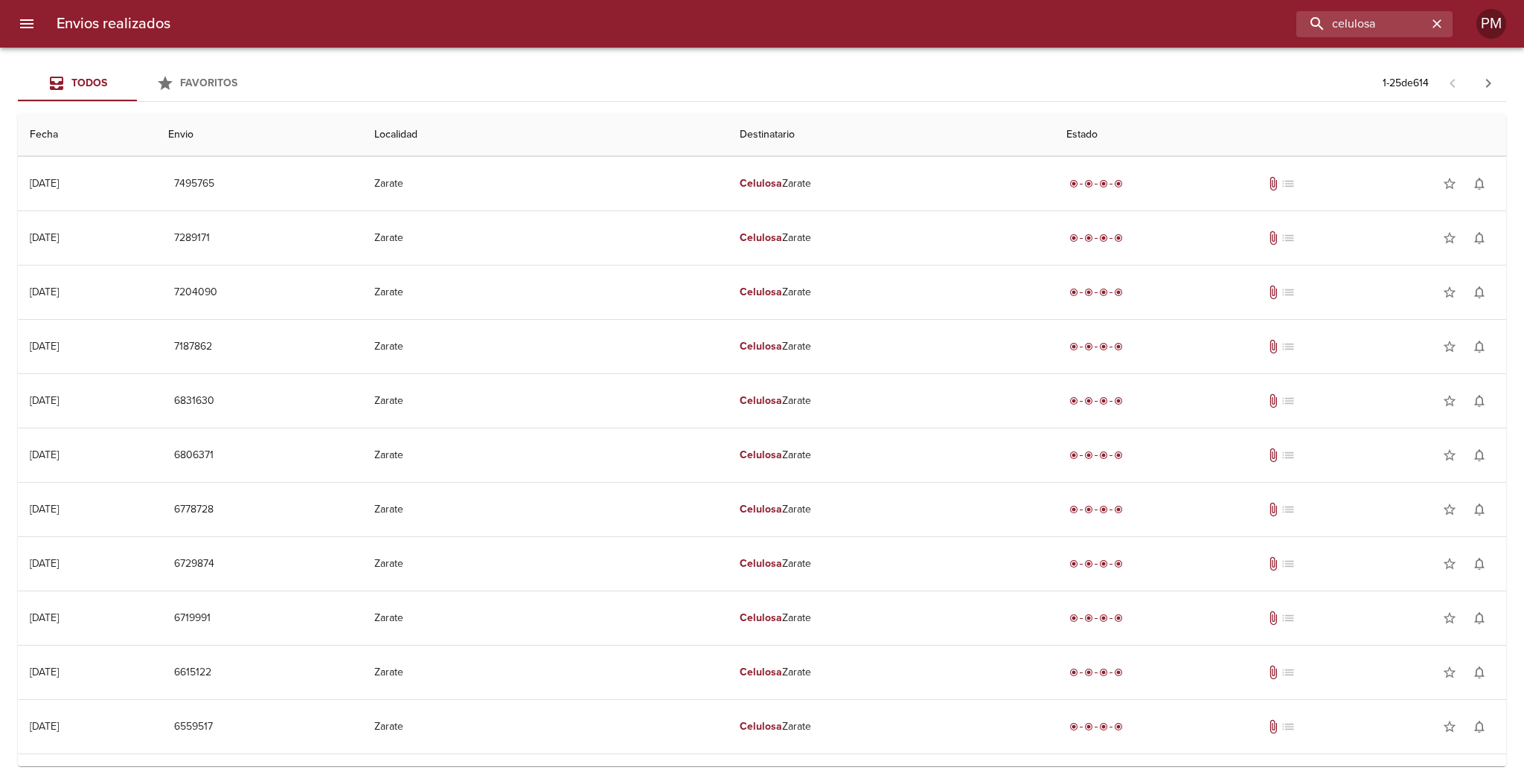
scroll to position [0, 0]
click at [1387, 15] on input "celulosa" at bounding box center [1331, 23] width 190 height 26
type input "celulosa argentina"
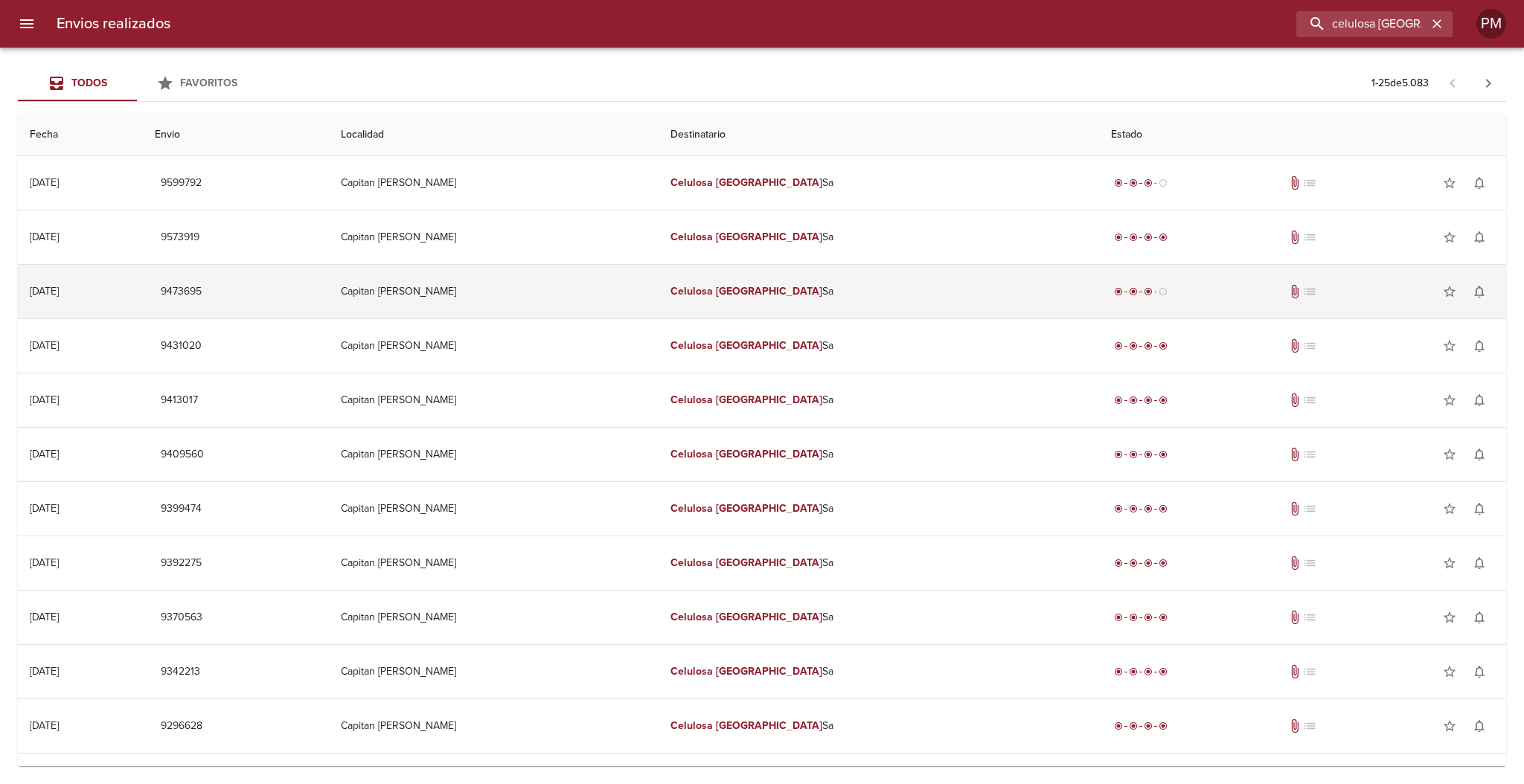
click at [820, 294] on td "Celulosa Argentina Sa" at bounding box center [878, 291] width 441 height 53
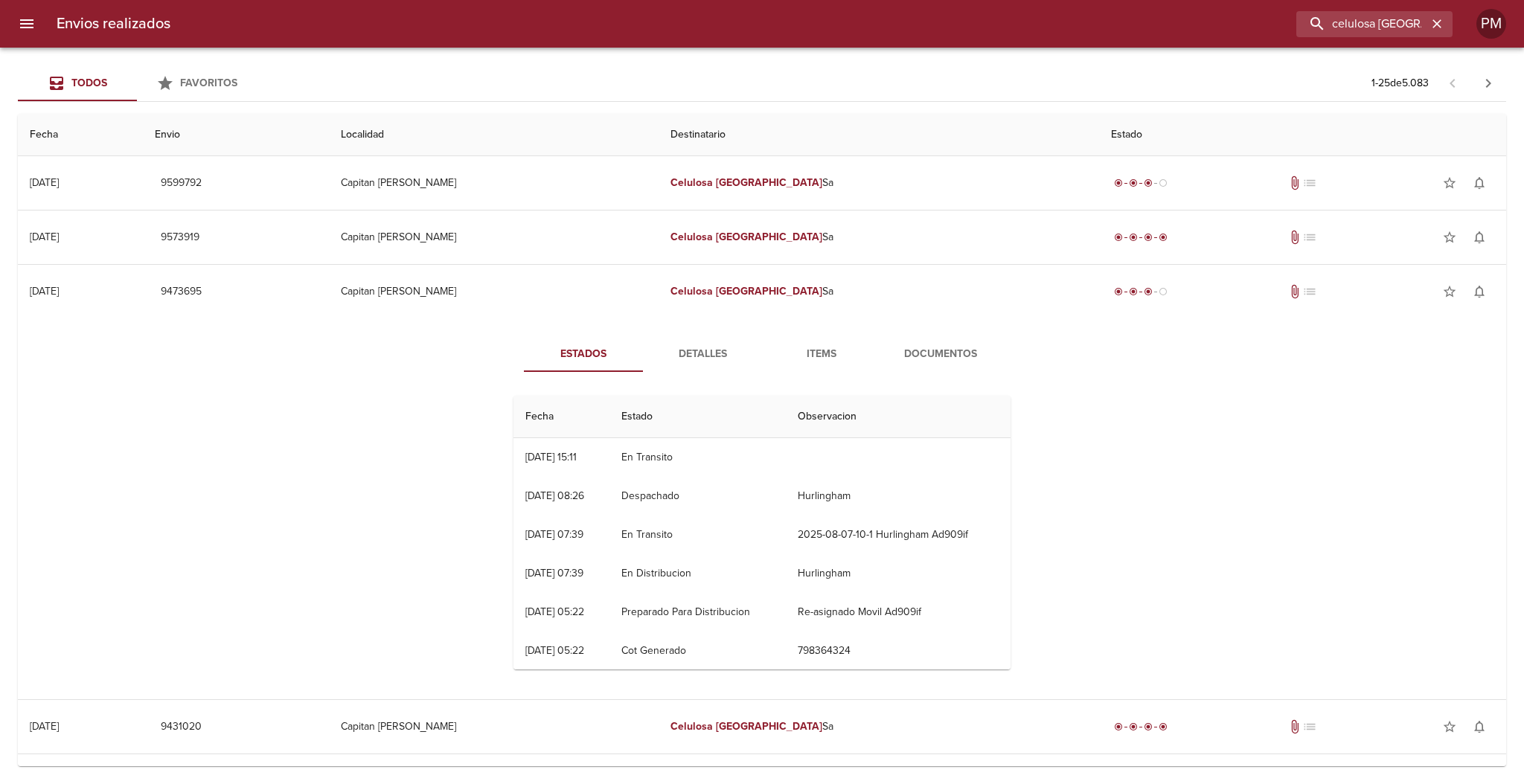
click at [939, 353] on span "Documentos" at bounding box center [940, 354] width 101 height 19
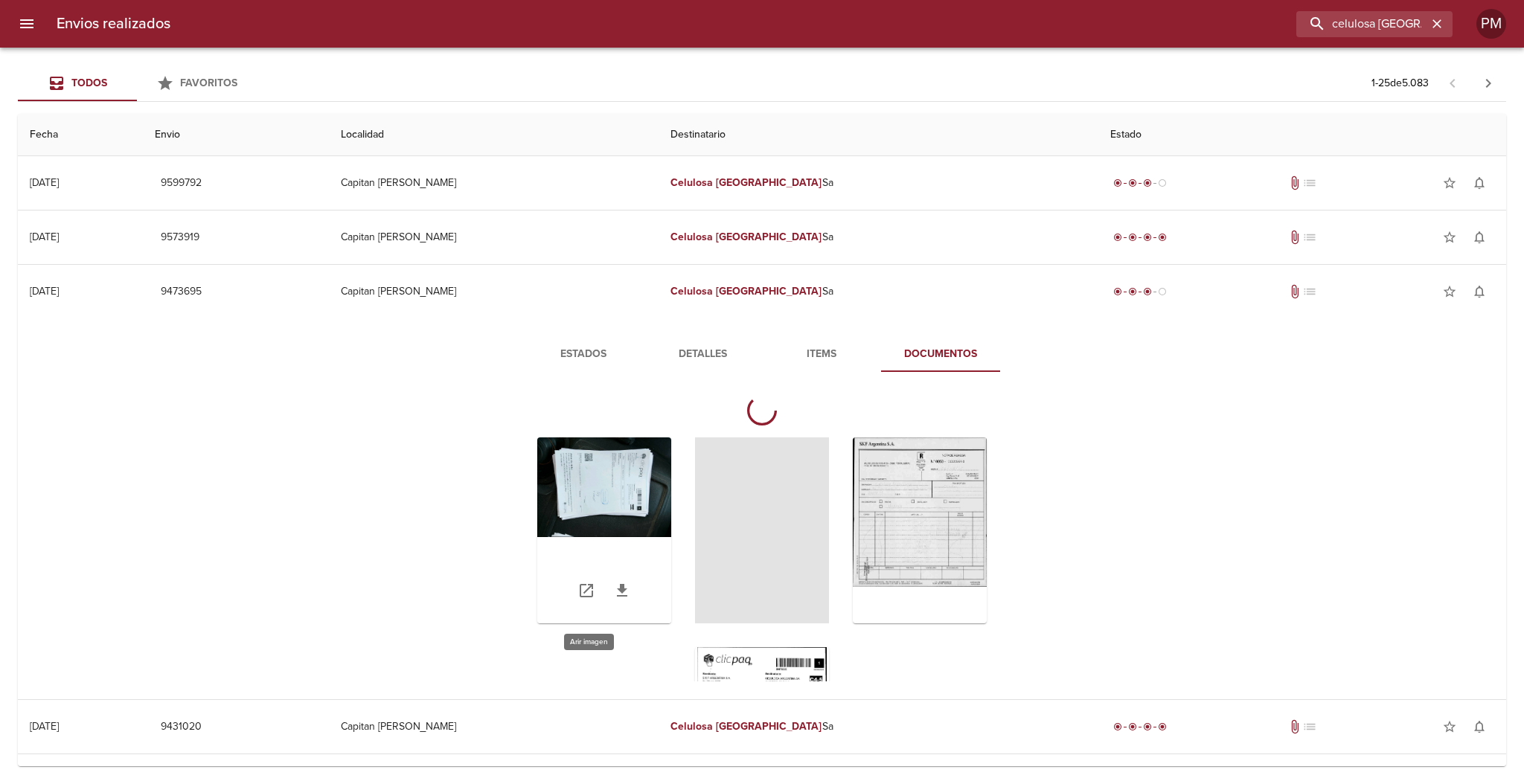
click at [621, 498] on div "Tabla de envíos del cliente" at bounding box center [603, 530] width 134 height 186
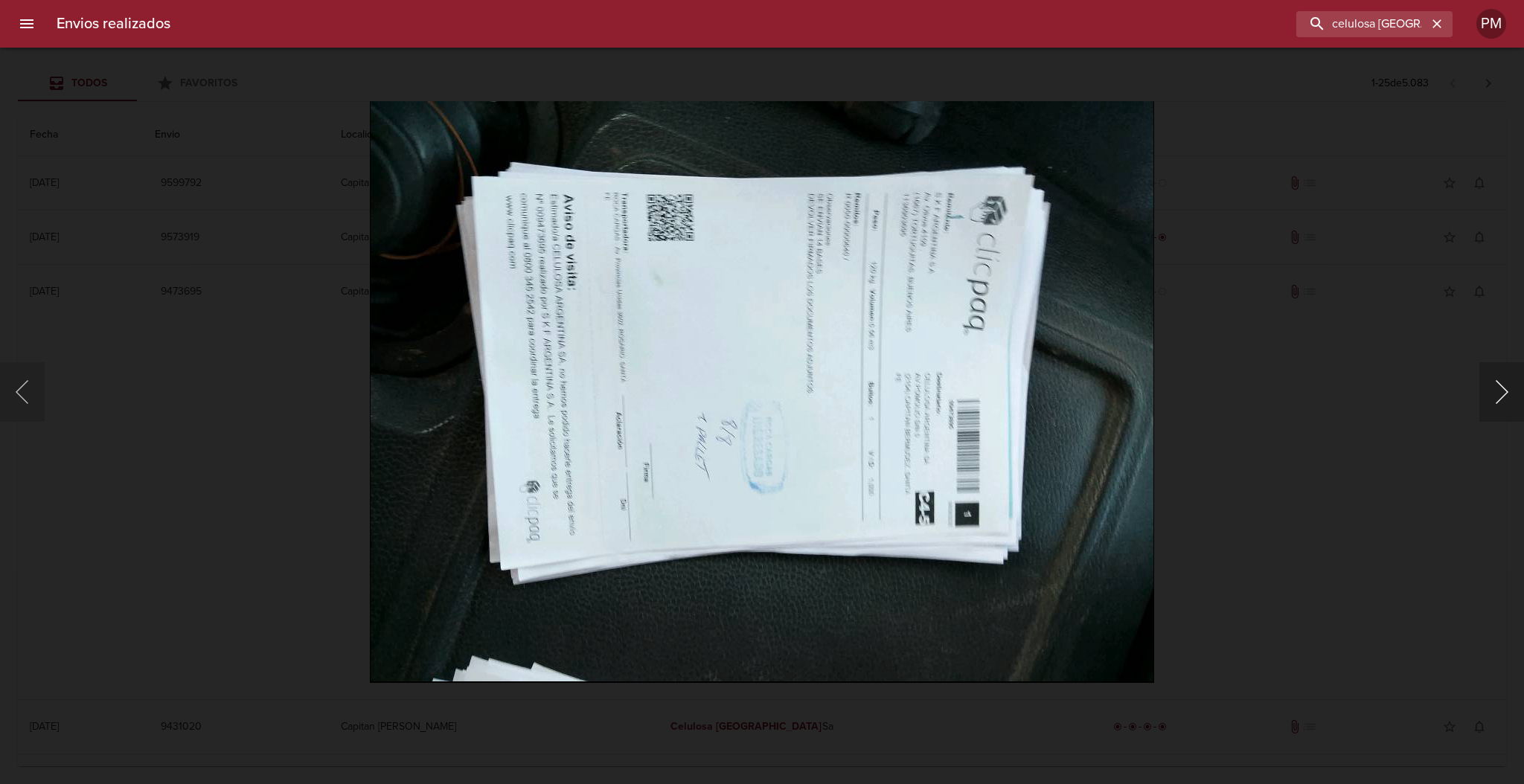
click at [1507, 401] on button "Siguiente" at bounding box center [1501, 392] width 45 height 59
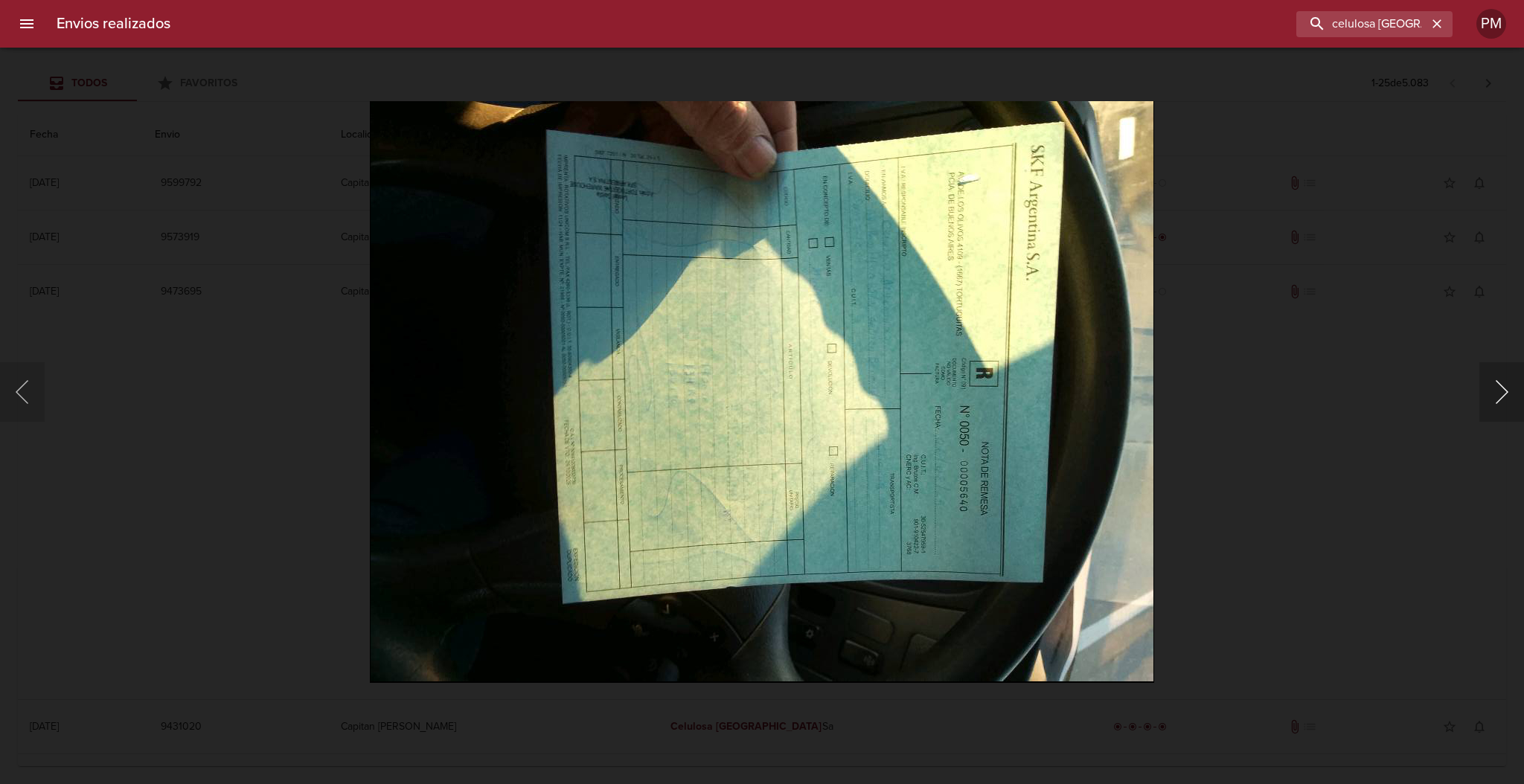
click at [1504, 397] on button "Siguiente" at bounding box center [1501, 392] width 45 height 59
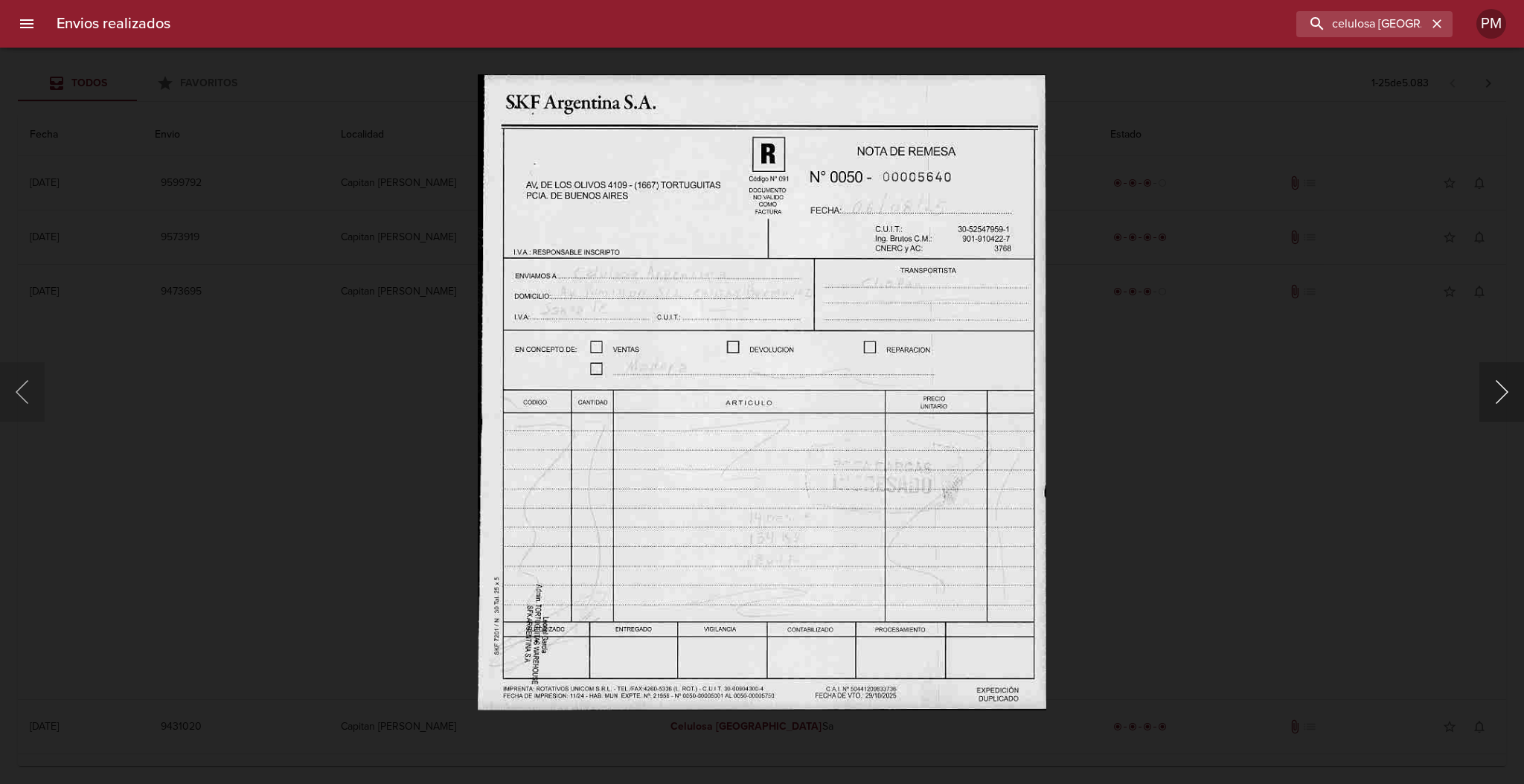
click at [1501, 397] on button "Siguiente" at bounding box center [1501, 392] width 45 height 59
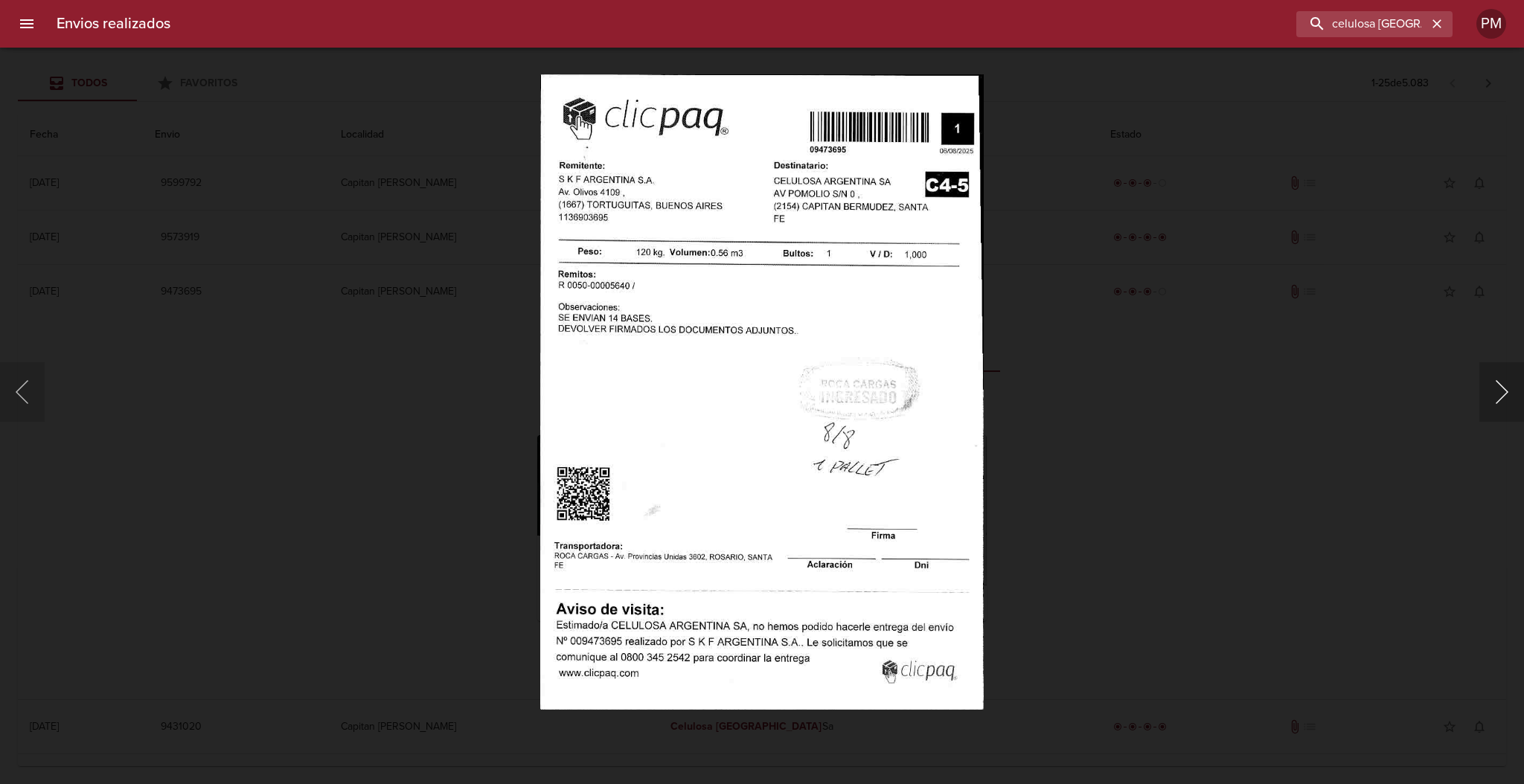
click at [1501, 396] on button "Siguiente" at bounding box center [1501, 392] width 45 height 59
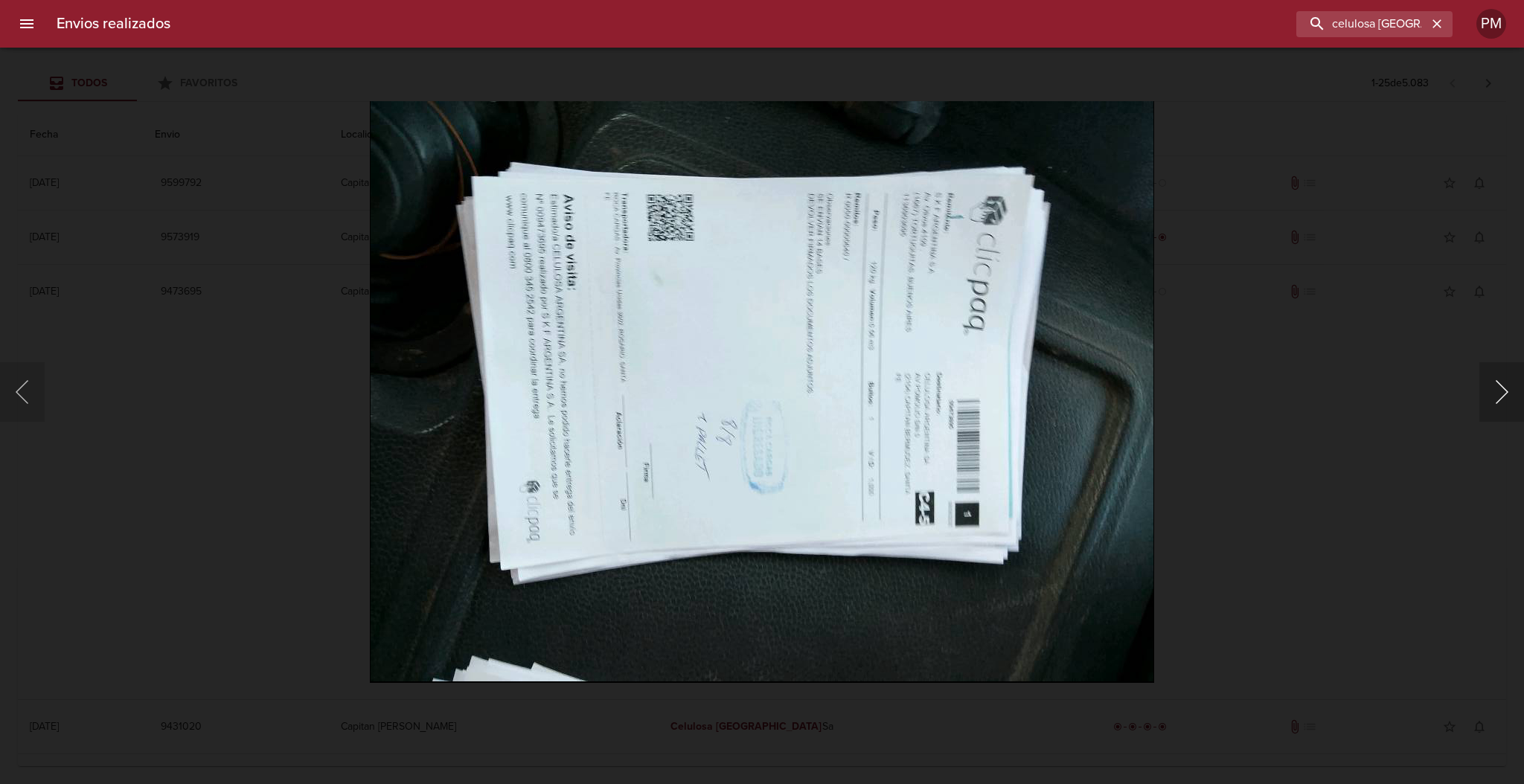
click at [1501, 396] on button "Siguiente" at bounding box center [1501, 392] width 45 height 59
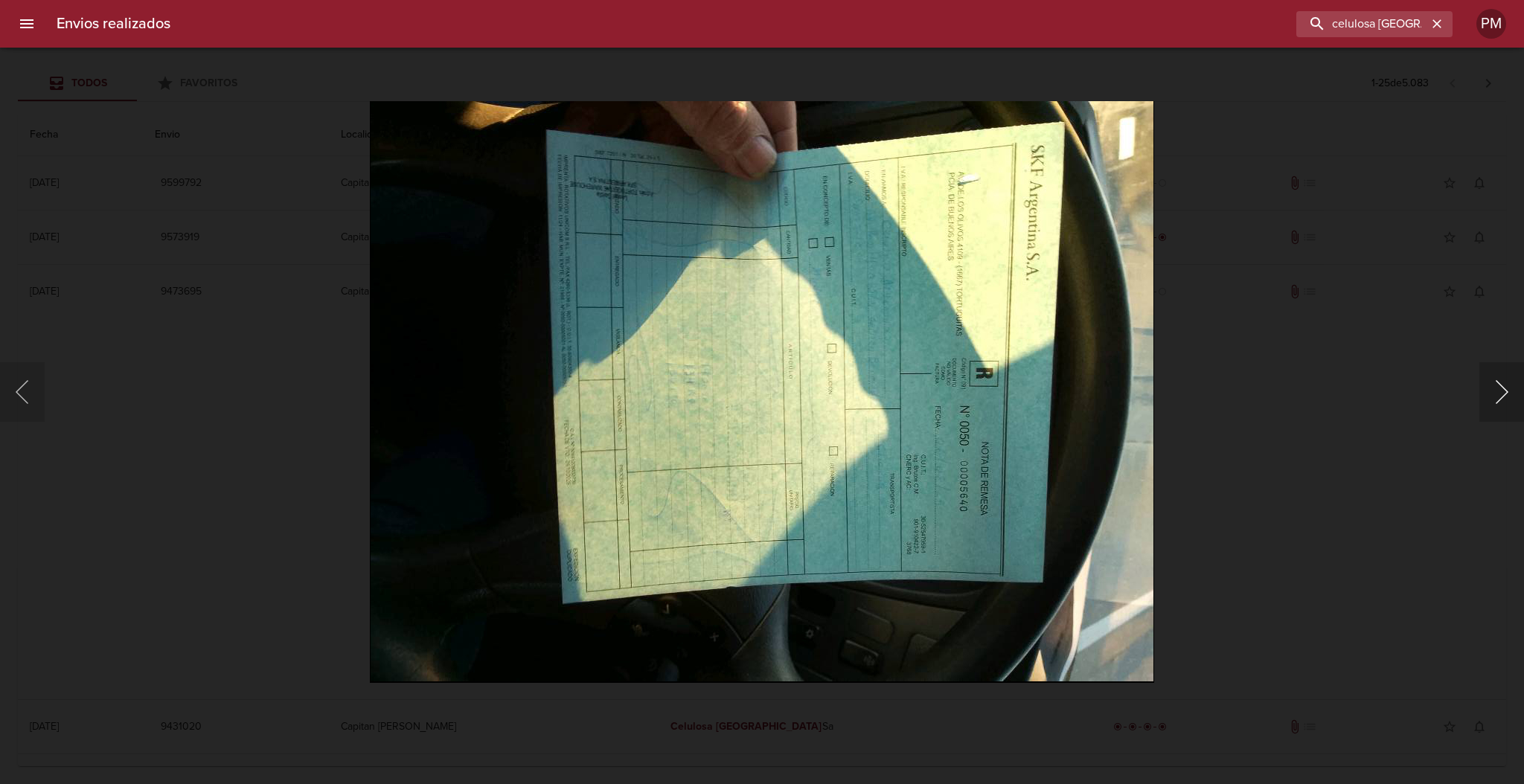
click at [1501, 396] on button "Siguiente" at bounding box center [1501, 392] width 45 height 59
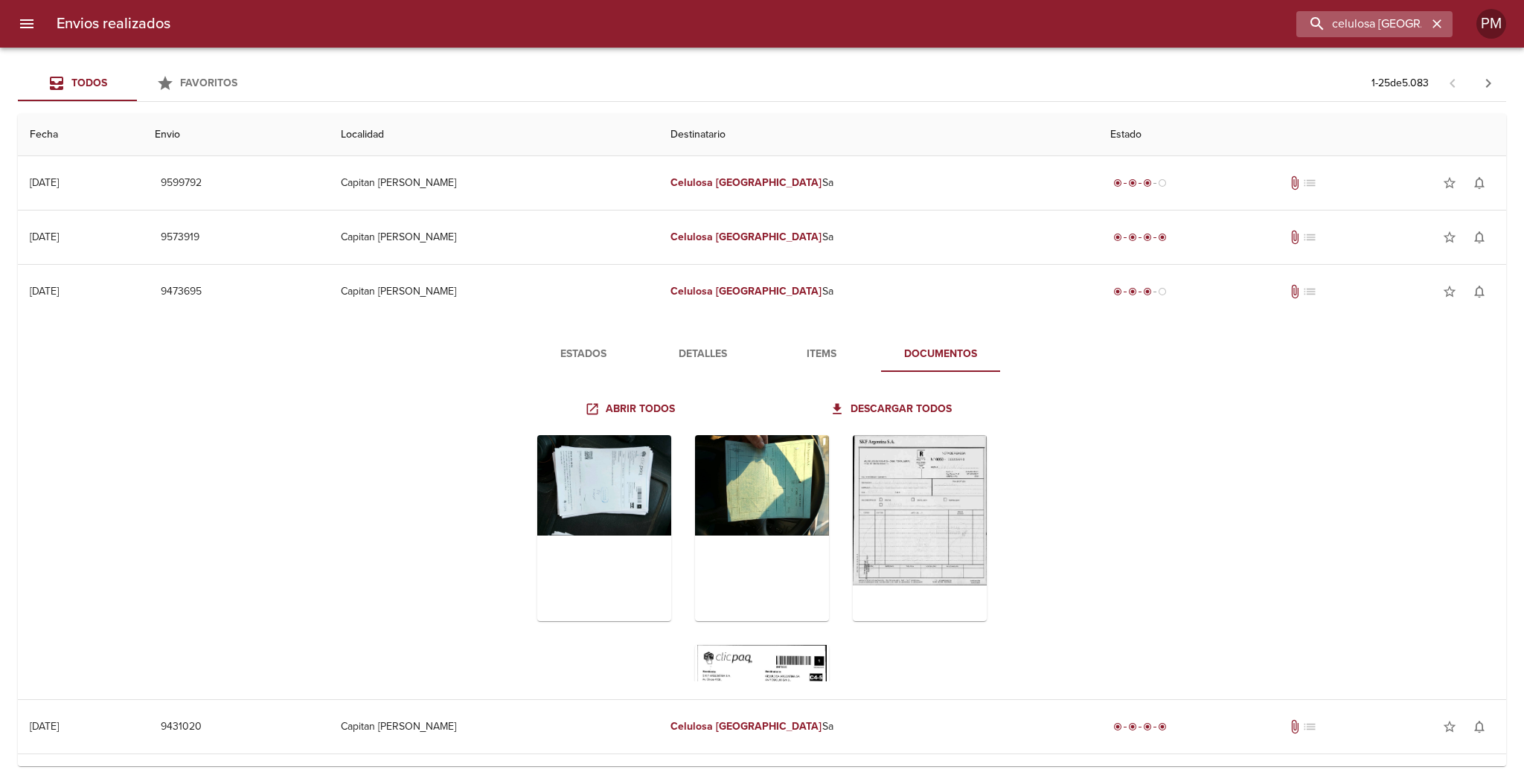
click at [1440, 23] on icon "button" at bounding box center [1436, 23] width 15 height 15
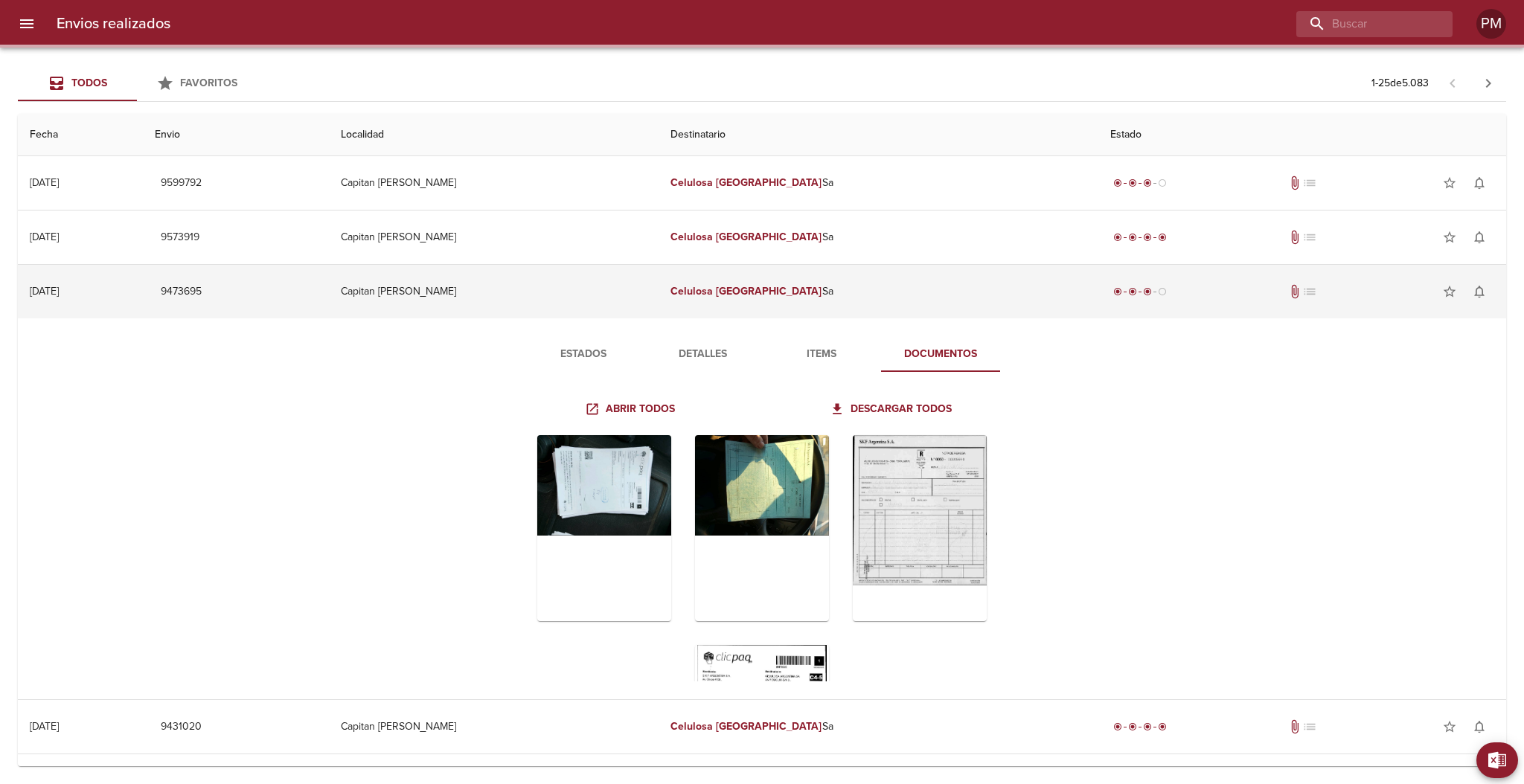
click at [881, 316] on td "Celulosa Argentina Sa" at bounding box center [878, 291] width 441 height 53
